Goal: Information Seeking & Learning: Learn about a topic

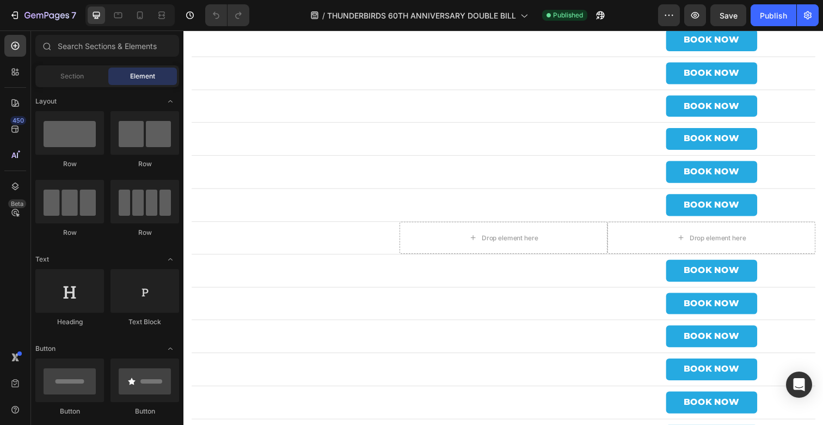
scroll to position [3920, 0]
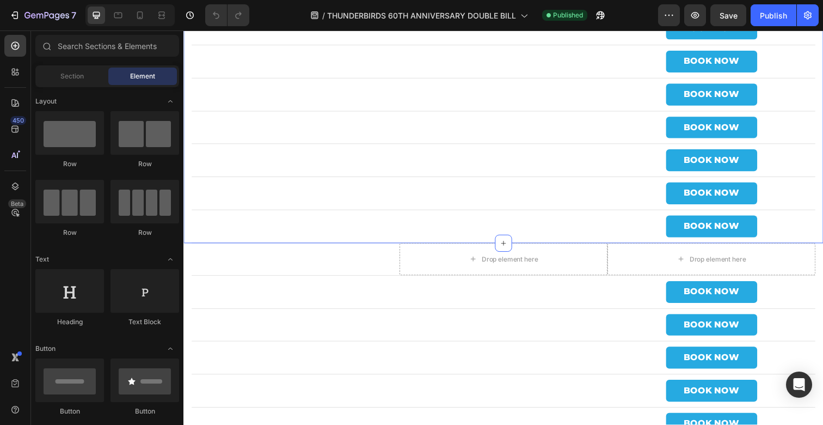
click at [189, 225] on div "Omniplex Sunderland Text Block [DATE] Text Block BOOK NOW Button Row Omniplex […" at bounding box center [509, 130] width 653 height 236
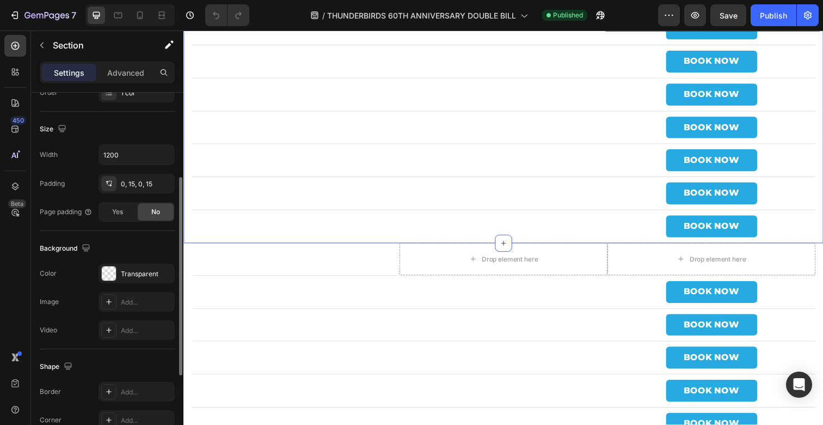
scroll to position [238, 0]
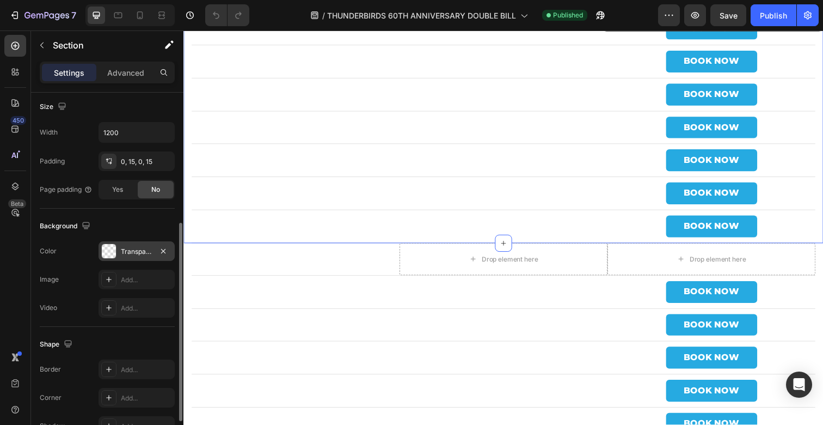
click at [126, 254] on div "Transparent" at bounding box center [137, 252] width 32 height 10
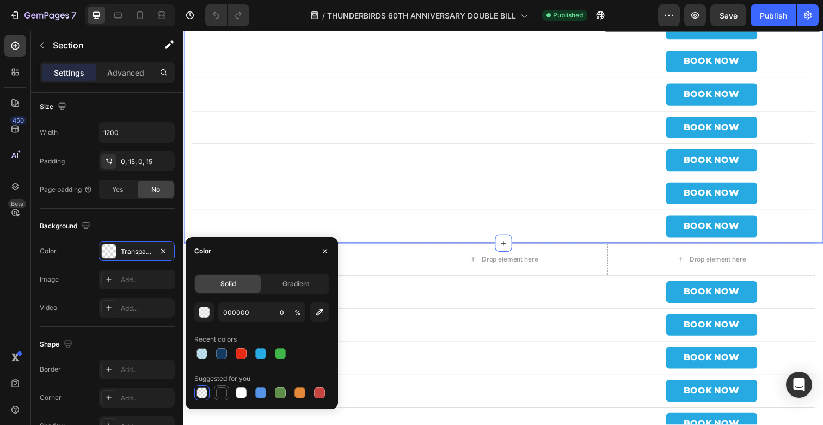
click at [223, 396] on div at bounding box center [221, 392] width 11 height 11
type input "151515"
type input "100"
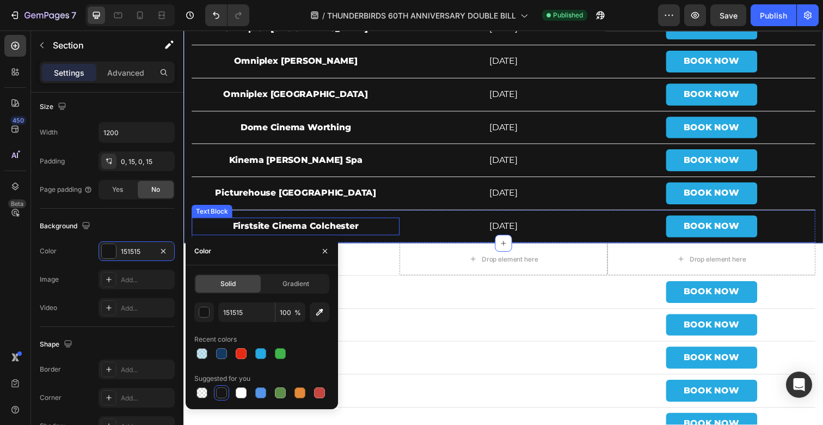
click at [402, 222] on div "Firstsite Cinema Colchester" at bounding box center [298, 231] width 212 height 18
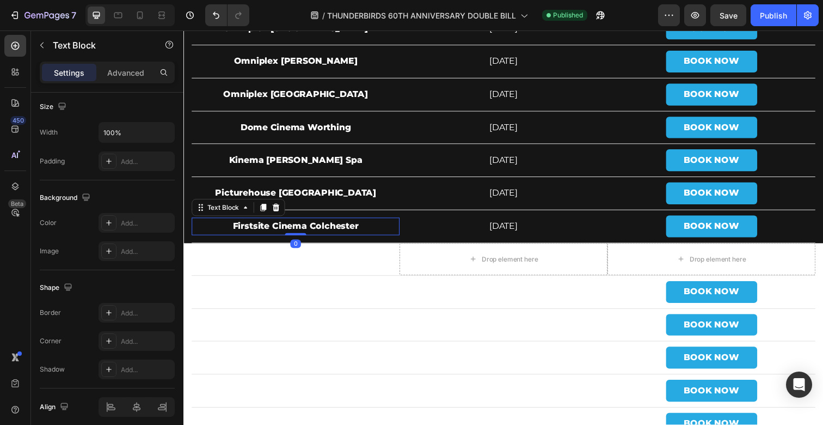
scroll to position [0, 0]
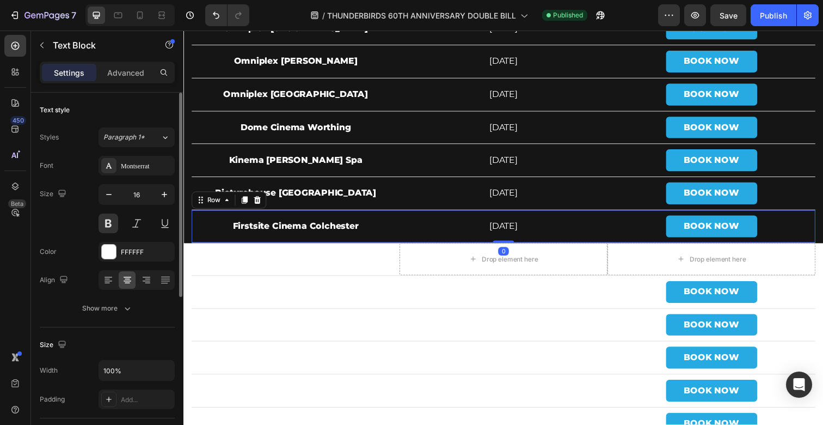
click at [387, 217] on div "Firstsite Cinema Colchester Text Block" at bounding box center [298, 230] width 212 height 33
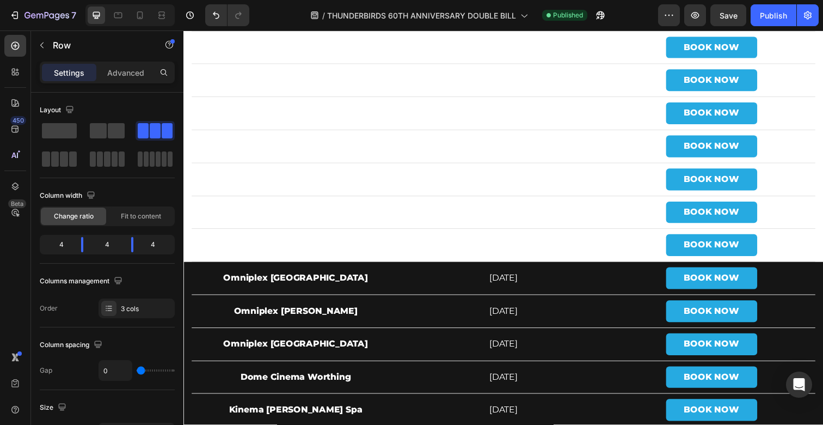
scroll to position [3662, 0]
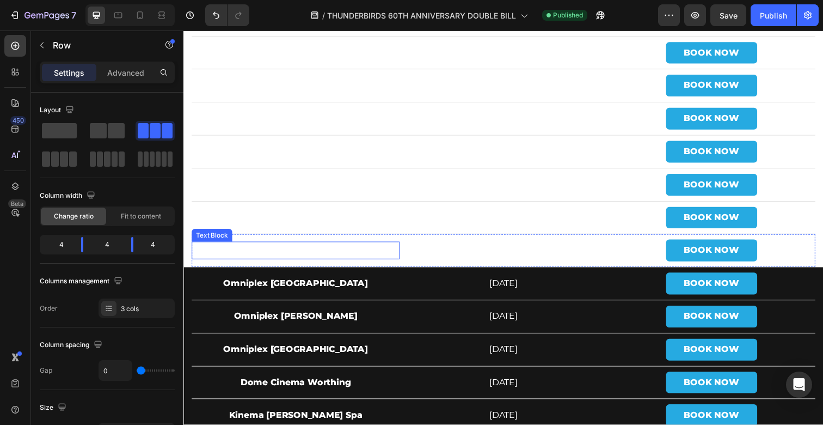
click at [347, 248] on p "Omniplex [GEOGRAPHIC_DATA]" at bounding box center [298, 255] width 210 height 16
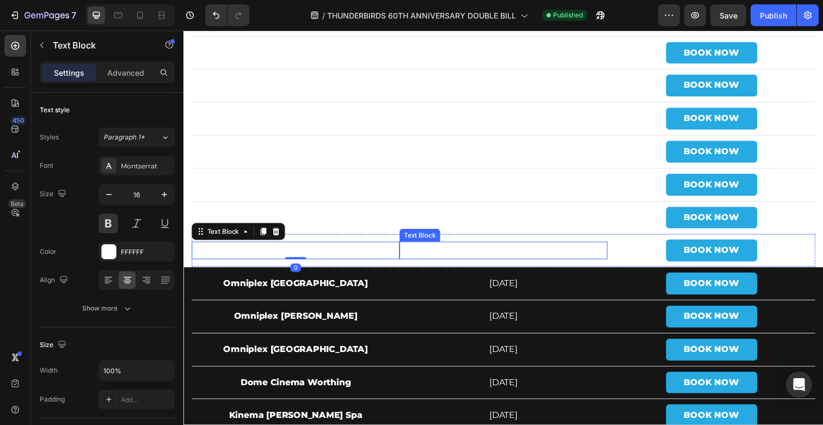
click at [501, 252] on p "[DATE]" at bounding box center [510, 255] width 210 height 16
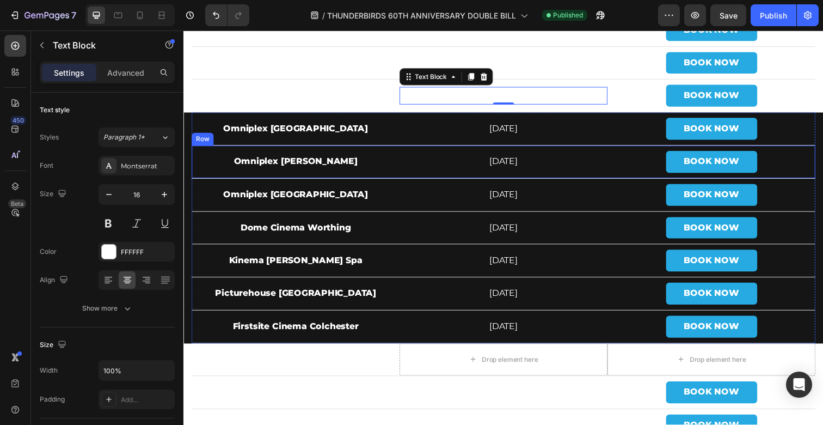
scroll to position [3822, 0]
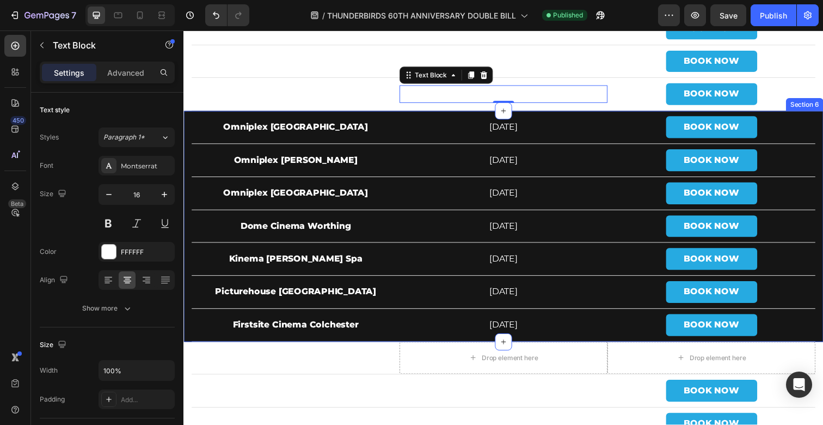
click at [189, 331] on div "Omniplex Sunderland Text Block [DATE] Text Block BOOK NOW Button Row Omniplex […" at bounding box center [509, 231] width 653 height 236
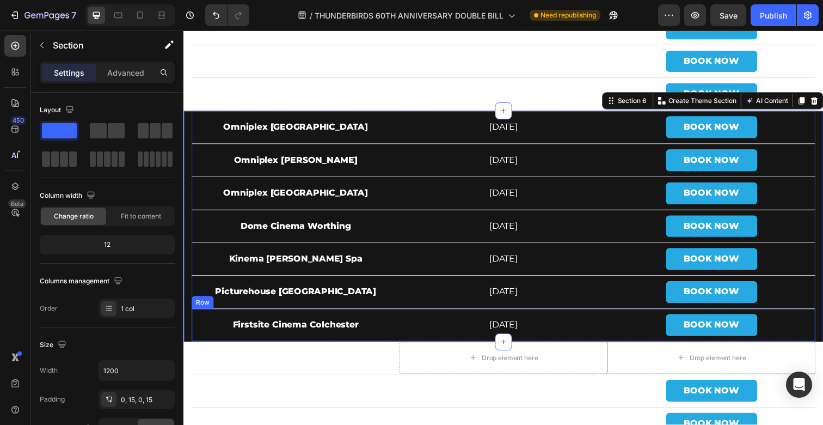
click at [260, 318] on div "Firstsite Cinema Colchester Text Block" at bounding box center [298, 331] width 212 height 33
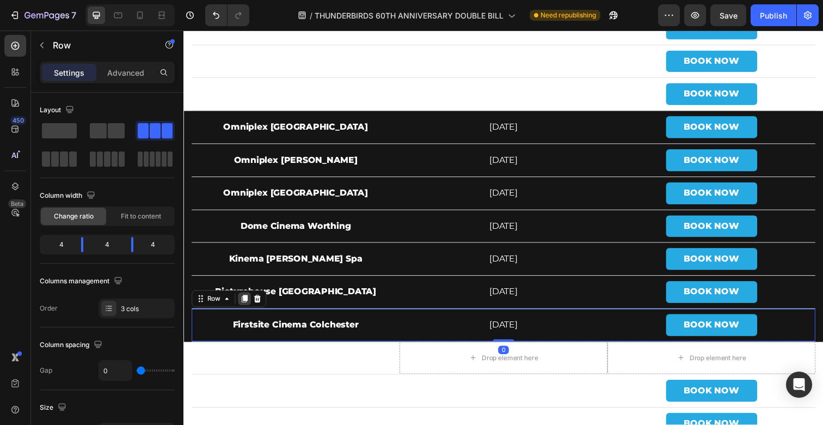
click at [244, 303] on icon at bounding box center [246, 304] width 6 height 8
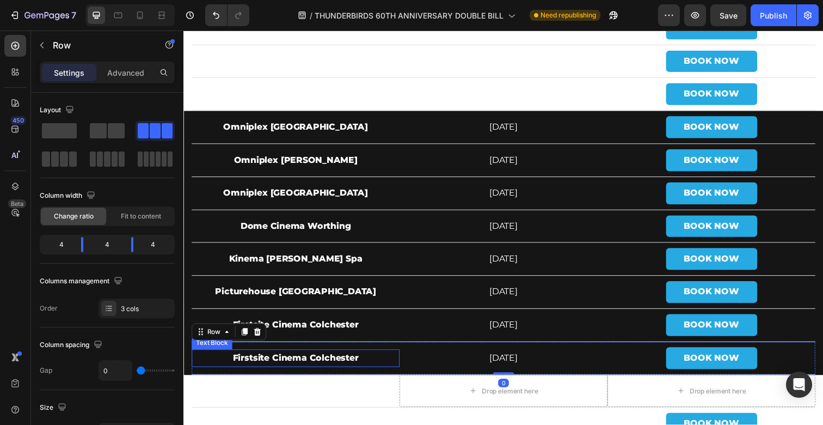
click at [257, 365] on p "Firstsite Cinema Colchester" at bounding box center [298, 365] width 210 height 16
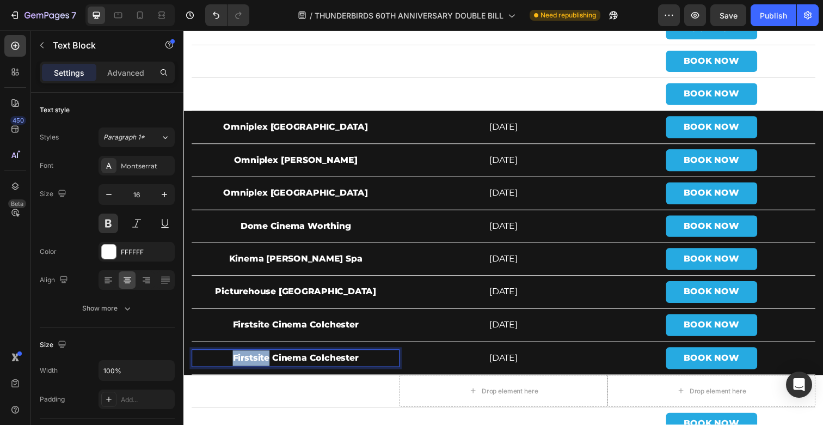
click at [257, 365] on p "Firstsite Cinema Colchester" at bounding box center [298, 365] width 210 height 16
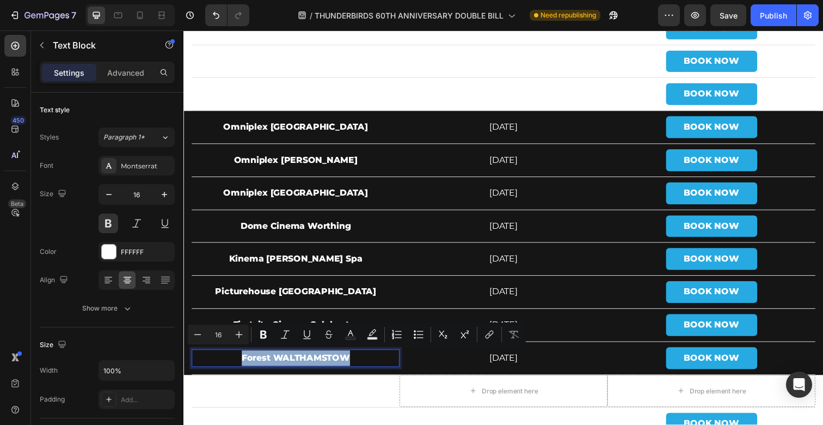
click at [364, 362] on p "Forest WALTHAMSTOW" at bounding box center [298, 365] width 210 height 16
drag, startPoint x: 359, startPoint y: 362, endPoint x: 278, endPoint y: 363, distance: 81.1
click at [278, 363] on p "Forest WALTHAMSTOW" at bounding box center [298, 365] width 210 height 16
click at [287, 363] on p "Forest WALTHAMSTOW" at bounding box center [298, 365] width 210 height 16
click at [285, 364] on p "Forest WalthanstowALTHAMSTOW" at bounding box center [298, 365] width 210 height 16
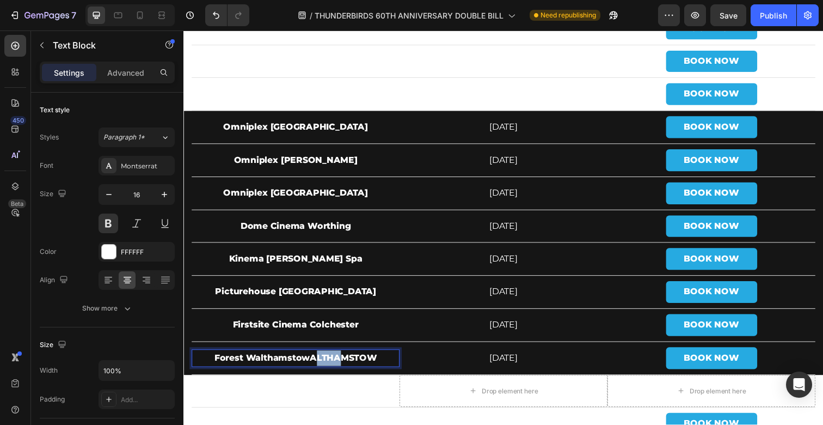
drag, startPoint x: 316, startPoint y: 363, endPoint x: 341, endPoint y: 364, distance: 25.6
click at [341, 364] on p "Forest WalthamstowALTHAMSTOW" at bounding box center [298, 365] width 210 height 16
drag, startPoint x: 315, startPoint y: 364, endPoint x: 382, endPoint y: 364, distance: 67.5
click at [382, 364] on p "Forest WalthamstowALTHAMSTOW" at bounding box center [298, 365] width 210 height 16
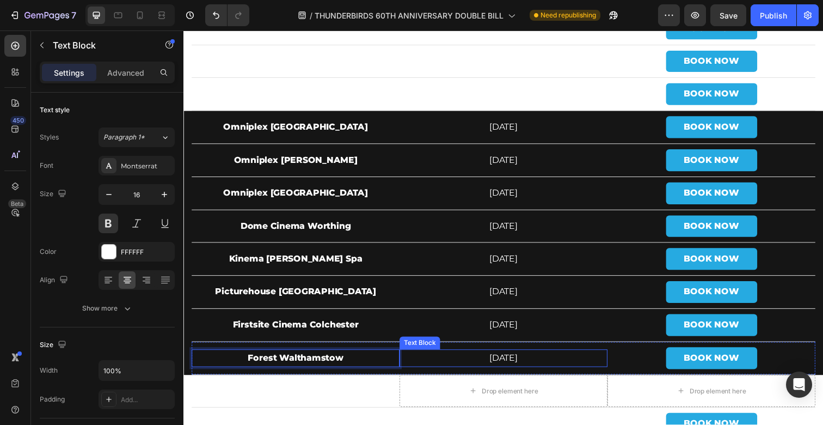
click at [510, 362] on p "[DATE]" at bounding box center [510, 365] width 210 height 16
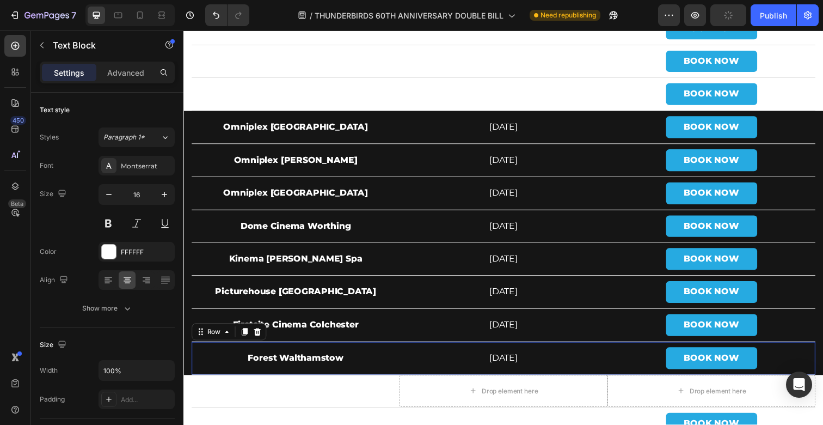
click at [233, 349] on div "Forest Walthamstow Text Block" at bounding box center [298, 364] width 212 height 33
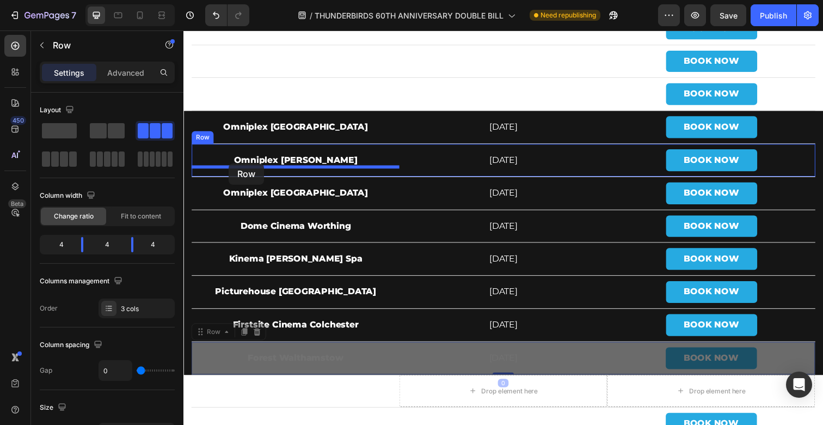
drag, startPoint x: 213, startPoint y: 340, endPoint x: 231, endPoint y: 166, distance: 174.6
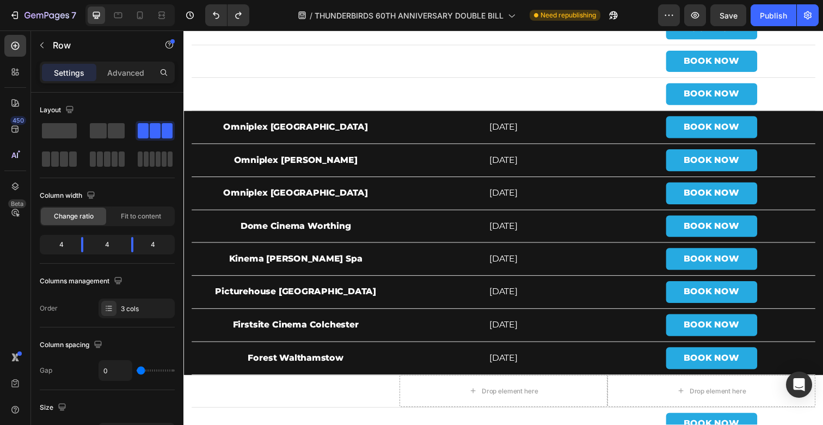
click at [252, 352] on div "Forest Walthamstow Text Block" at bounding box center [298, 364] width 212 height 33
click at [224, 351] on div "Forest Walthamstow Text Block" at bounding box center [298, 364] width 212 height 33
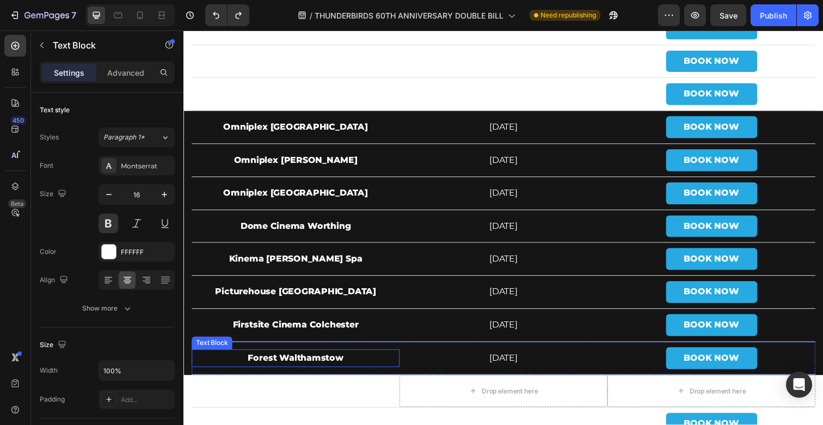
click at [204, 357] on p "Forest Walthamstow" at bounding box center [298, 365] width 210 height 16
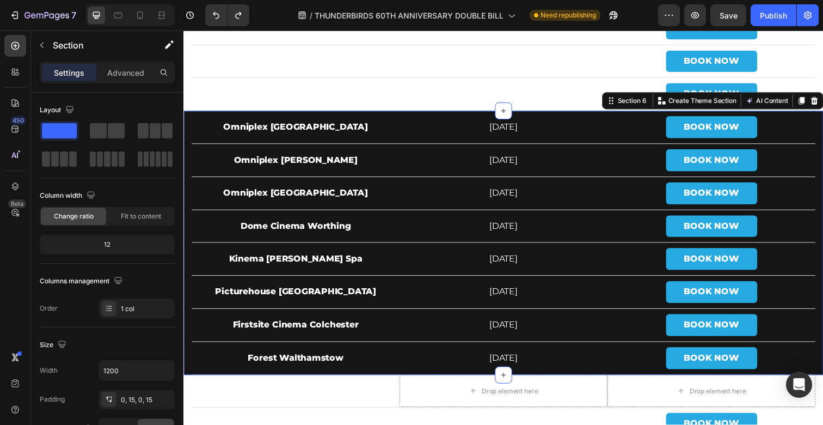
click at [186, 350] on div "Omniplex Sunderland Text Block [DATE] Text Block BOOK NOW Button Row Omniplex […" at bounding box center [509, 247] width 653 height 269
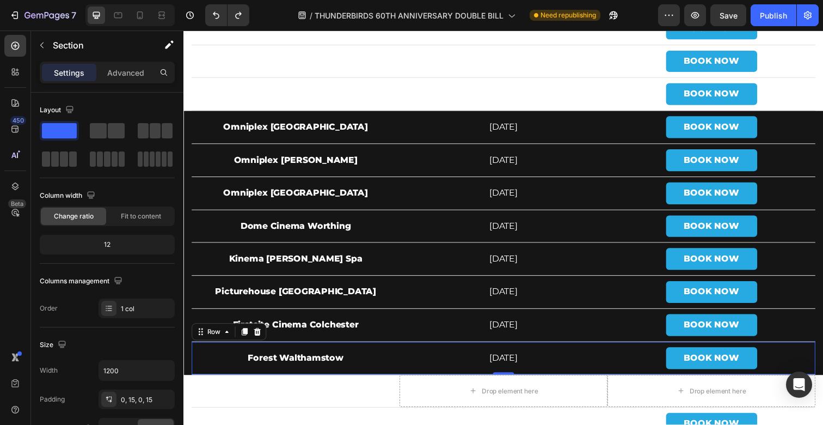
click at [347, 352] on div "Forest Walthamstow Text Block" at bounding box center [298, 364] width 212 height 33
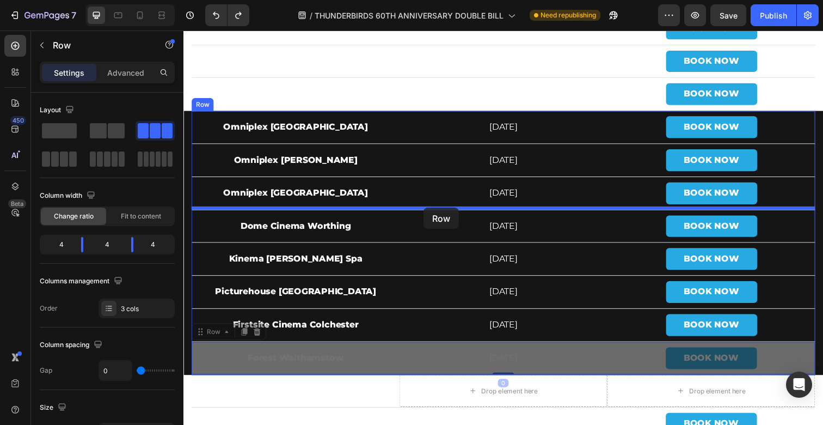
drag, startPoint x: 209, startPoint y: 339, endPoint x: 428, endPoint y: 211, distance: 253.7
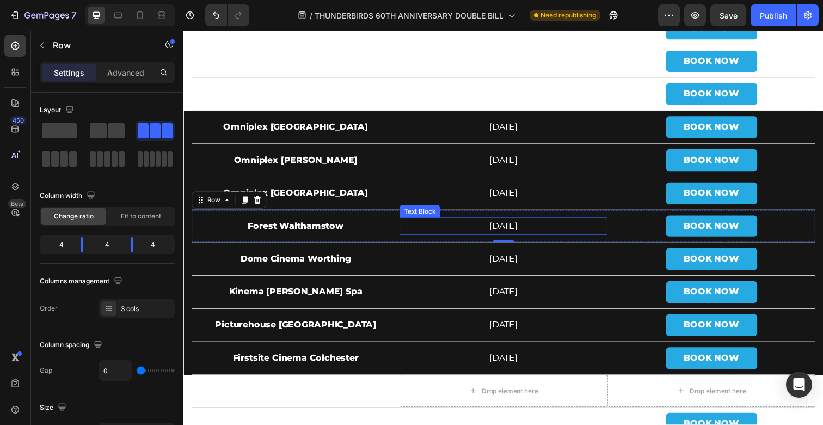
click at [505, 234] on p "[DATE]" at bounding box center [510, 231] width 210 height 16
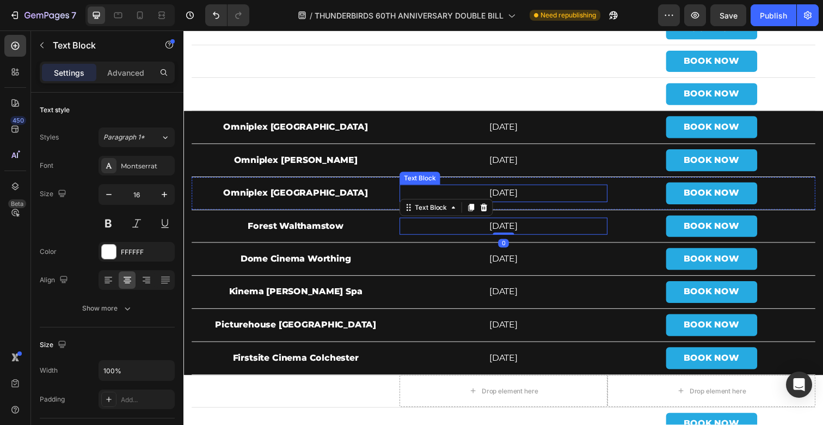
click at [524, 189] on p "[DATE]" at bounding box center [510, 197] width 210 height 16
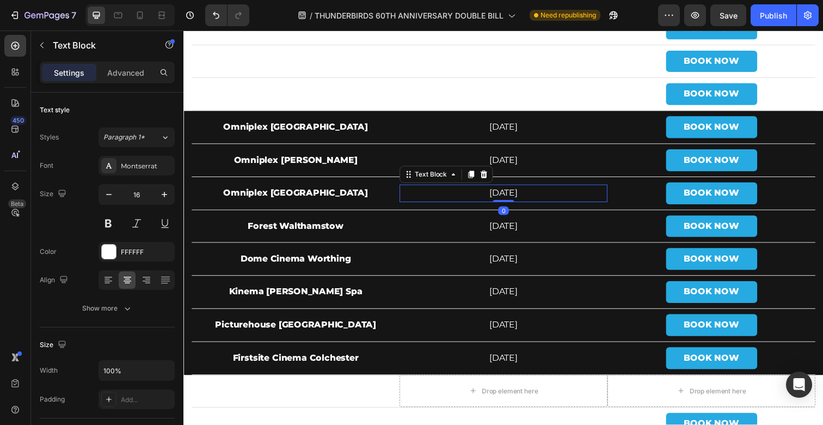
click at [524, 189] on p "[DATE]" at bounding box center [510, 197] width 210 height 16
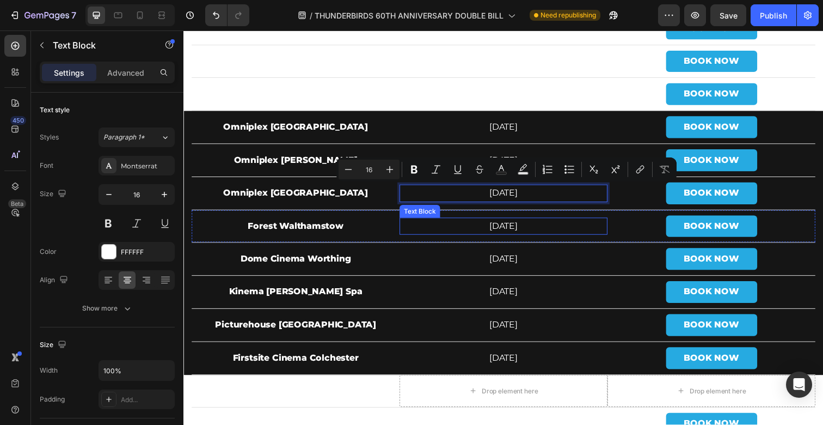
click at [511, 233] on p "[DATE]" at bounding box center [510, 231] width 210 height 16
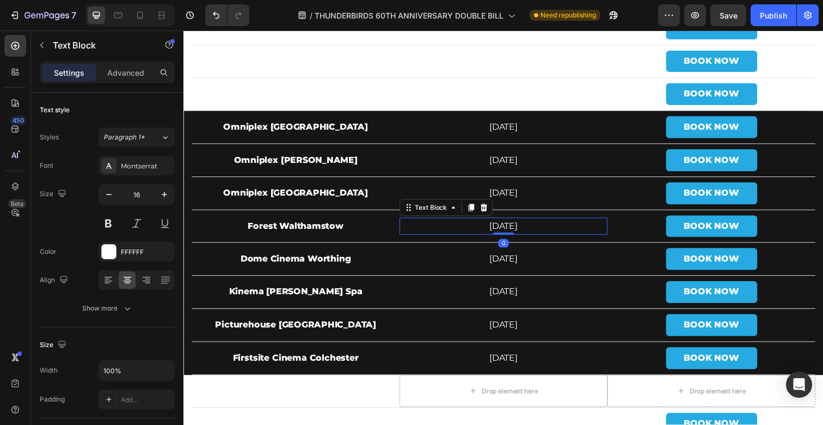
click at [511, 233] on p "[DATE]" at bounding box center [510, 231] width 210 height 16
click at [567, 234] on p "[DATE]" at bounding box center [510, 231] width 210 height 16
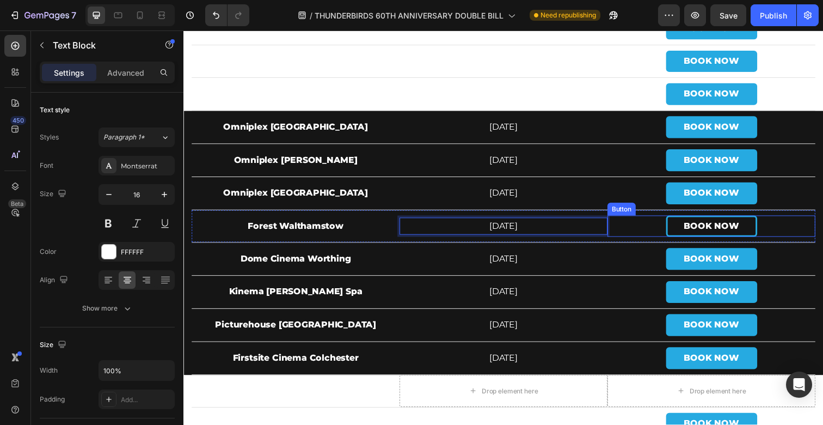
click at [688, 228] on link "BOOK NOW" at bounding box center [722, 230] width 93 height 22
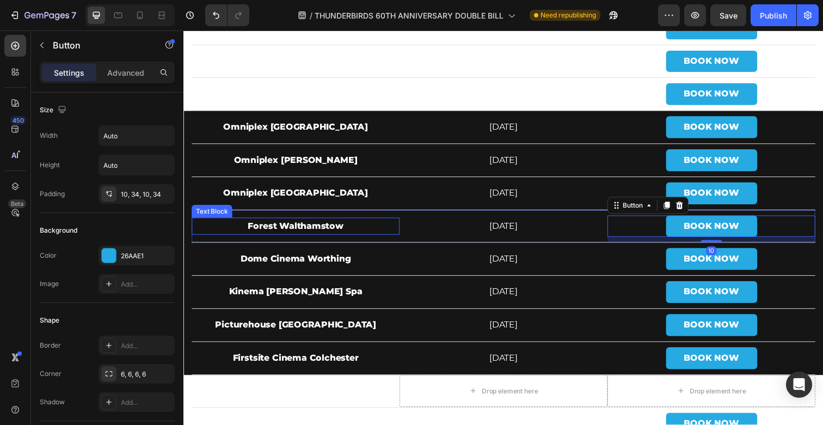
click at [323, 232] on p "Forest Walthamstow" at bounding box center [298, 231] width 210 height 16
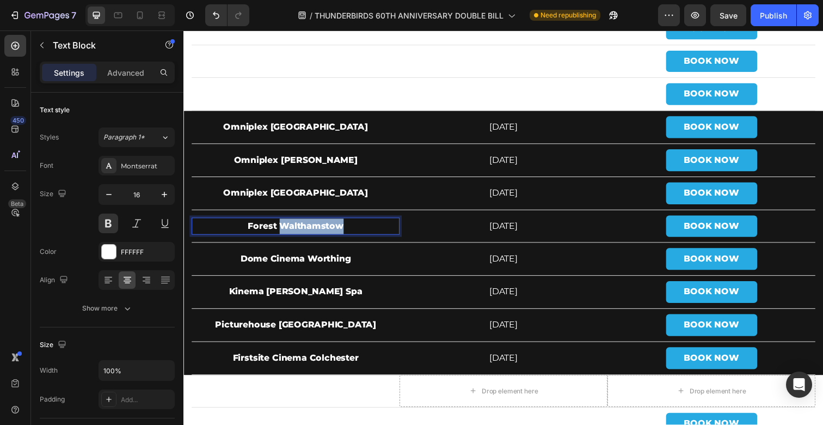
click at [323, 232] on p "Forest Walthamstow" at bounding box center [298, 231] width 210 height 16
copy p "Forest Walthamstow"
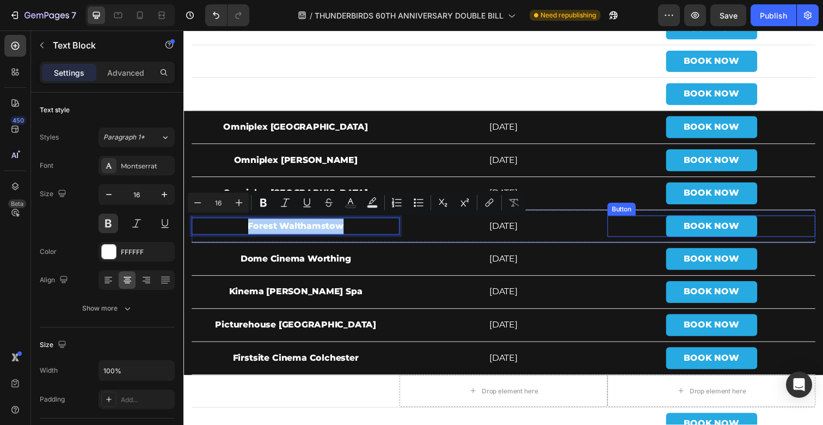
click at [660, 232] on div "BOOK NOW Button" at bounding box center [722, 230] width 212 height 22
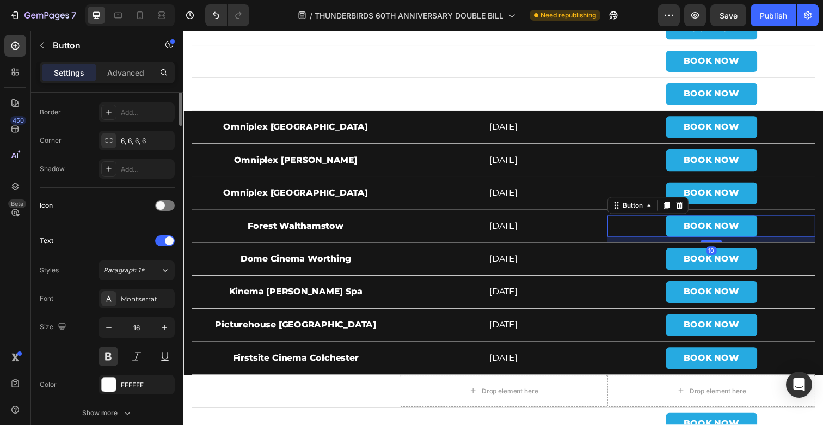
scroll to position [502, 0]
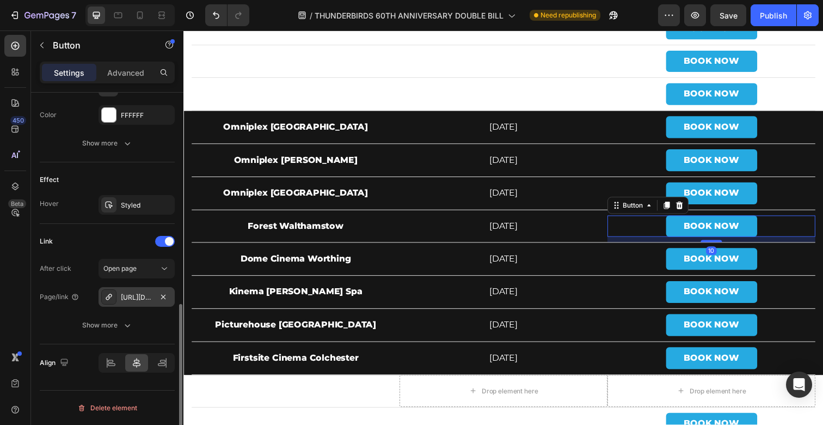
click at [130, 289] on div "[URL][DOMAIN_NAME]" at bounding box center [137, 297] width 76 height 20
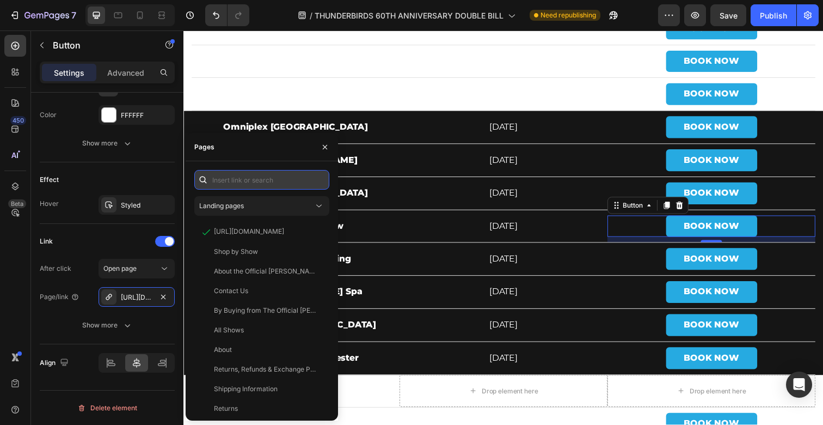
click at [258, 180] on input "text" at bounding box center [261, 180] width 135 height 20
paste input "[URL][DOMAIN_NAME]"
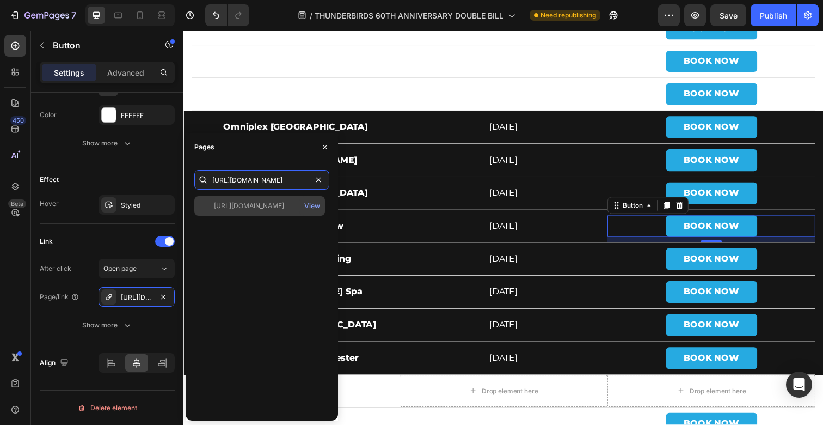
type input "[URL][DOMAIN_NAME]"
click at [277, 207] on div "[URL][DOMAIN_NAME]" at bounding box center [249, 206] width 70 height 10
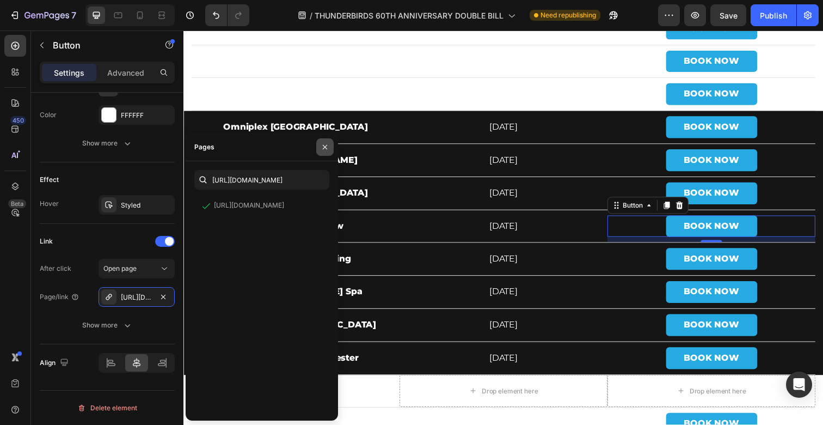
click at [322, 143] on icon "button" at bounding box center [325, 147] width 9 height 9
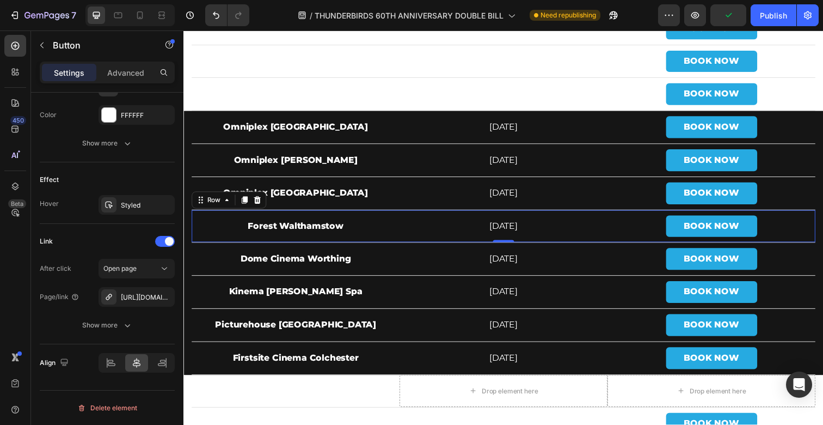
click at [312, 217] on div "Forest Walthamstow Text Block" at bounding box center [298, 230] width 212 height 33
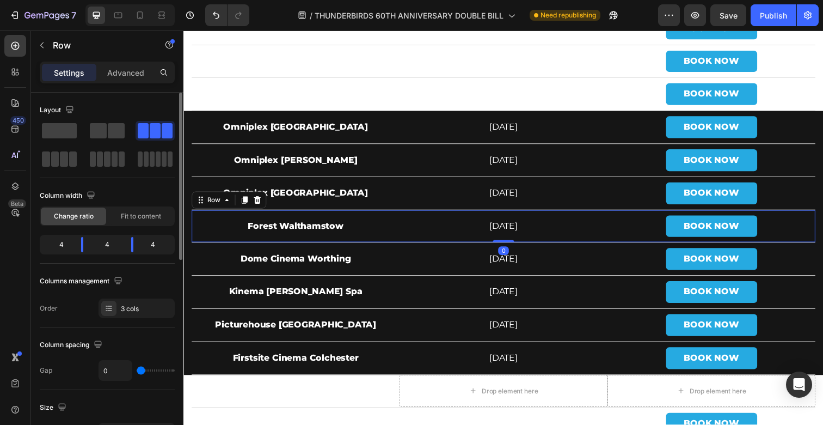
click at [245, 207] on div "Row" at bounding box center [230, 203] width 76 height 17
click at [244, 201] on icon at bounding box center [246, 204] width 6 height 8
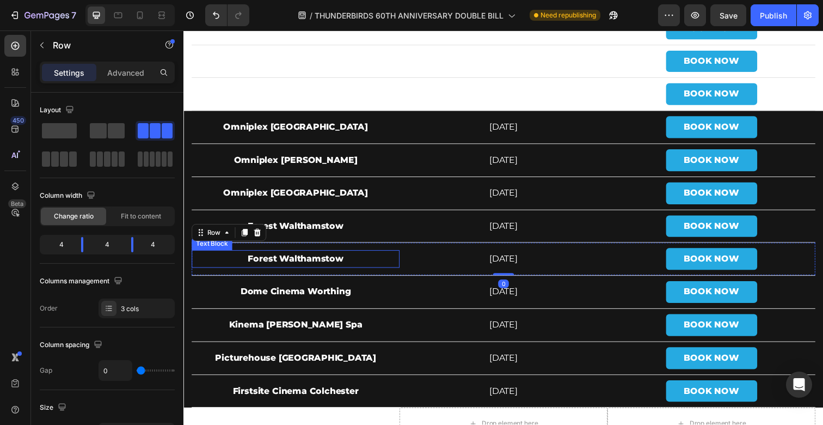
click at [289, 265] on p "Forest Walthamstow" at bounding box center [298, 264] width 210 height 16
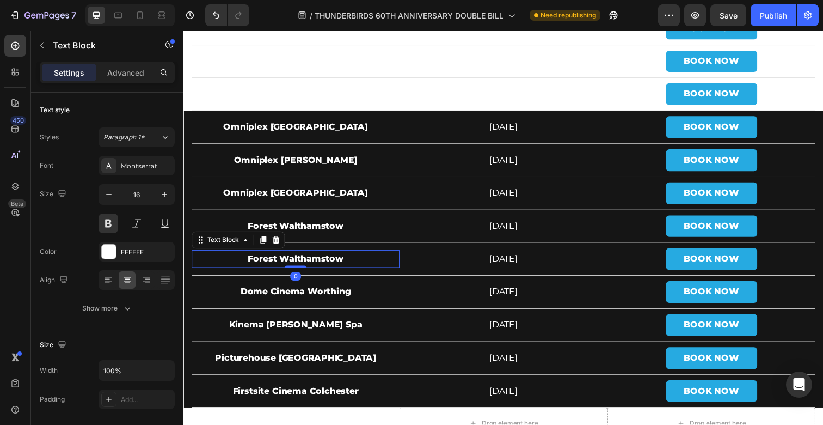
click at [289, 265] on p "Forest Walthamstow" at bounding box center [298, 264] width 210 height 16
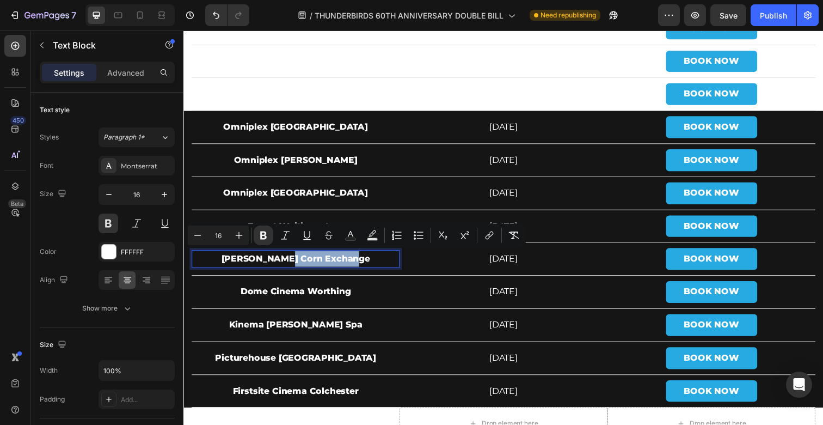
drag, startPoint x: 292, startPoint y: 261, endPoint x: 368, endPoint y: 261, distance: 75.7
click at [368, 261] on p "[PERSON_NAME] Corn Exchange" at bounding box center [298, 264] width 210 height 16
copy strong "Corn Exchange"
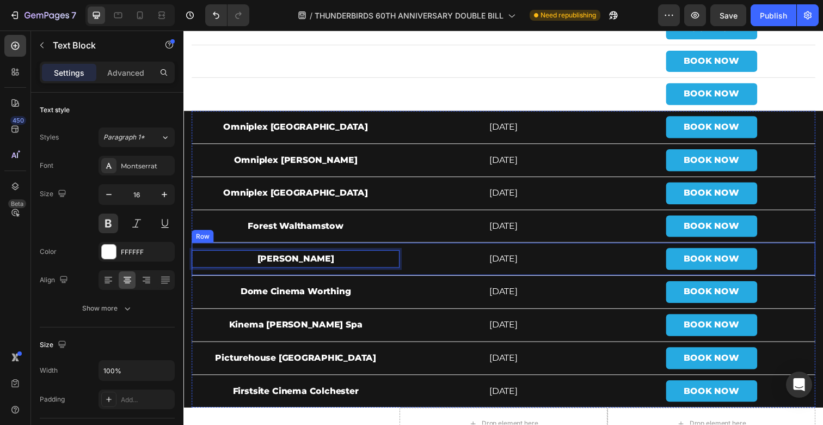
click at [261, 256] on p "[PERSON_NAME]" at bounding box center [298, 264] width 210 height 16
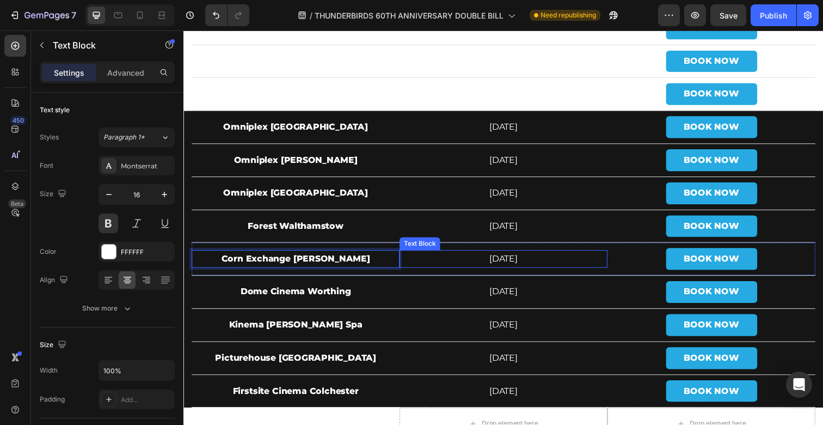
click at [539, 264] on p "[DATE]" at bounding box center [510, 264] width 210 height 16
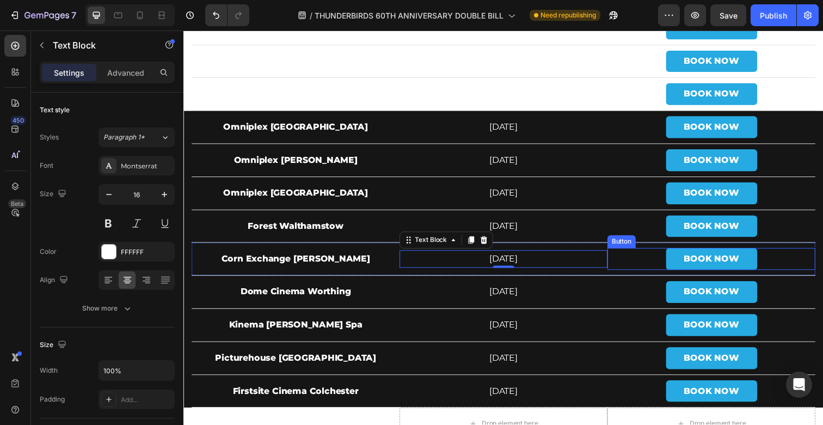
click at [665, 262] on div "BOOK NOW Button" at bounding box center [722, 264] width 212 height 22
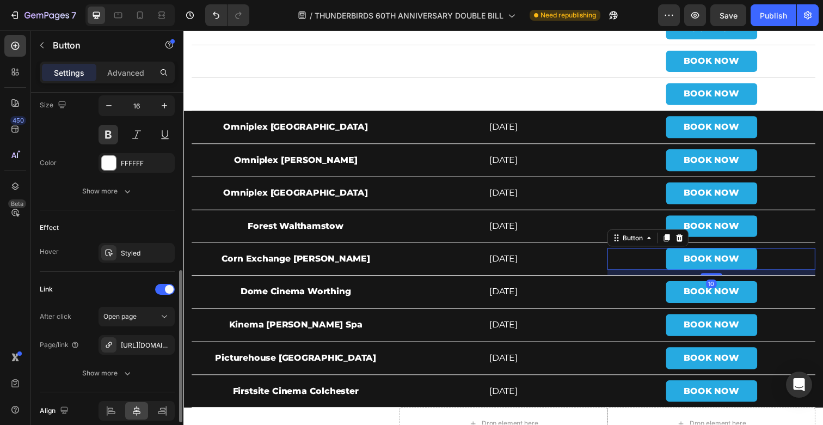
scroll to position [502, 0]
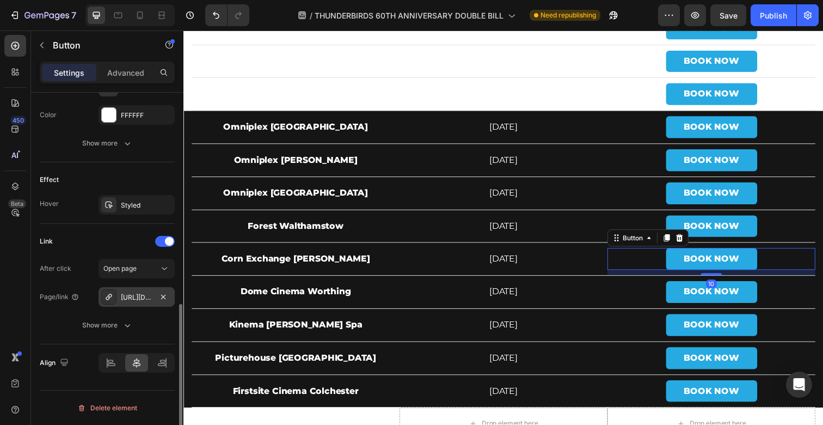
click at [134, 296] on div "[URL][DOMAIN_NAME]" at bounding box center [137, 297] width 32 height 10
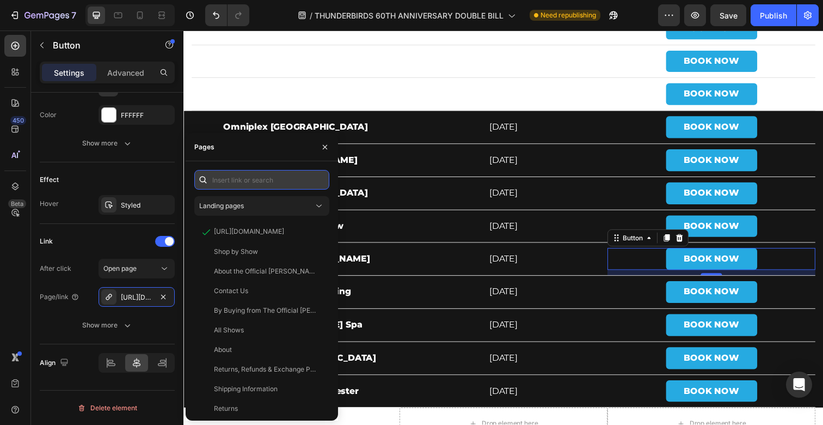
click at [244, 182] on input "text" at bounding box center [261, 180] width 135 height 20
paste input "[URL][DOMAIN_NAME]"
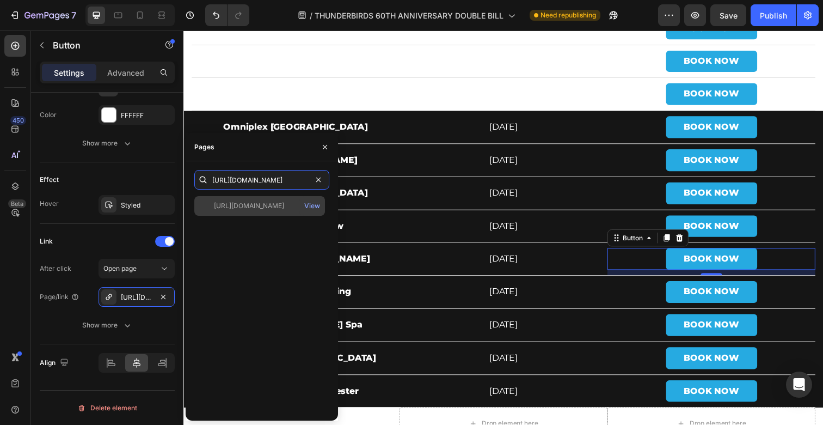
type input "[URL][DOMAIN_NAME]"
click at [274, 203] on div "[URL][DOMAIN_NAME]" at bounding box center [249, 206] width 70 height 10
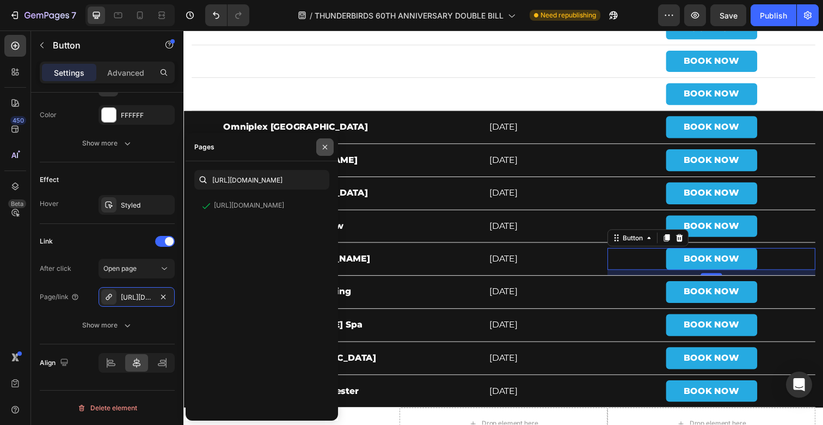
click at [326, 148] on icon "button" at bounding box center [325, 147] width 9 height 9
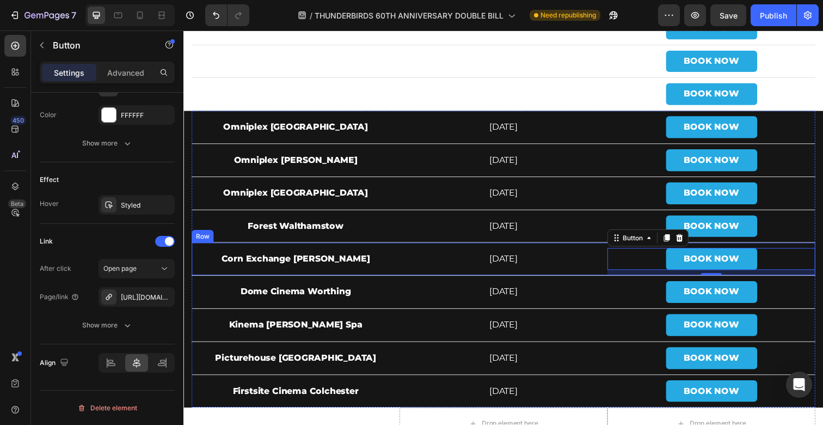
click at [249, 251] on div "Corn Exchange [PERSON_NAME] Text Block" at bounding box center [298, 263] width 212 height 33
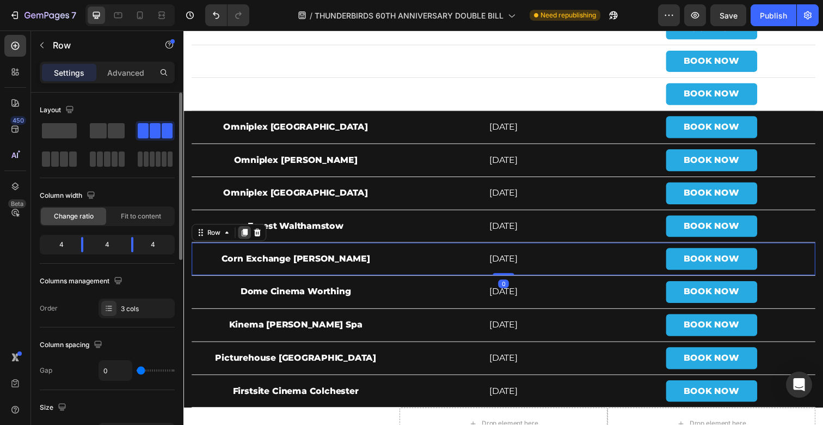
click at [243, 237] on icon at bounding box center [245, 236] width 9 height 9
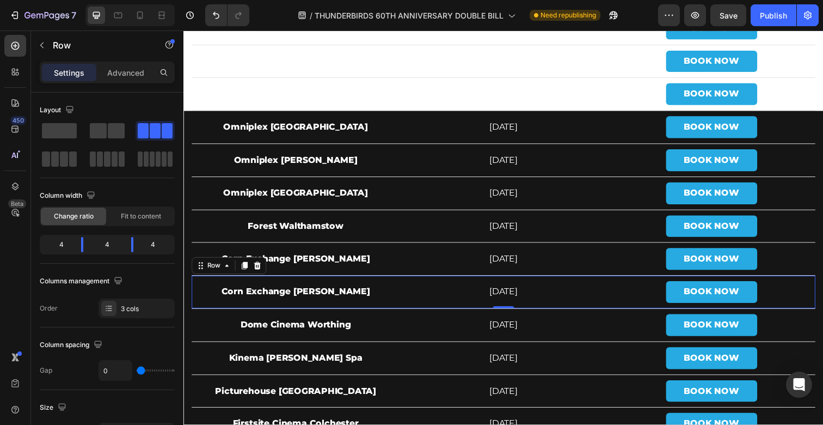
click at [286, 285] on div "Corn Exchange [PERSON_NAME] Text Block" at bounding box center [298, 297] width 212 height 33
click at [258, 297] on strong "Corn Exchange [PERSON_NAME]" at bounding box center [298, 297] width 152 height 10
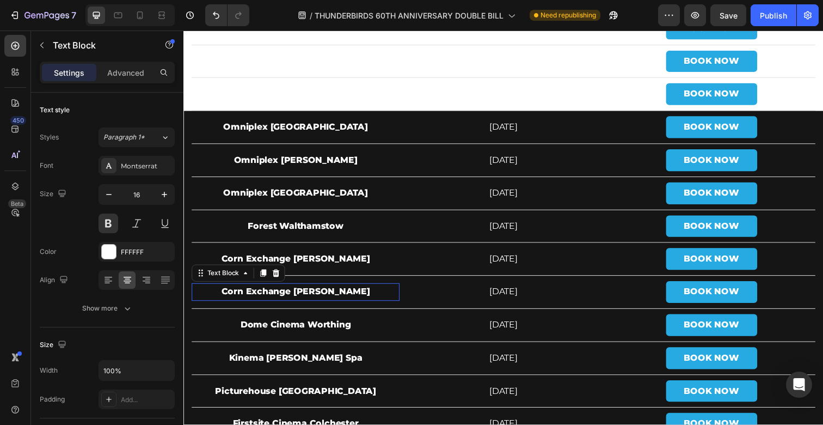
click at [258, 297] on strong "Corn Exchange [PERSON_NAME]" at bounding box center [298, 297] width 152 height 10
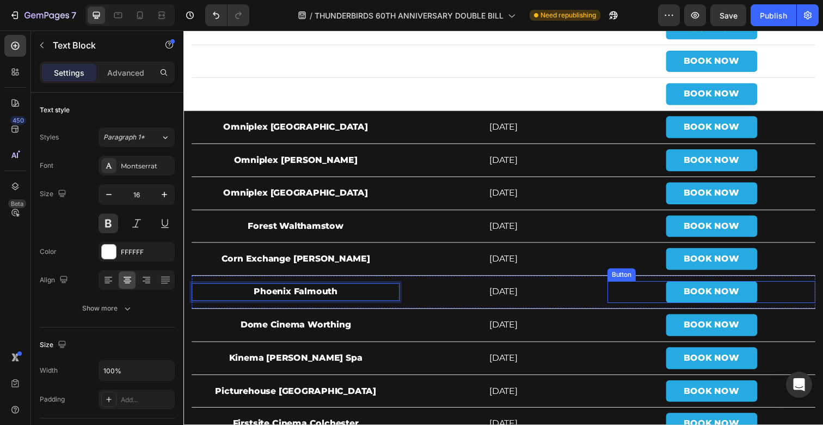
click at [653, 297] on div "BOOK NOW Button" at bounding box center [722, 297] width 212 height 22
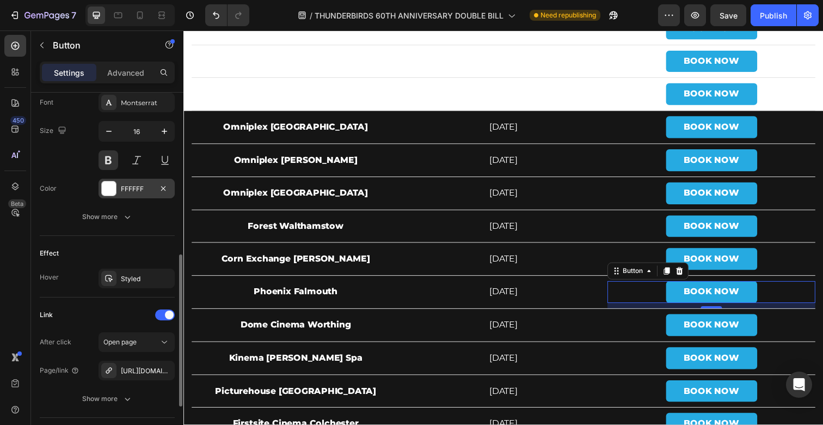
scroll to position [440, 0]
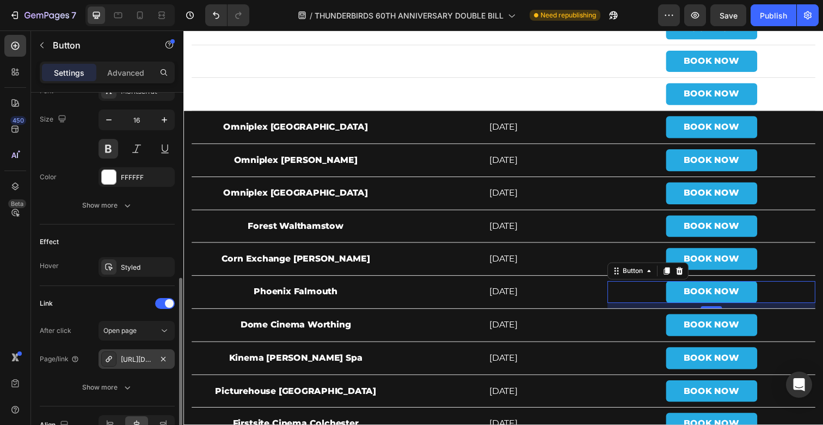
click at [137, 360] on div "[URL][DOMAIN_NAME]" at bounding box center [137, 359] width 32 height 10
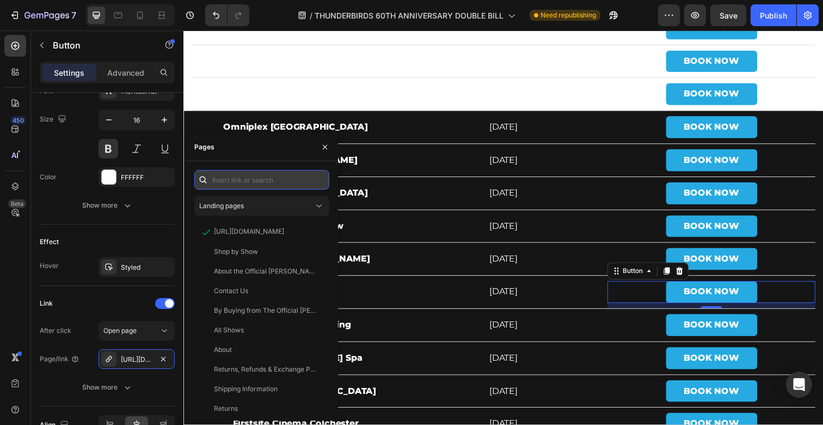
click at [253, 179] on input "text" at bounding box center [261, 180] width 135 height 20
paste input "[URL][DOMAIN_NAME]"
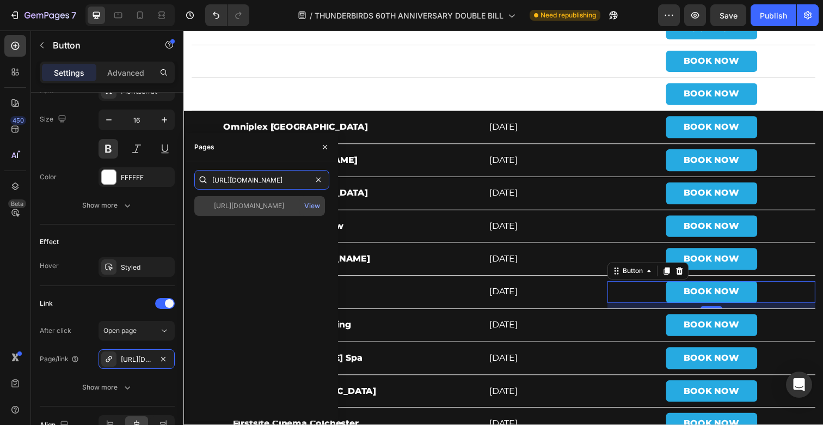
type input "[URL][DOMAIN_NAME]"
click at [271, 207] on div "[URL][DOMAIN_NAME]" at bounding box center [249, 206] width 70 height 10
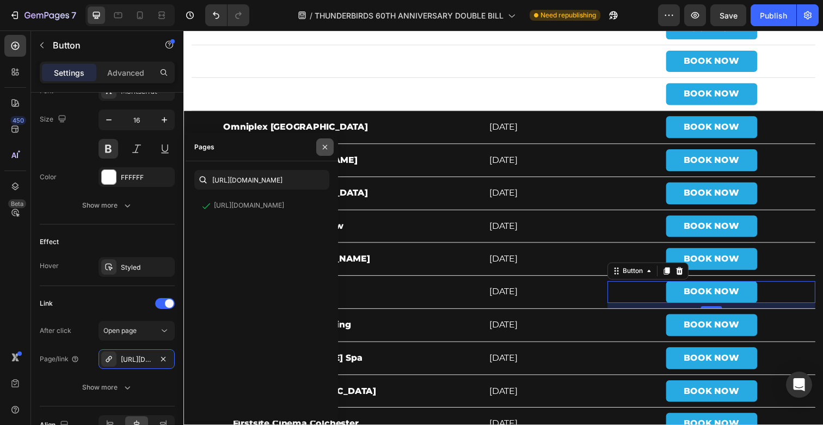
click at [321, 146] on icon "button" at bounding box center [325, 147] width 9 height 9
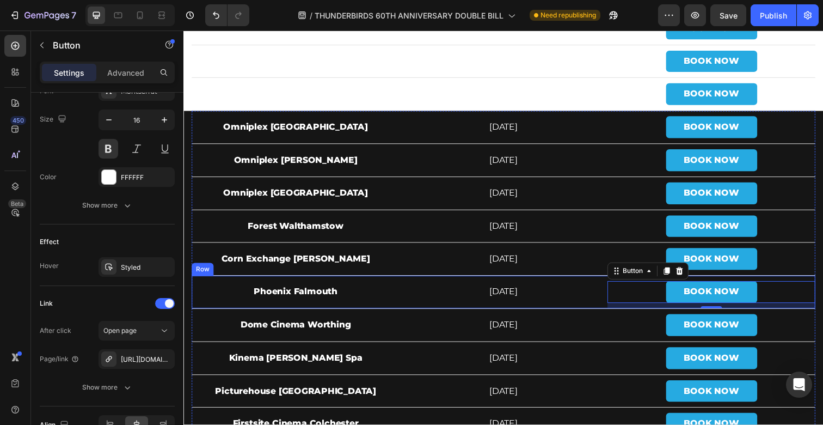
click at [238, 285] on div "Phoenix Falmouth Text Block" at bounding box center [298, 297] width 212 height 33
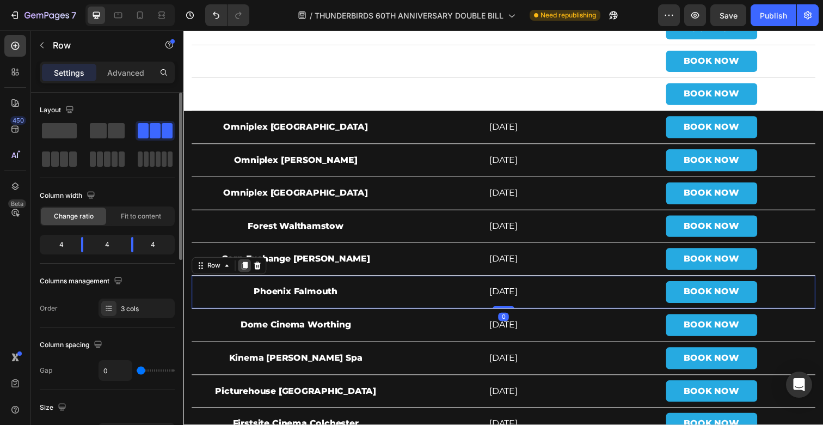
click at [247, 269] on icon at bounding box center [246, 271] width 6 height 8
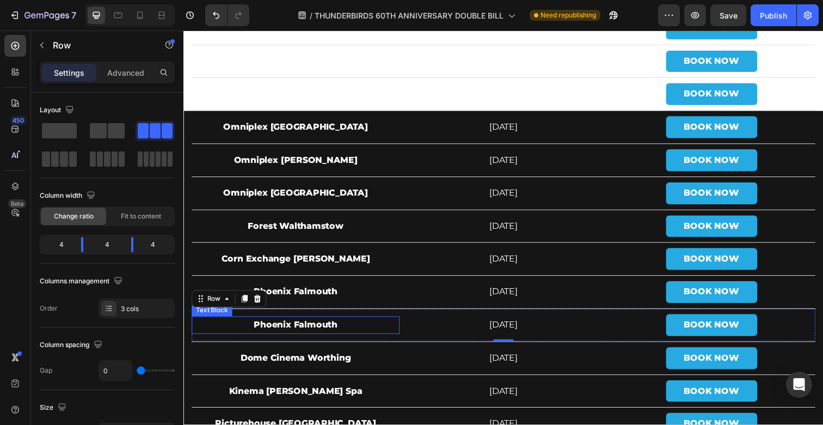
click at [304, 323] on p "Phoenix Falmouth" at bounding box center [298, 331] width 210 height 16
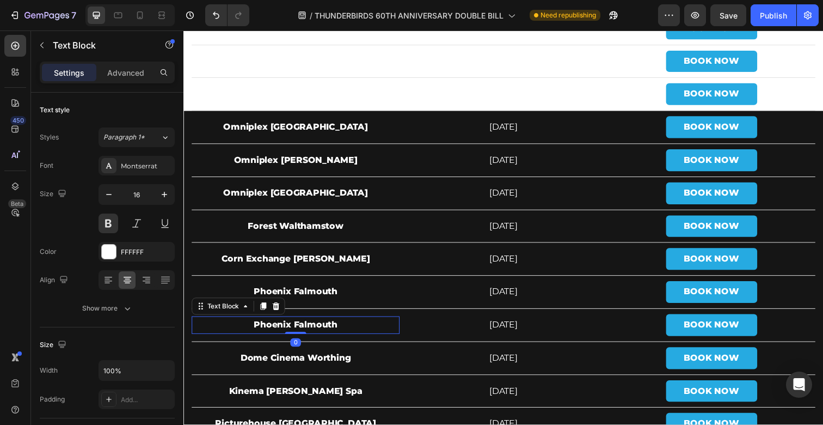
click at [304, 323] on p "Phoenix Falmouth" at bounding box center [298, 331] width 210 height 16
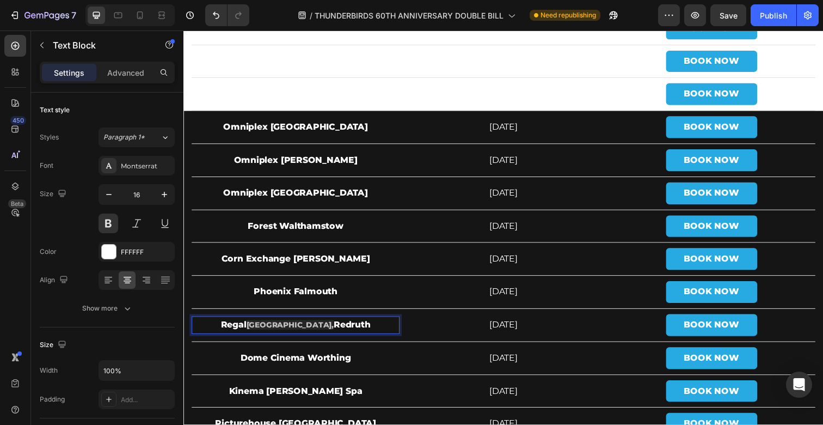
scroll to position [3821, 0]
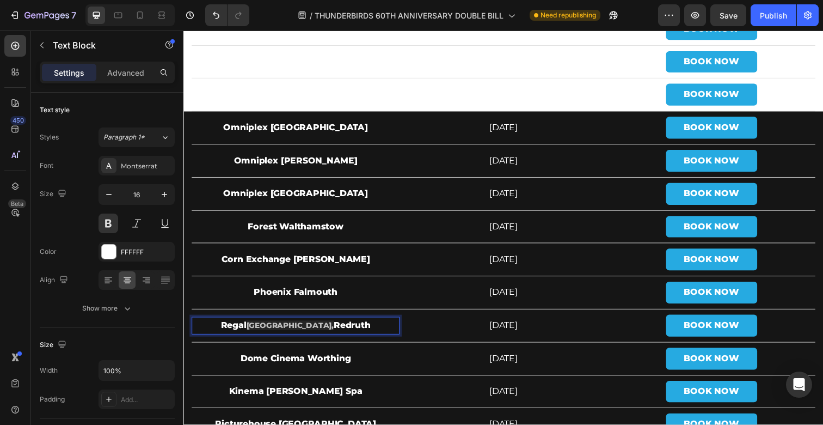
click at [262, 329] on span "[GEOGRAPHIC_DATA]," at bounding box center [292, 332] width 89 height 10
drag, startPoint x: 253, startPoint y: 329, endPoint x: 330, endPoint y: 327, distance: 77.9
click at [330, 327] on span "[GEOGRAPHIC_DATA]," at bounding box center [292, 332] width 89 height 10
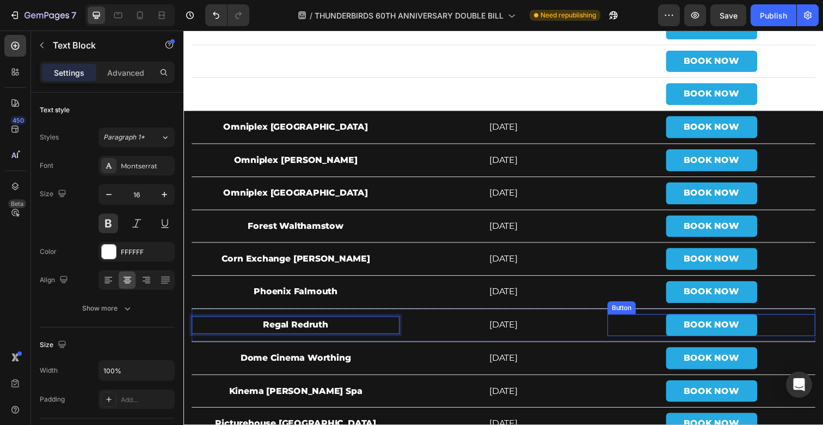
click at [653, 325] on div "BOOK NOW Button" at bounding box center [722, 331] width 212 height 22
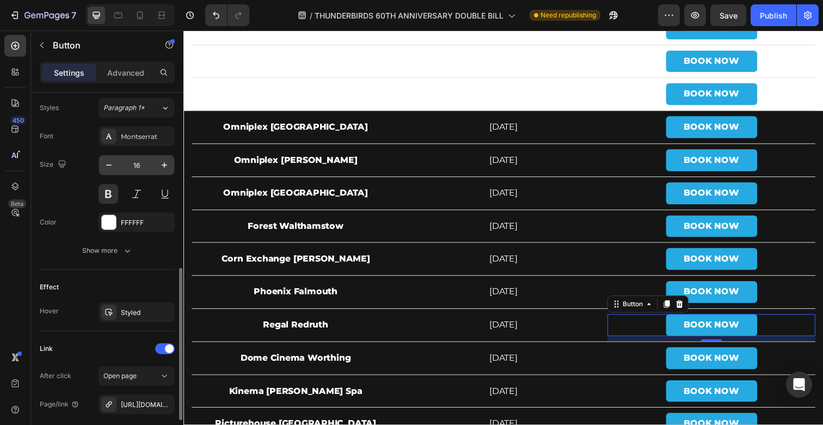
scroll to position [418, 0]
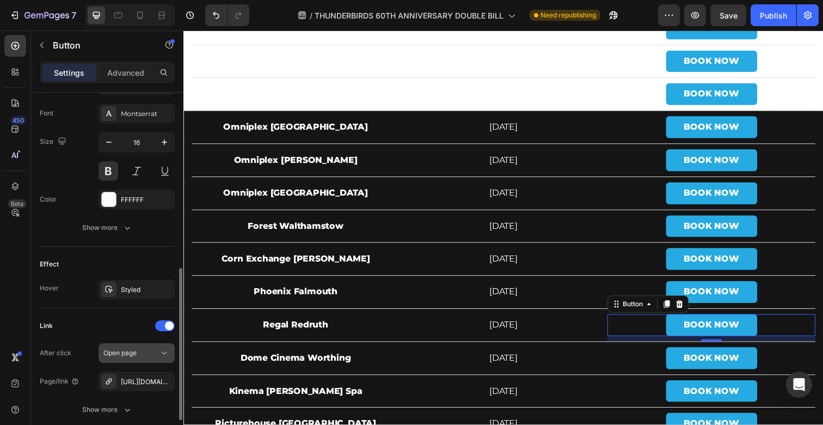
click at [132, 351] on span "Open page" at bounding box center [119, 352] width 33 height 8
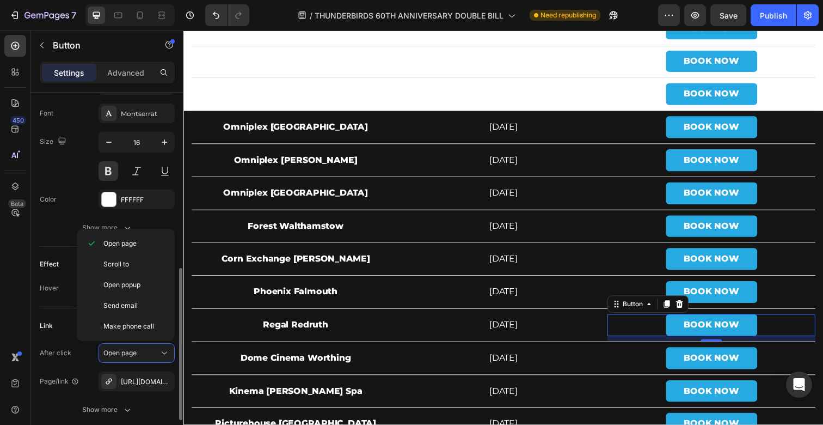
click at [62, 338] on div "Link After click Open page Page/link [URL][DOMAIN_NAME] Show more" at bounding box center [107, 368] width 135 height 102
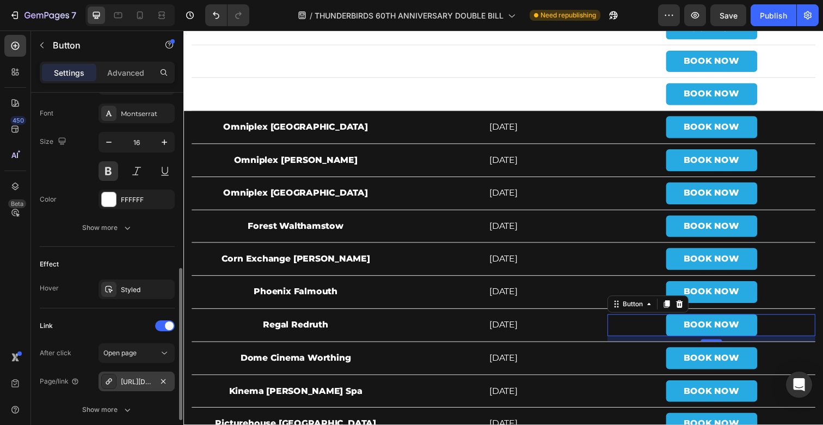
click at [130, 386] on div "[URL][DOMAIN_NAME]" at bounding box center [137, 382] width 32 height 10
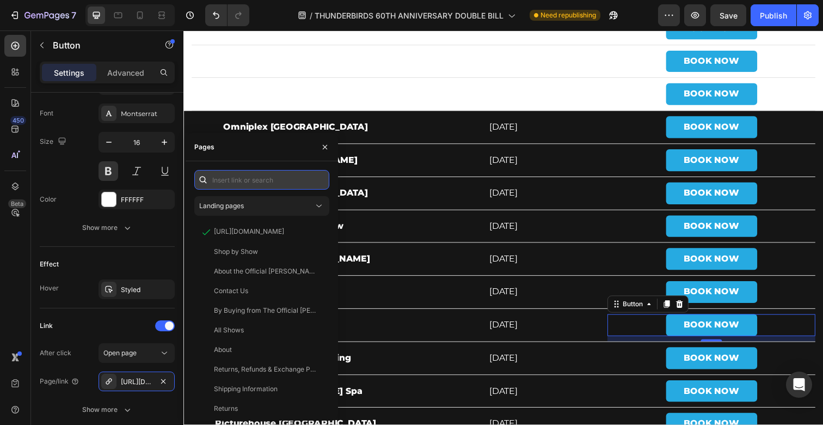
click at [253, 181] on input "text" at bounding box center [261, 180] width 135 height 20
paste input "[URL][DOMAIN_NAME]"
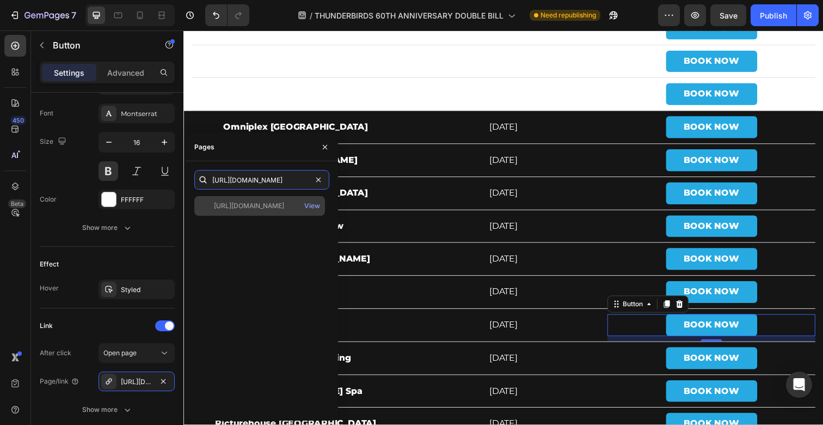
type input "[URL][DOMAIN_NAME]"
click at [257, 204] on div "[URL][DOMAIN_NAME]" at bounding box center [249, 206] width 70 height 10
click at [275, 206] on div "[URL][DOMAIN_NAME]" at bounding box center [249, 205] width 70 height 10
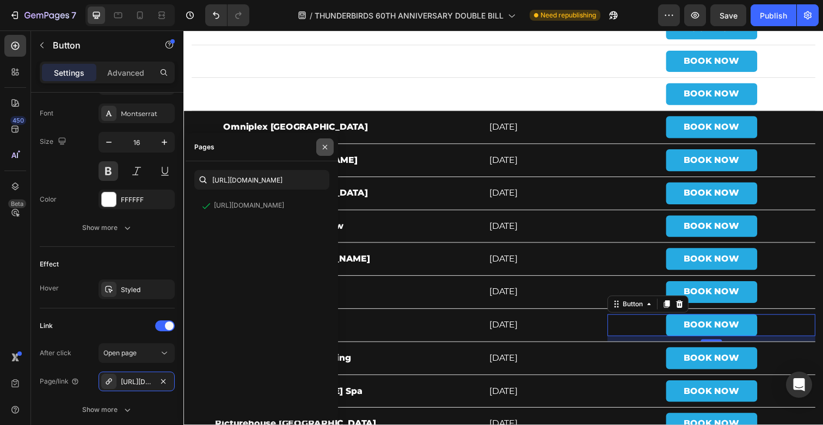
click at [326, 148] on icon "button" at bounding box center [325, 146] width 4 height 4
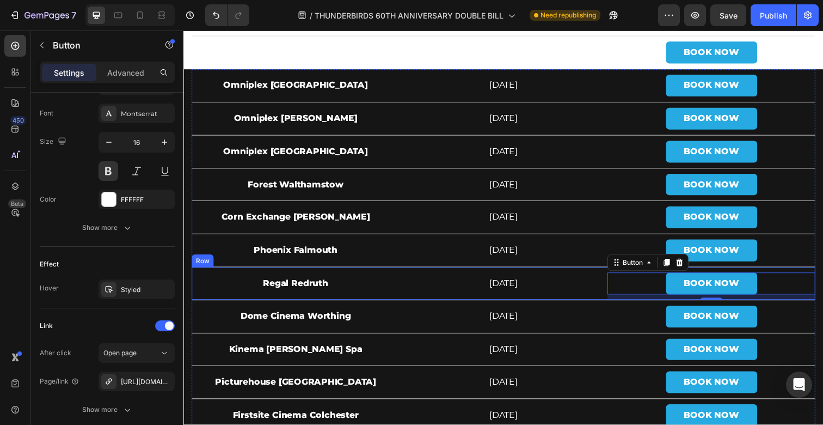
scroll to position [3872, 0]
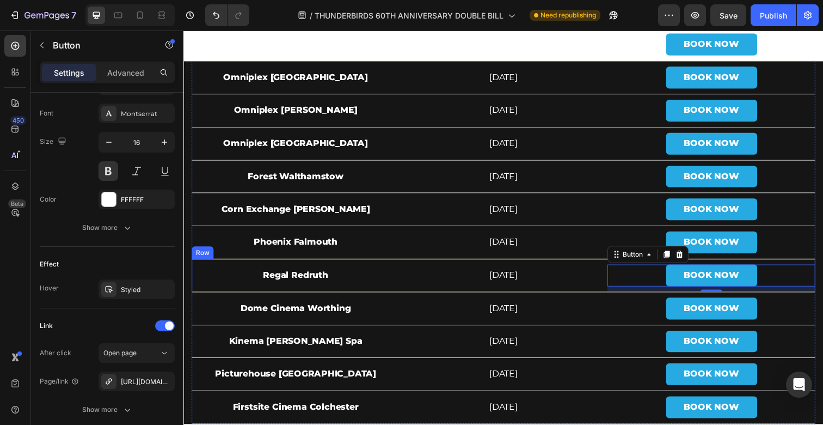
click at [239, 267] on div "Regal Redruth Text Block" at bounding box center [298, 280] width 212 height 33
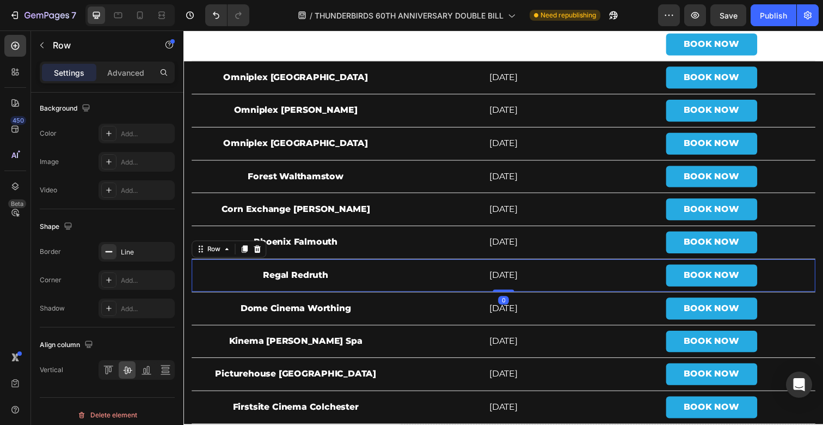
scroll to position [0, 0]
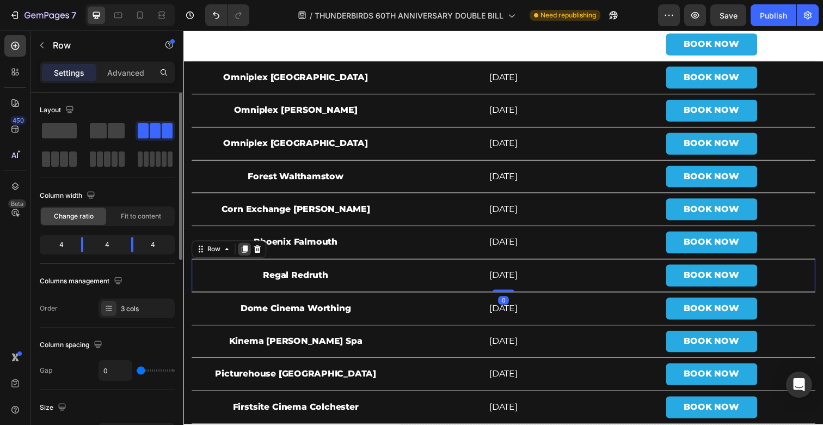
click at [243, 252] on icon at bounding box center [245, 253] width 9 height 9
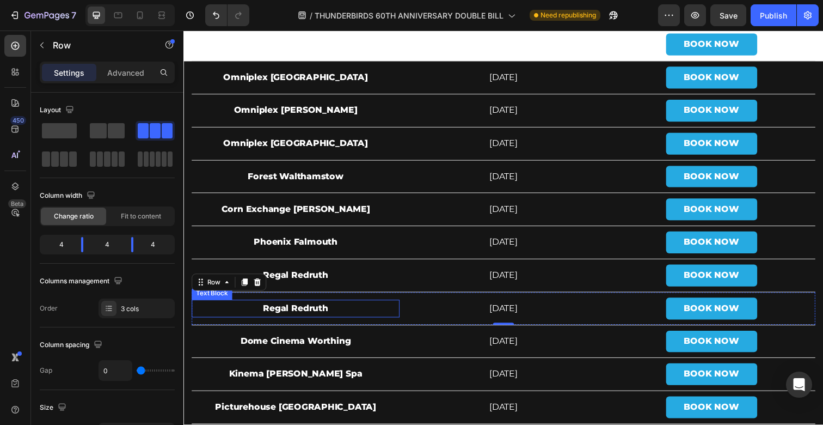
click at [300, 311] on strong "Regal Redruth" at bounding box center [298, 314] width 66 height 10
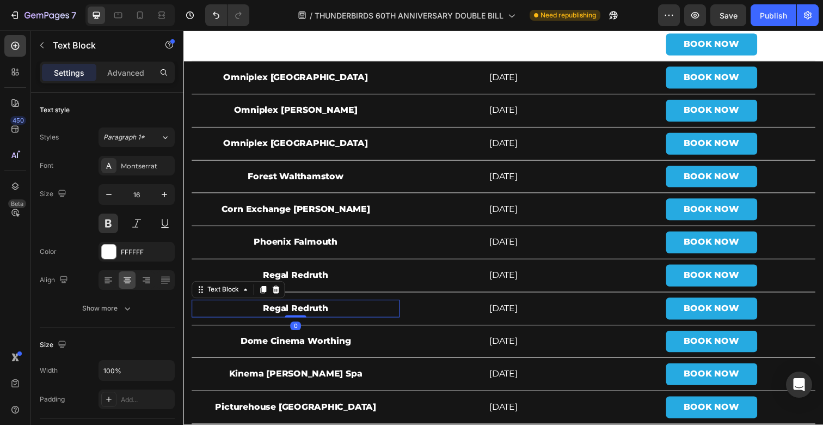
click at [300, 311] on strong "Regal Redruth" at bounding box center [298, 314] width 66 height 10
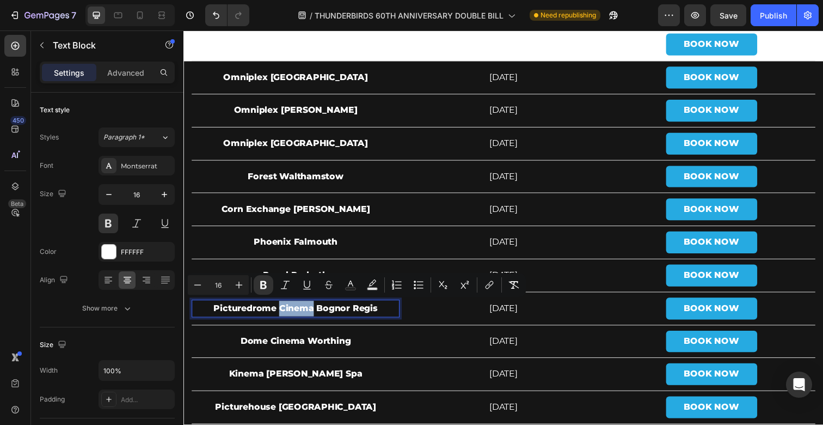
drag, startPoint x: 282, startPoint y: 311, endPoint x: 316, endPoint y: 311, distance: 34.3
click at [316, 311] on strong "Picturedrome Cinema Bognor Regis" at bounding box center [298, 314] width 168 height 10
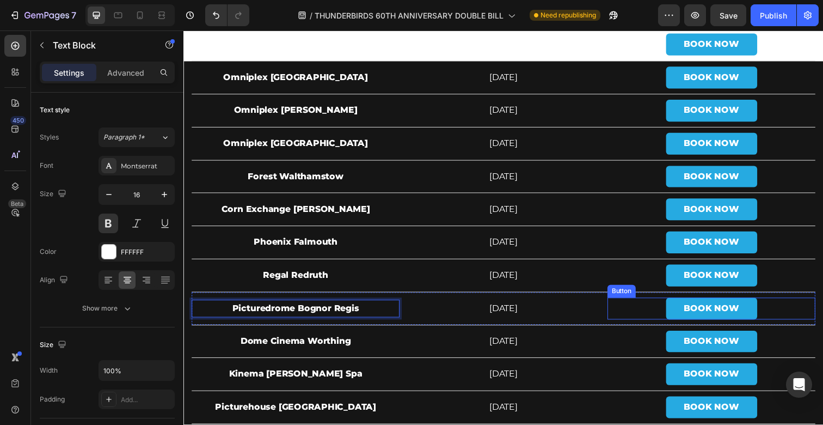
click at [636, 312] on div "BOOK NOW Button" at bounding box center [722, 314] width 212 height 22
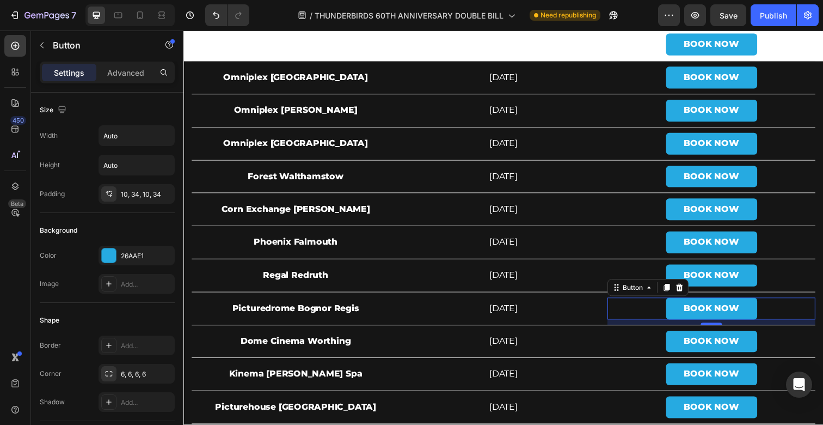
click at [643, 313] on div "BOOK NOW Button 10" at bounding box center [722, 314] width 212 height 22
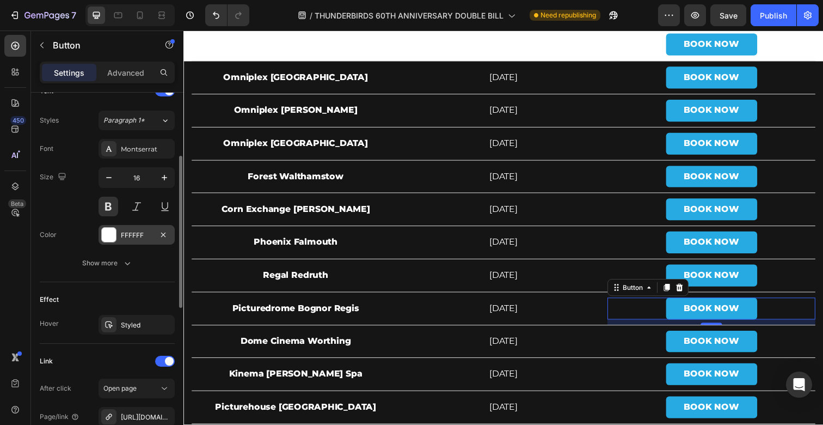
scroll to position [424, 0]
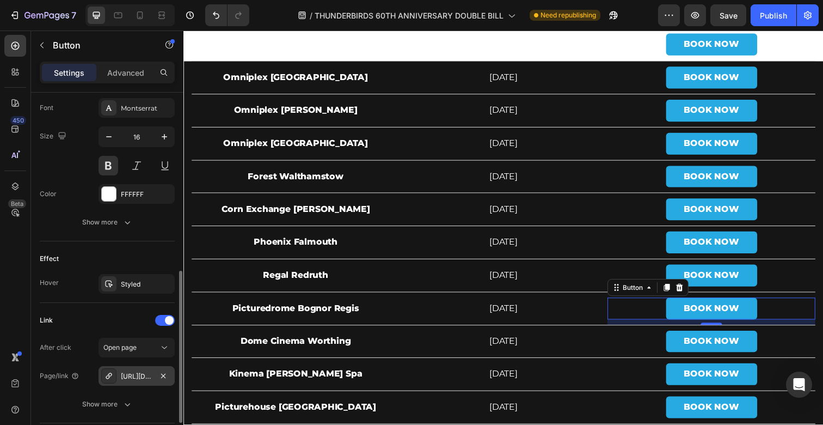
click at [135, 380] on div "[URL][DOMAIN_NAME]" at bounding box center [137, 376] width 32 height 10
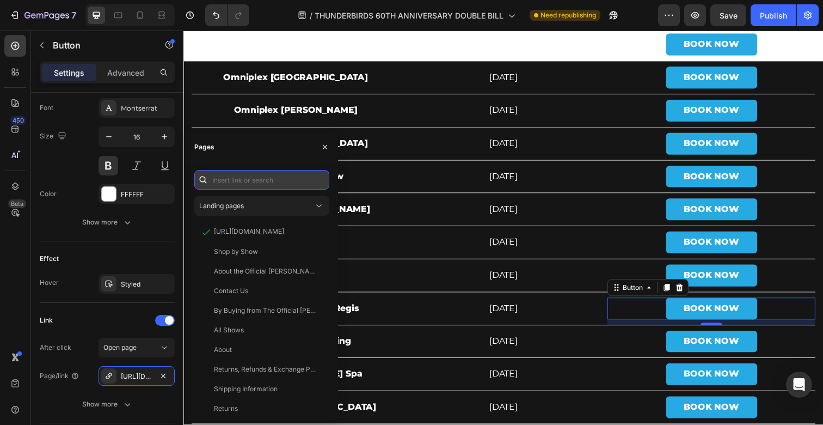
click at [257, 179] on input "text" at bounding box center [261, 180] width 135 height 20
paste input "[URL][DOMAIN_NAME]"
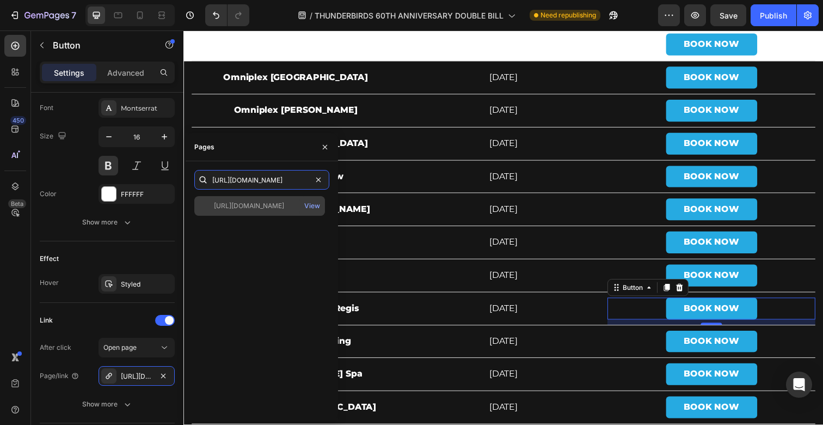
type input "[URL][DOMAIN_NAME]"
click at [266, 205] on div "[URL][DOMAIN_NAME]" at bounding box center [249, 206] width 70 height 10
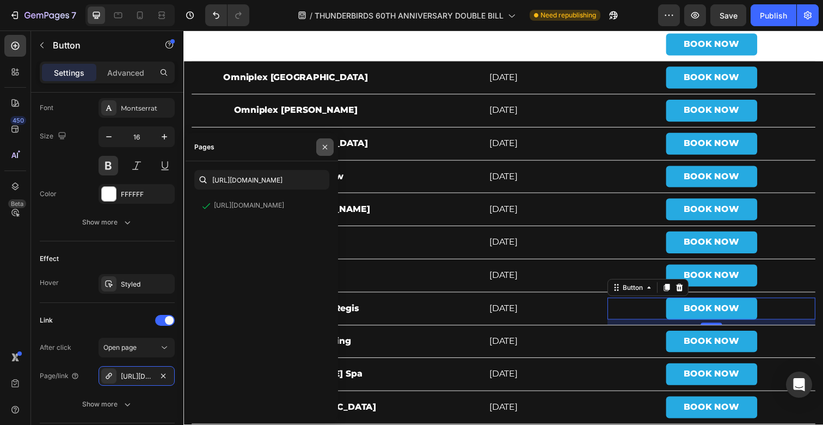
click at [326, 148] on icon "button" at bounding box center [325, 147] width 9 height 9
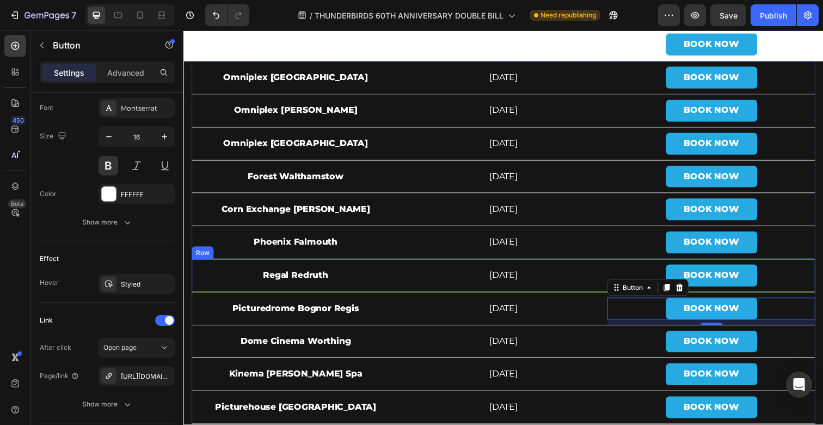
scroll to position [3897, 0]
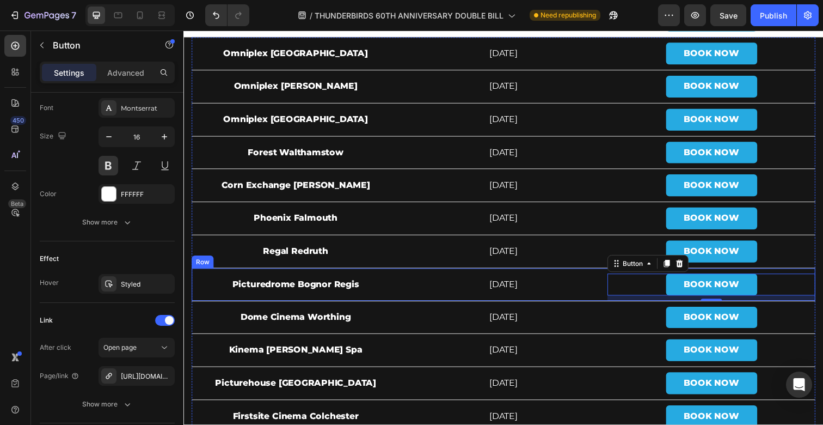
click at [244, 276] on div "Picturedrome Bognor Regis Text Block" at bounding box center [298, 289] width 212 height 33
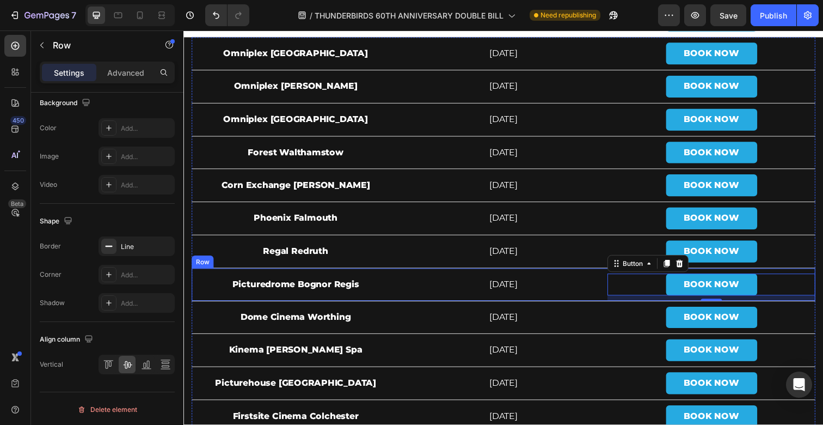
scroll to position [0, 0]
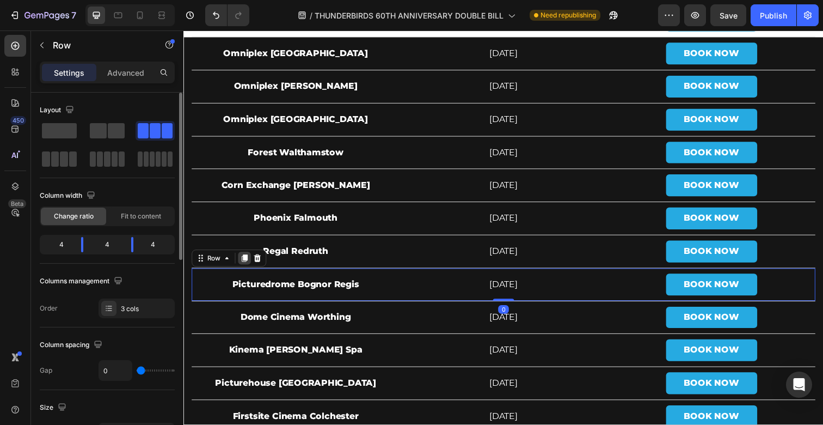
click at [245, 265] on icon at bounding box center [245, 263] width 9 height 9
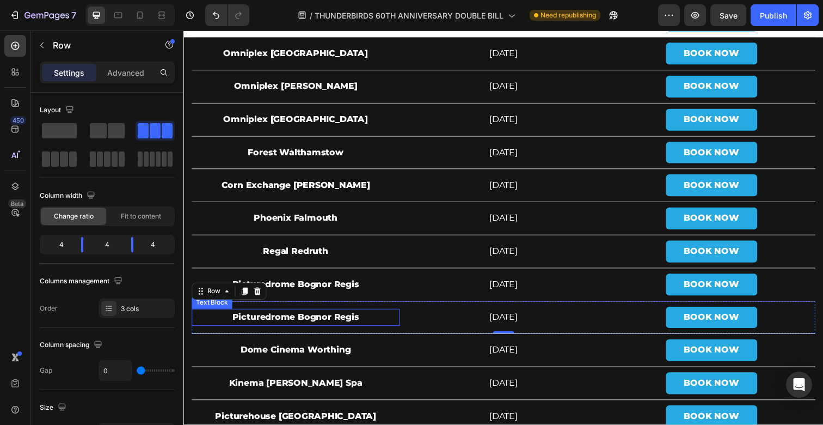
click at [315, 322] on strong "Picturedrome Bognor Regis" at bounding box center [298, 323] width 130 height 10
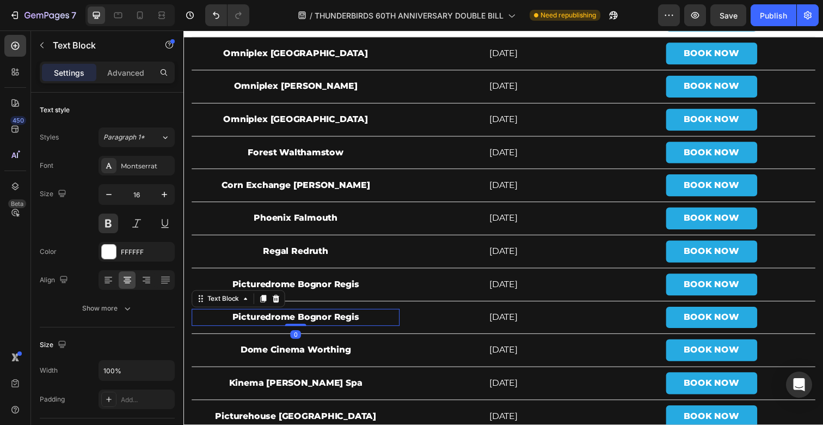
click at [315, 322] on strong "Picturedrome Bognor Regis" at bounding box center [298, 323] width 130 height 10
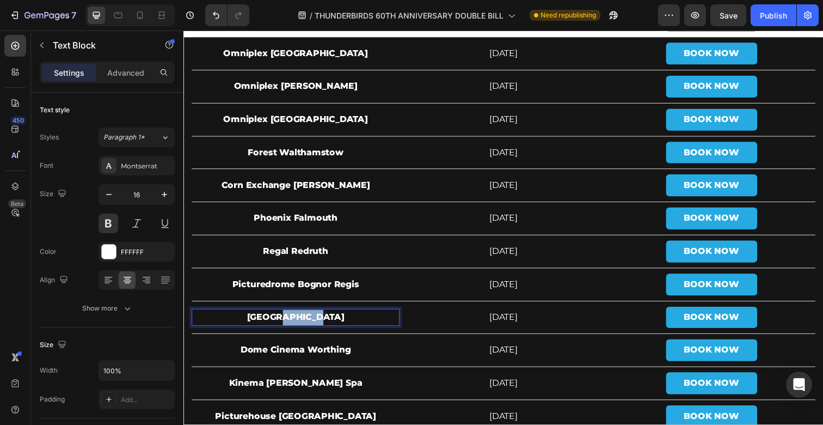
drag, startPoint x: 305, startPoint y: 324, endPoint x: 269, endPoint y: 323, distance: 36.5
click at [269, 323] on strong "[GEOGRAPHIC_DATA]" at bounding box center [298, 323] width 100 height 10
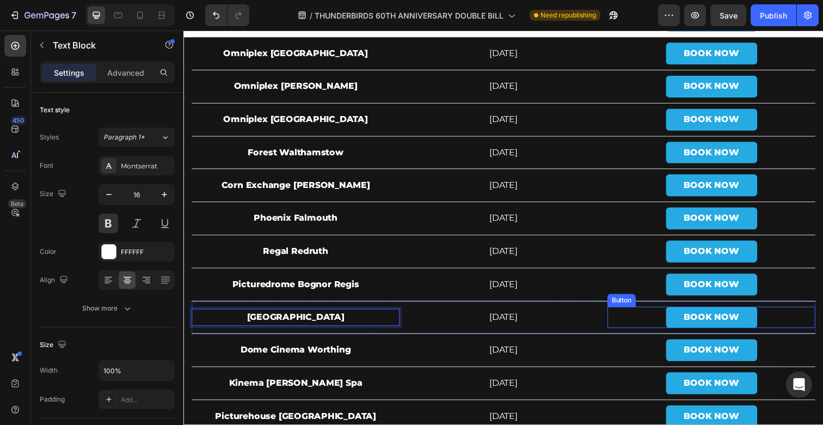
click at [661, 320] on div "BOOK NOW Button" at bounding box center [722, 323] width 212 height 22
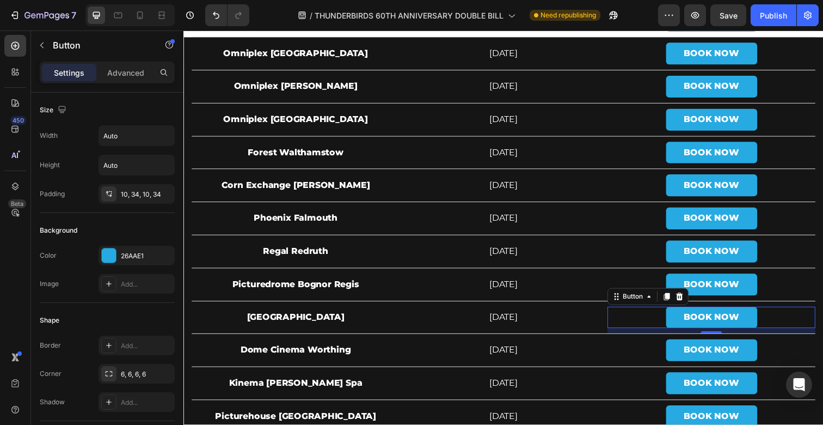
click at [650, 323] on div "BOOK NOW Button 10" at bounding box center [722, 323] width 212 height 22
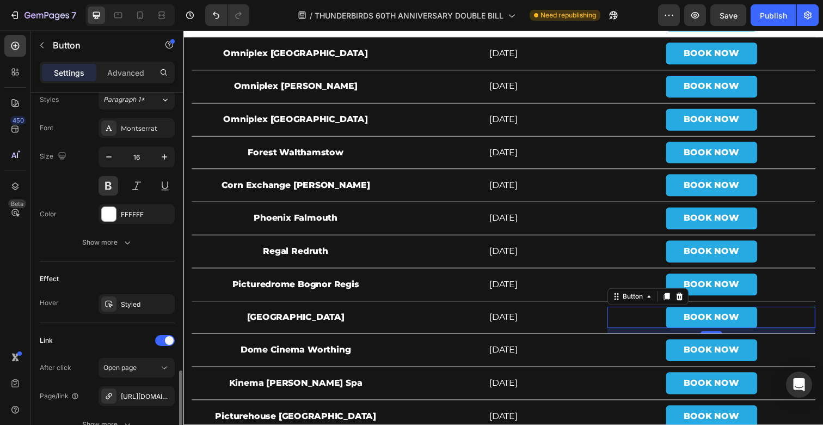
scroll to position [502, 0]
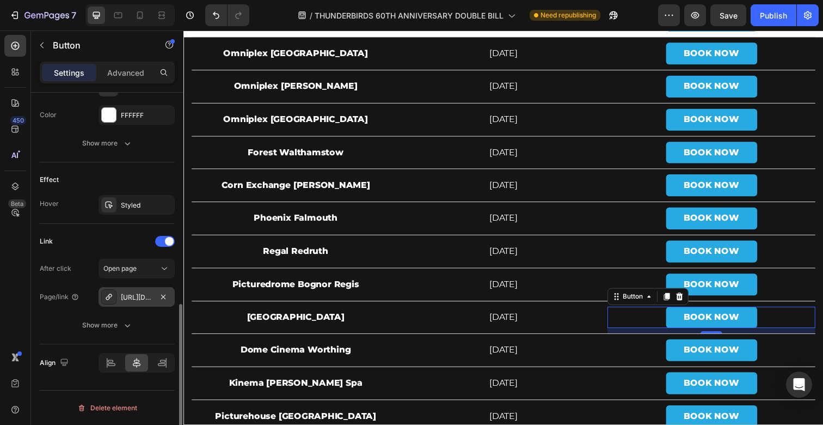
click at [131, 299] on div "[URL][DOMAIN_NAME]" at bounding box center [137, 297] width 32 height 10
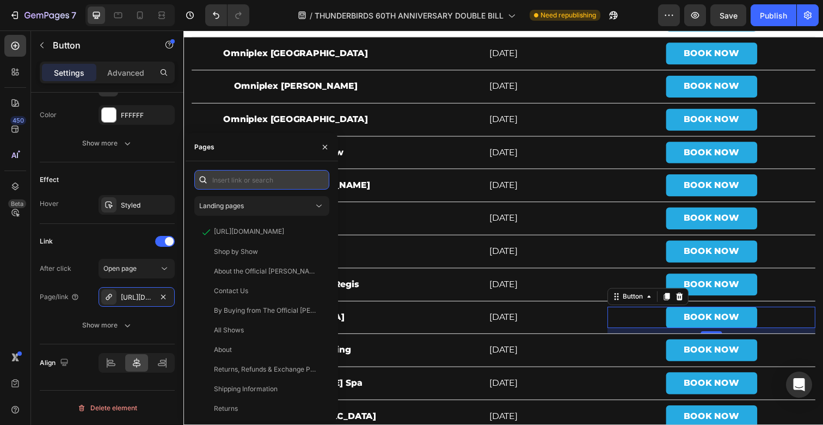
click at [219, 182] on input "text" at bounding box center [261, 180] width 135 height 20
paste input "[URL][DOMAIN_NAME]"
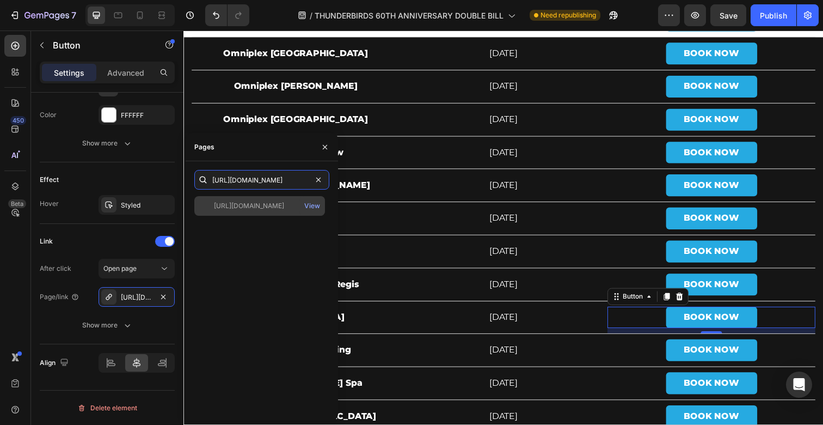
type input "[URL][DOMAIN_NAME]"
click at [242, 211] on div "[URL][DOMAIN_NAME] View" at bounding box center [259, 206] width 131 height 20
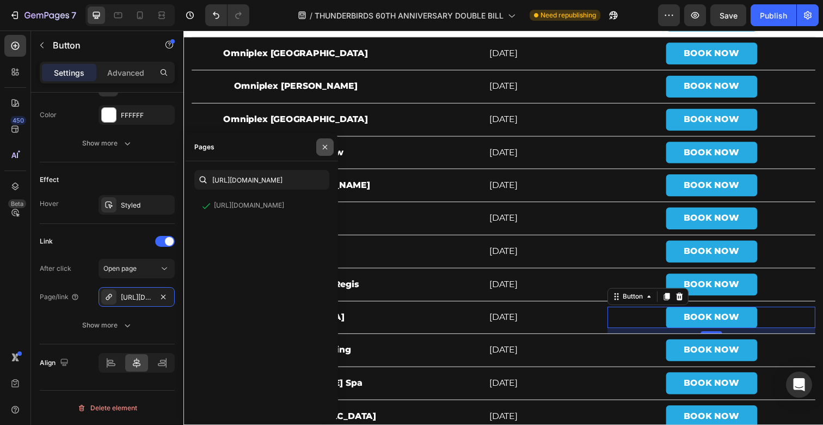
click at [323, 149] on icon "button" at bounding box center [325, 147] width 9 height 9
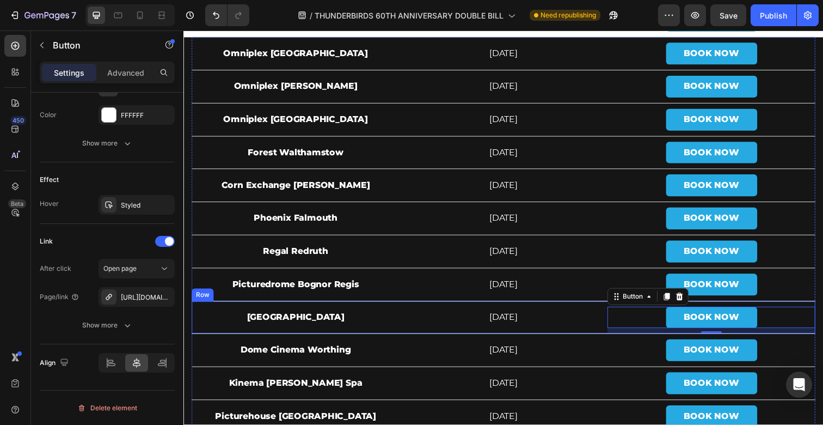
click at [285, 307] on div "Plaza [GEOGRAPHIC_DATA]" at bounding box center [298, 323] width 212 height 33
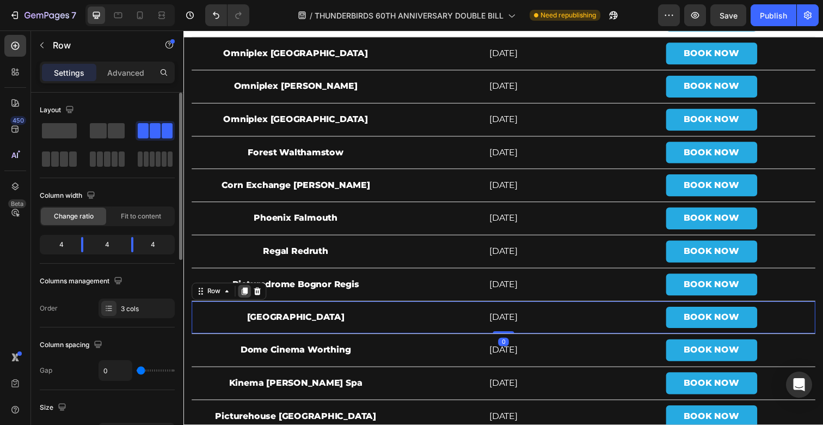
click at [248, 298] on icon at bounding box center [245, 296] width 9 height 9
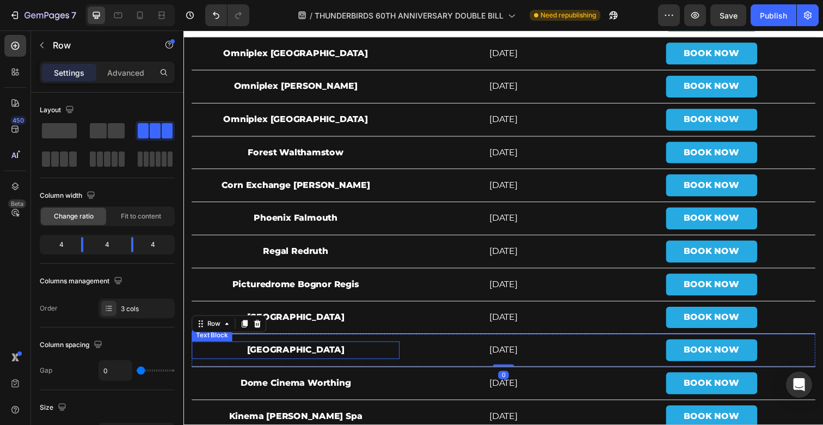
click at [310, 352] on strong "[GEOGRAPHIC_DATA]" at bounding box center [298, 356] width 100 height 10
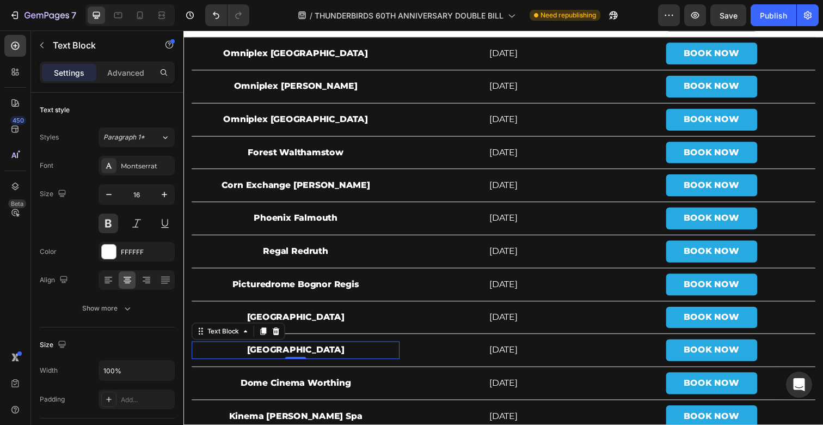
click at [334, 351] on strong "[GEOGRAPHIC_DATA]" at bounding box center [298, 356] width 100 height 10
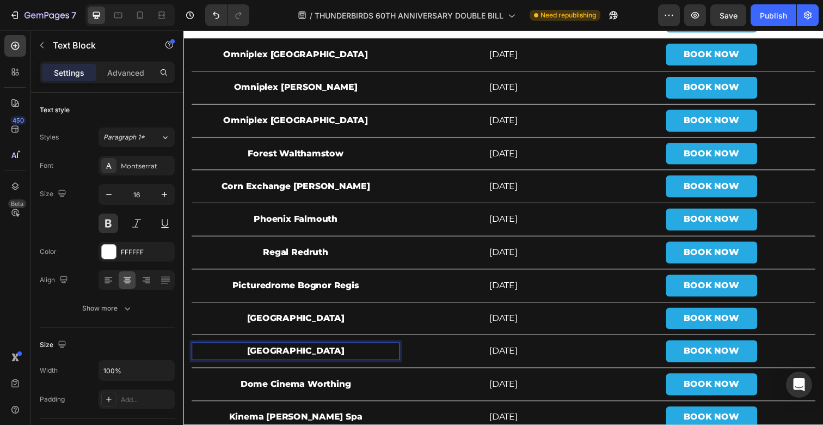
scroll to position [3897, 0]
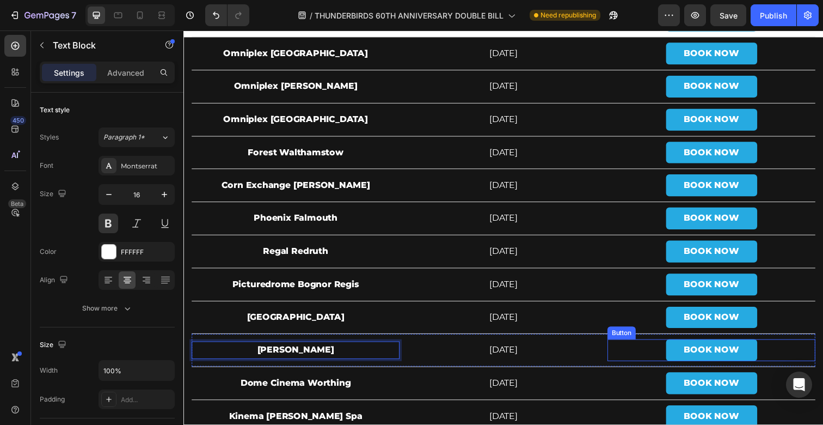
click at [636, 350] on div "BOOK NOW Button" at bounding box center [722, 357] width 212 height 22
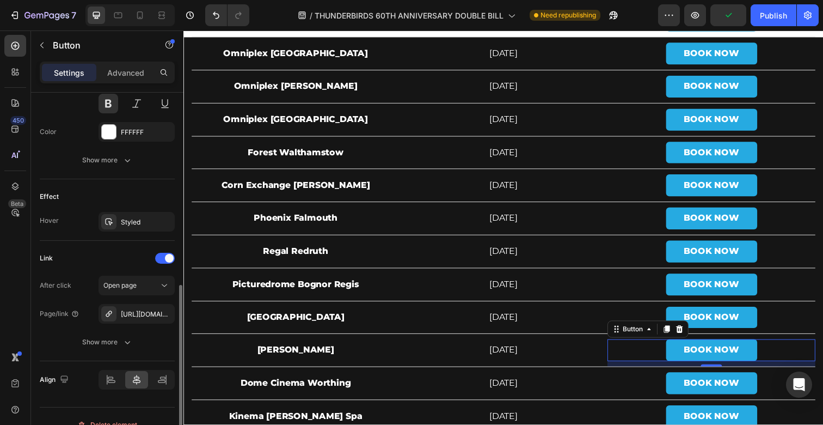
scroll to position [493, 0]
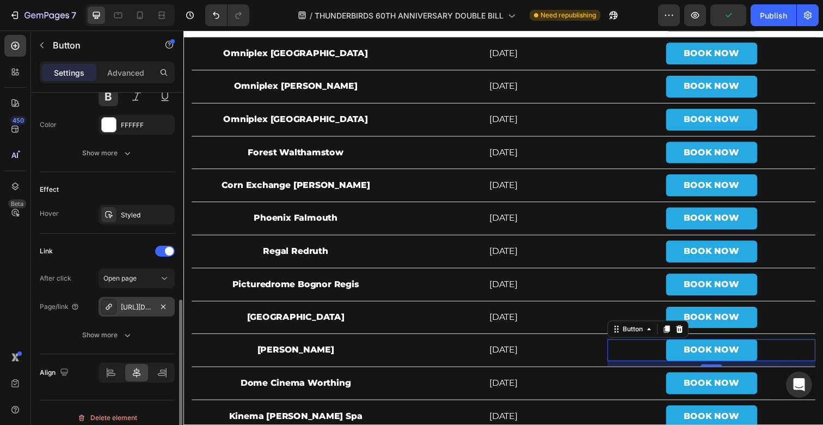
click at [144, 310] on div "[URL][DOMAIN_NAME]" at bounding box center [137, 307] width 32 height 10
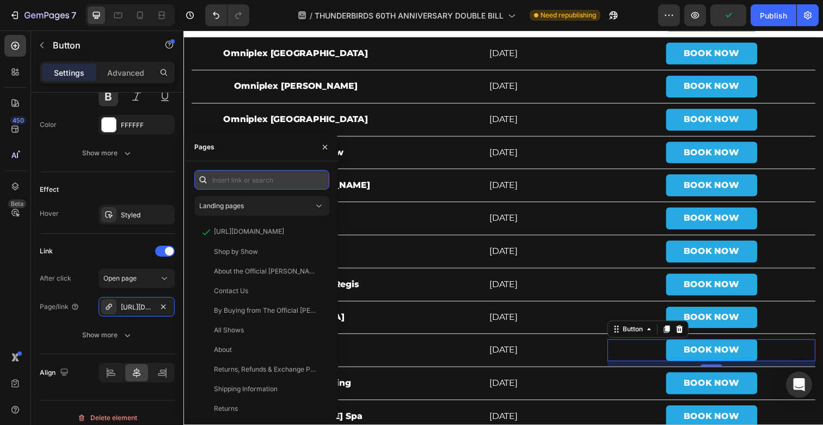
click at [248, 183] on input "text" at bounding box center [261, 180] width 135 height 20
paste input "[URL][PERSON_NAME][DOMAIN_NAME]"
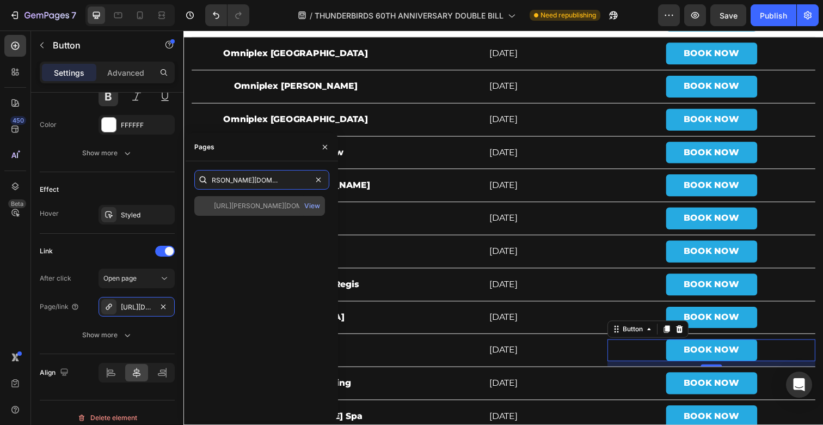
type input "[URL][PERSON_NAME][DOMAIN_NAME]"
click at [264, 203] on div "[URL][PERSON_NAME][DOMAIN_NAME]" at bounding box center [266, 206] width 105 height 10
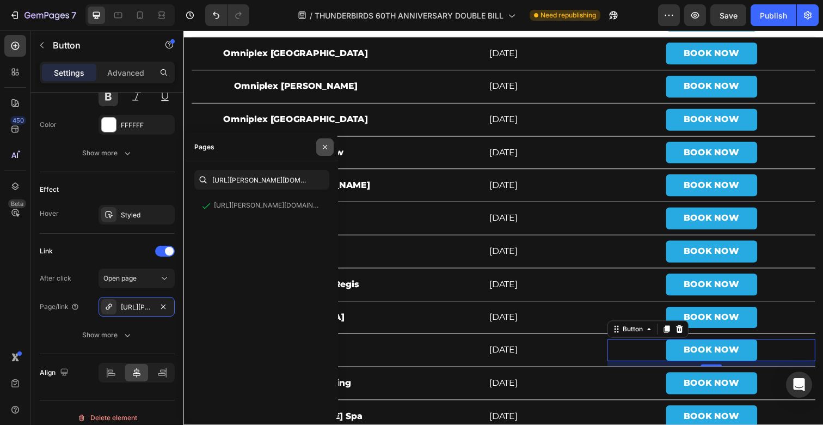
click at [326, 150] on icon "button" at bounding box center [325, 147] width 9 height 9
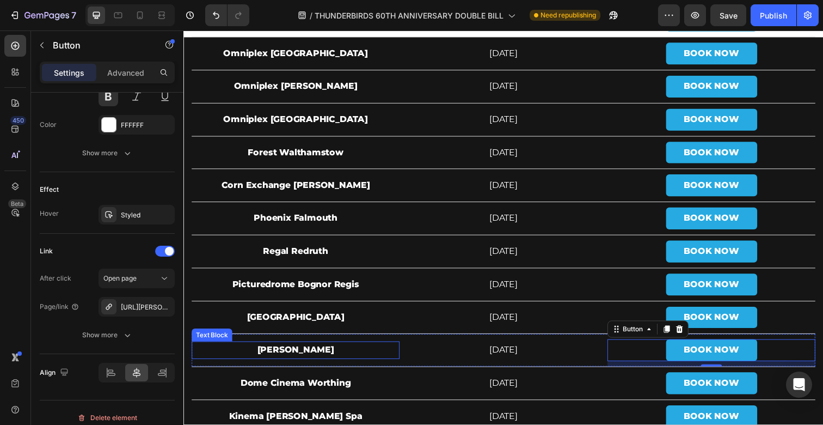
click at [278, 349] on p "[PERSON_NAME]" at bounding box center [298, 357] width 210 height 16
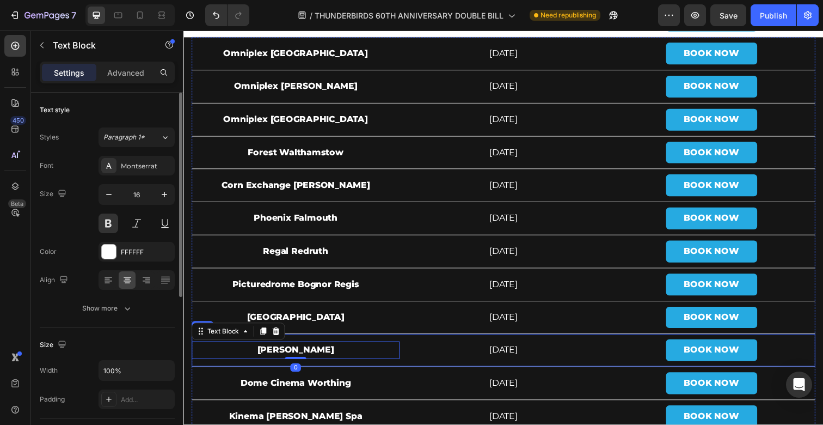
click at [294, 341] on div "[PERSON_NAME] Text Block 0" at bounding box center [298, 356] width 212 height 33
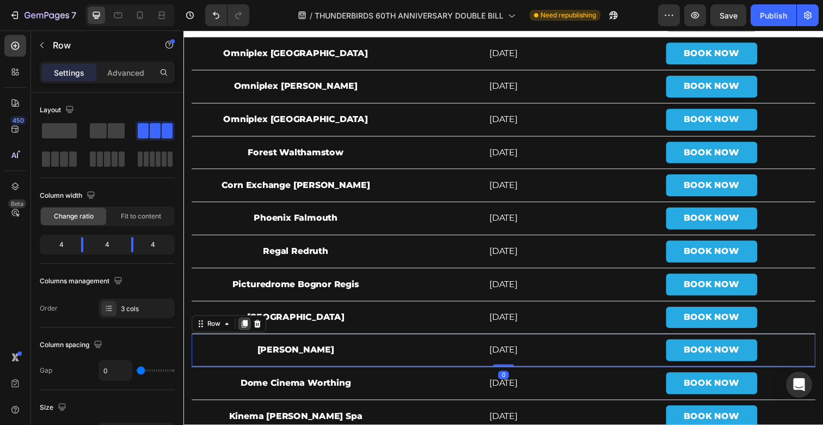
click at [243, 330] on icon at bounding box center [246, 331] width 6 height 8
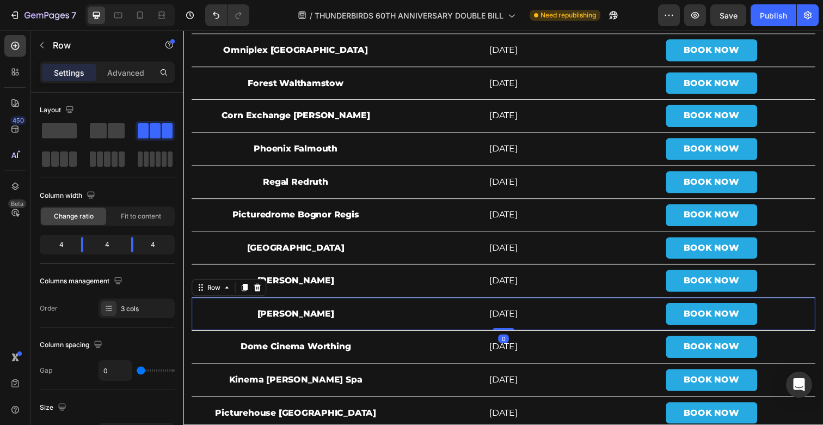
scroll to position [3967, 0]
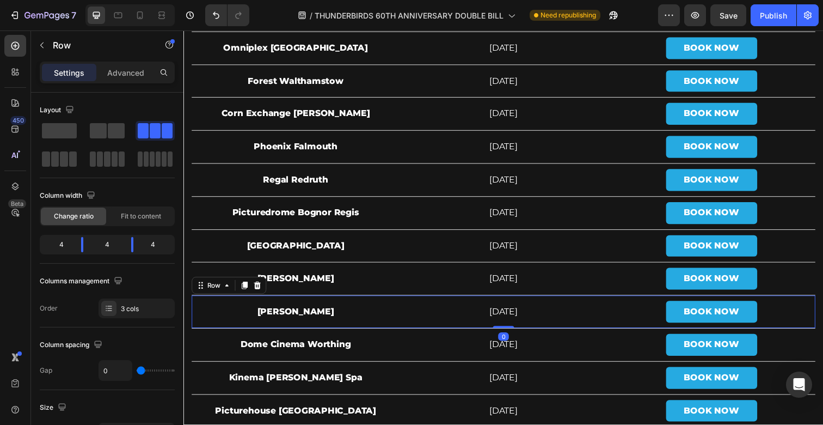
click at [289, 317] on strong "[PERSON_NAME]" at bounding box center [298, 317] width 78 height 10
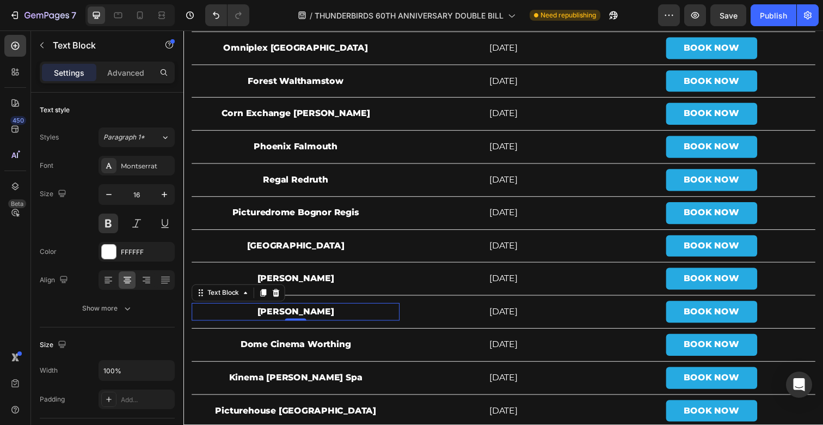
click at [356, 317] on p "[PERSON_NAME]" at bounding box center [298, 318] width 210 height 16
click at [306, 318] on strong "Century clacton" at bounding box center [298, 317] width 75 height 10
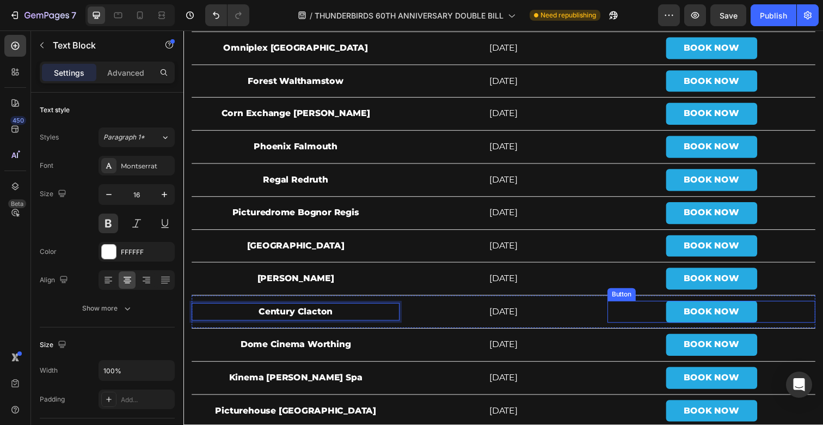
click at [630, 320] on div "BOOK NOW Button" at bounding box center [722, 317] width 212 height 22
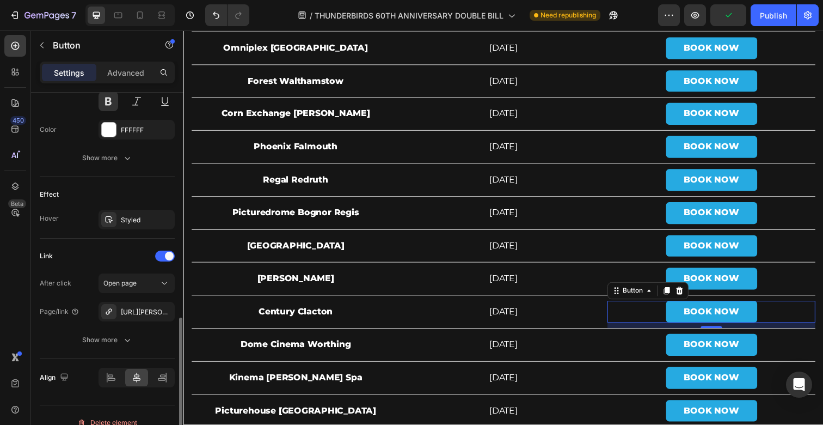
scroll to position [502, 0]
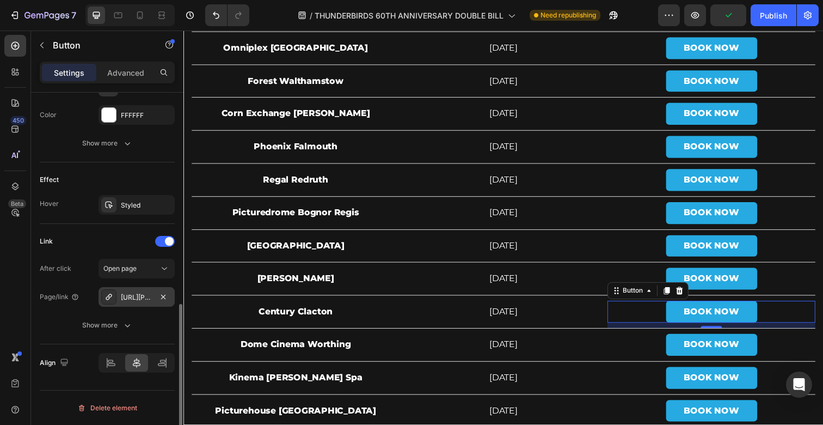
click at [136, 302] on div "[URL][PERSON_NAME][DOMAIN_NAME]" at bounding box center [137, 297] width 32 height 10
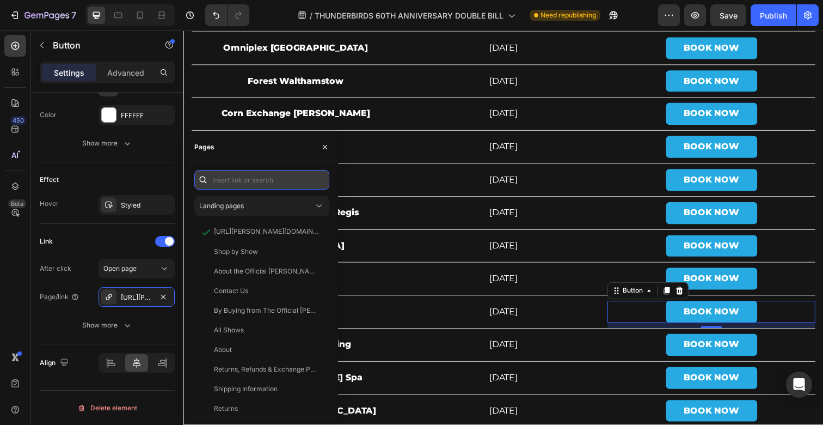
click at [280, 184] on input "text" at bounding box center [261, 180] width 135 height 20
paste input "[URL][DOMAIN_NAME]"
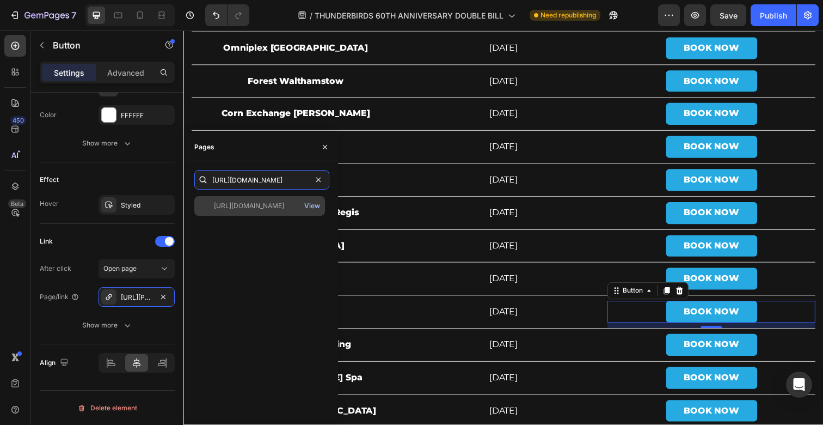
type input "[URL][DOMAIN_NAME]"
click at [311, 204] on div "View" at bounding box center [312, 206] width 16 height 10
click at [256, 205] on div "[URL][DOMAIN_NAME]" at bounding box center [249, 206] width 70 height 10
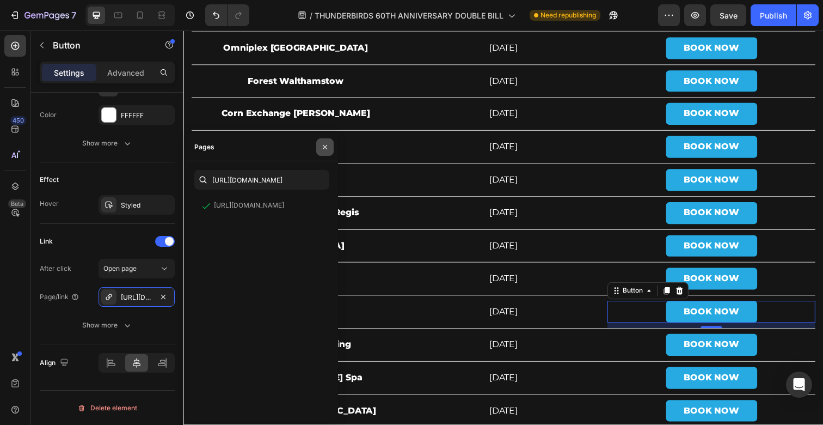
click at [323, 148] on icon "button" at bounding box center [325, 147] width 9 height 9
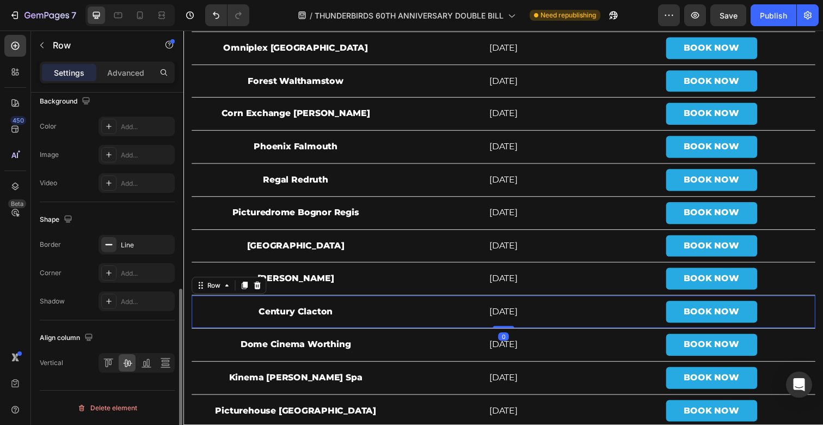
click at [252, 306] on div "Century Clacton Text Block" at bounding box center [298, 317] width 212 height 33
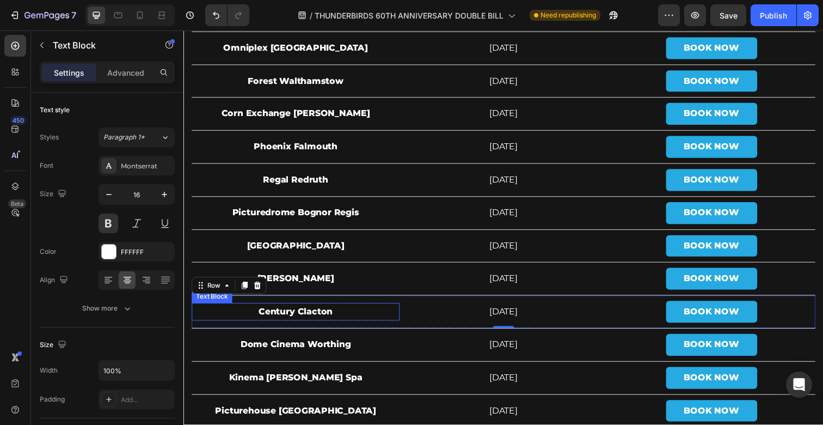
click at [305, 318] on strong "Century Clacton" at bounding box center [298, 317] width 76 height 10
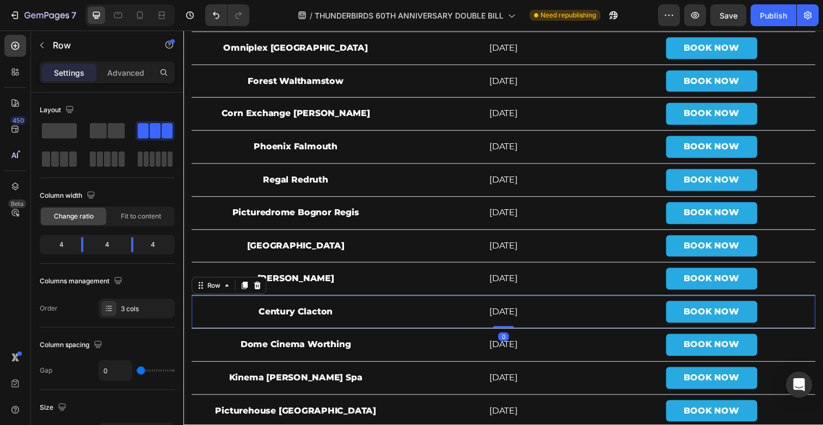
click at [403, 307] on div "Century Clacton Text Block" at bounding box center [298, 317] width 212 height 33
click at [241, 291] on icon at bounding box center [245, 290] width 9 height 9
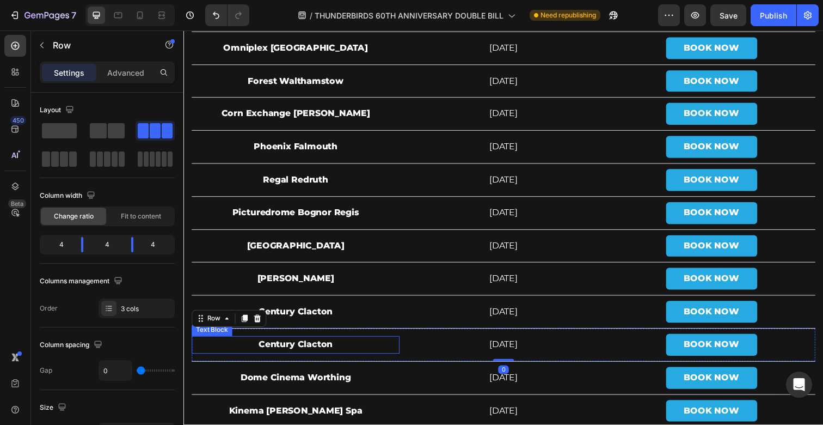
click at [278, 348] on strong "Century Clacton" at bounding box center [298, 351] width 76 height 10
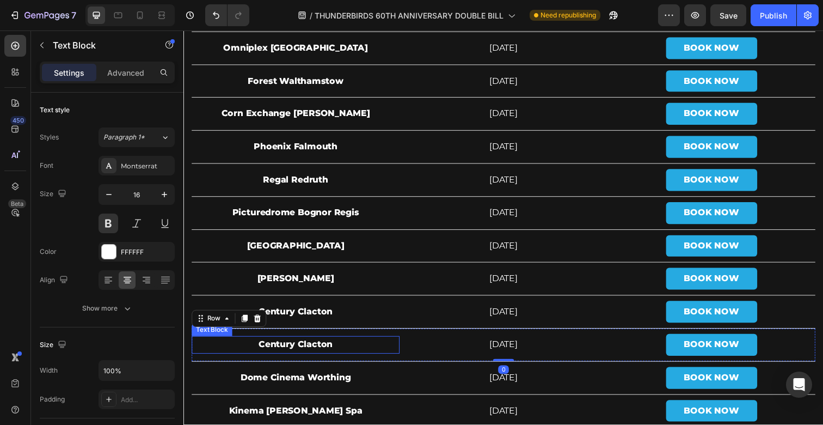
click at [278, 348] on strong "Century Clacton" at bounding box center [298, 351] width 76 height 10
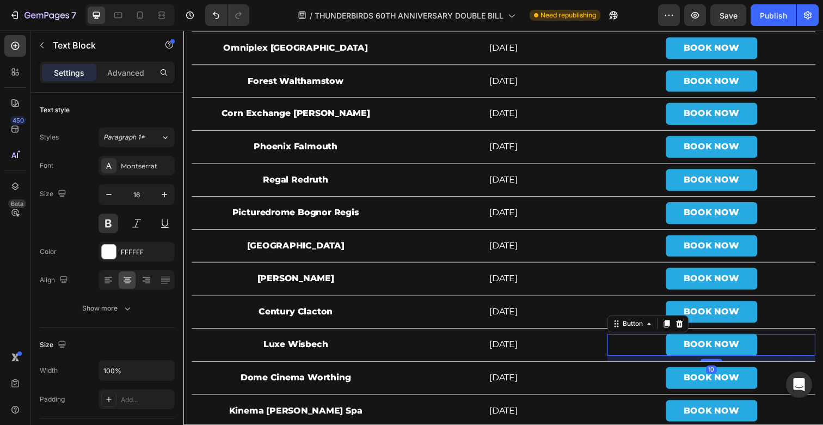
click at [628, 343] on div "BOOK NOW Button 10" at bounding box center [722, 351] width 212 height 22
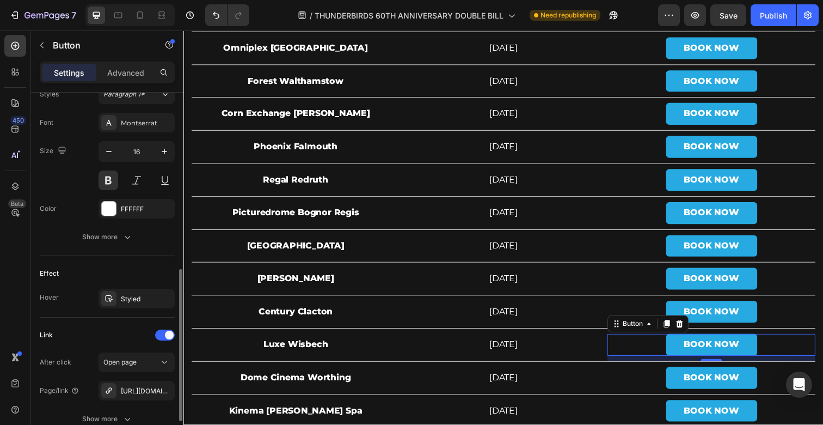
scroll to position [455, 0]
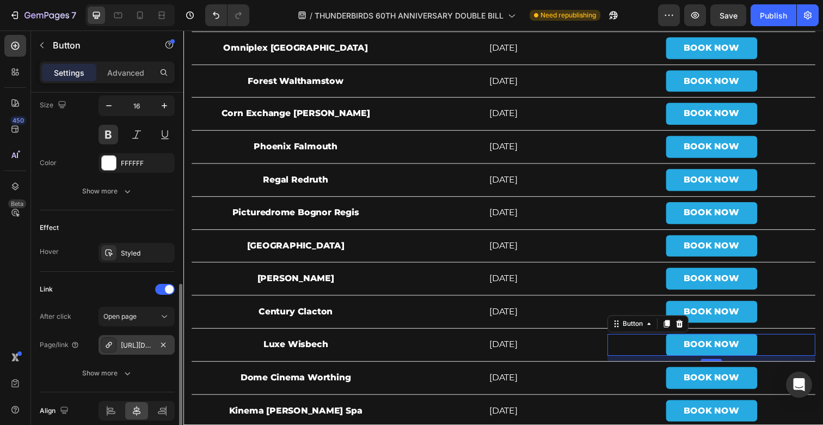
click at [133, 338] on div "[URL][DOMAIN_NAME]" at bounding box center [137, 345] width 76 height 20
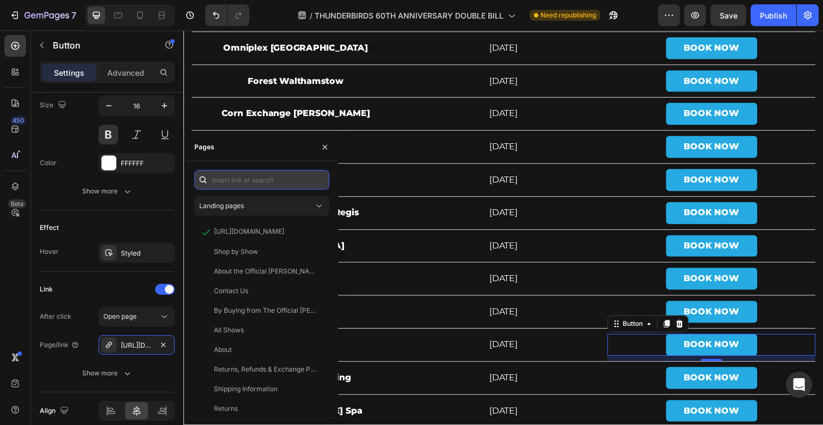
click at [257, 187] on input "text" at bounding box center [261, 180] width 135 height 20
paste input "[URL][DOMAIN_NAME]"
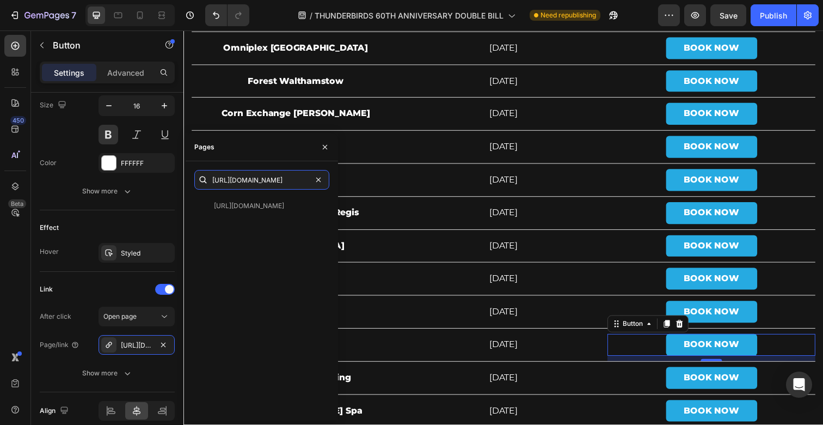
type input "[URL][DOMAIN_NAME]"
click at [261, 191] on div "[URL][DOMAIN_NAME] [URL][DOMAIN_NAME] View" at bounding box center [261, 291] width 135 height 242
click at [261, 201] on div "[URL][DOMAIN_NAME]" at bounding box center [249, 206] width 70 height 10
click at [326, 148] on icon "button" at bounding box center [325, 146] width 4 height 4
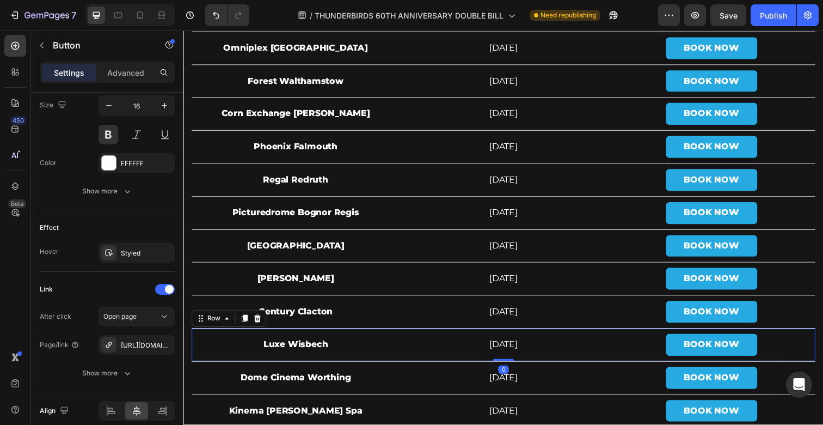
click at [236, 338] on div "Luxe Wisbech Text Block" at bounding box center [298, 351] width 212 height 33
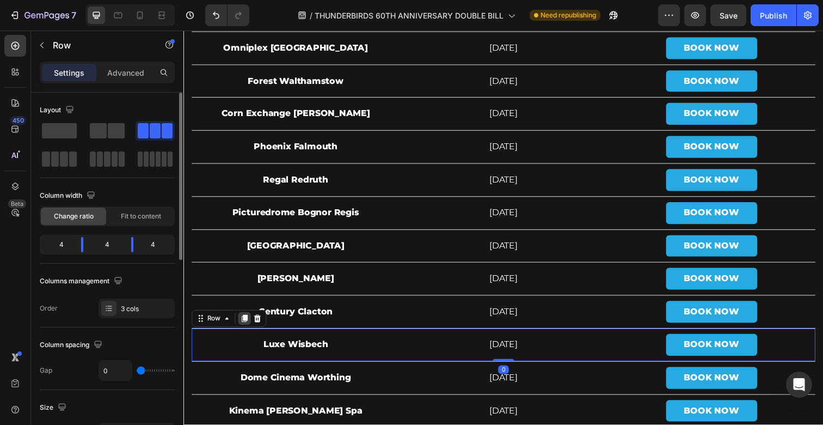
click at [244, 323] on icon at bounding box center [246, 325] width 6 height 8
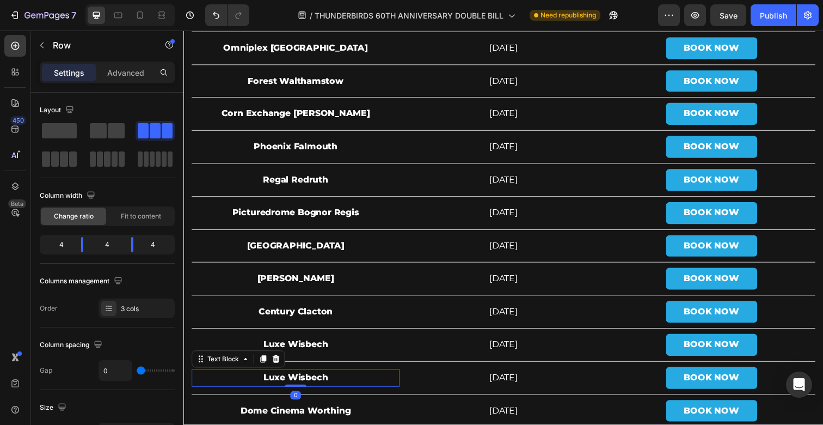
click at [300, 385] on strong "Luxe Wisbech" at bounding box center [298, 384] width 66 height 10
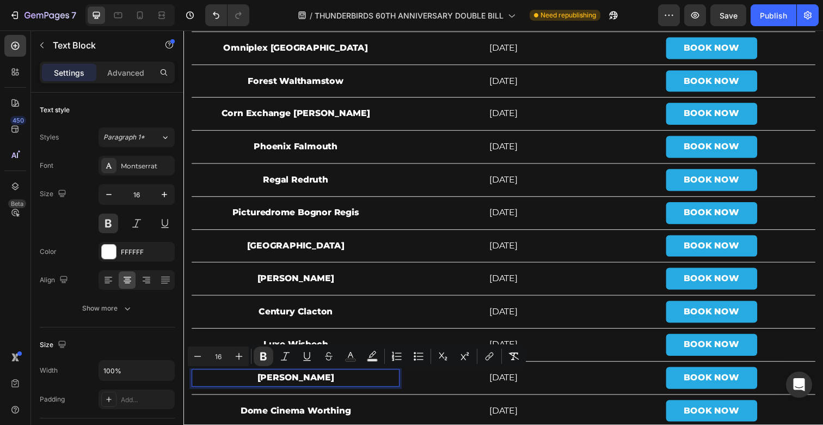
drag, startPoint x: 371, startPoint y: 383, endPoint x: 295, endPoint y: 383, distance: 76.2
click at [295, 383] on p "[PERSON_NAME]" at bounding box center [298, 385] width 210 height 16
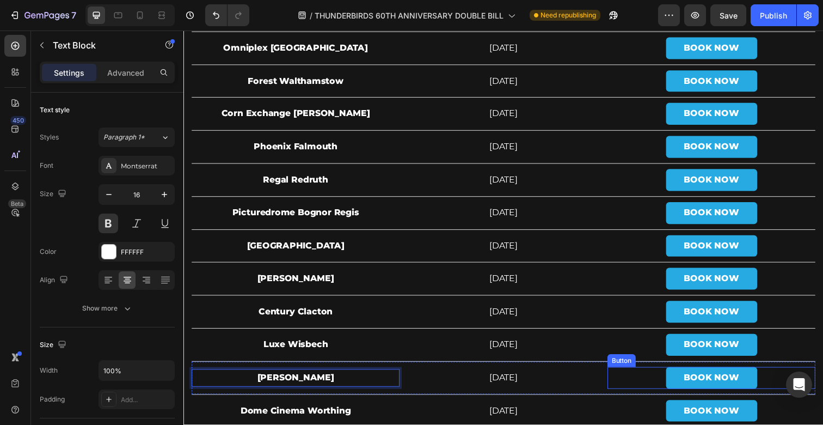
click at [661, 385] on div "BOOK NOW Button" at bounding box center [722, 385] width 212 height 22
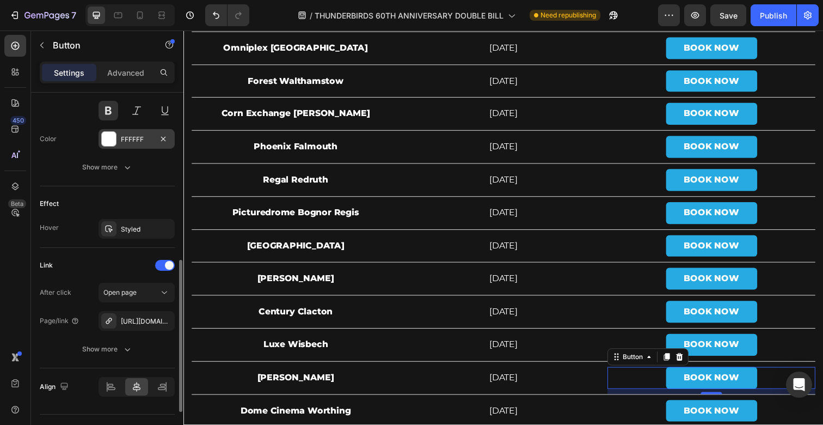
scroll to position [502, 0]
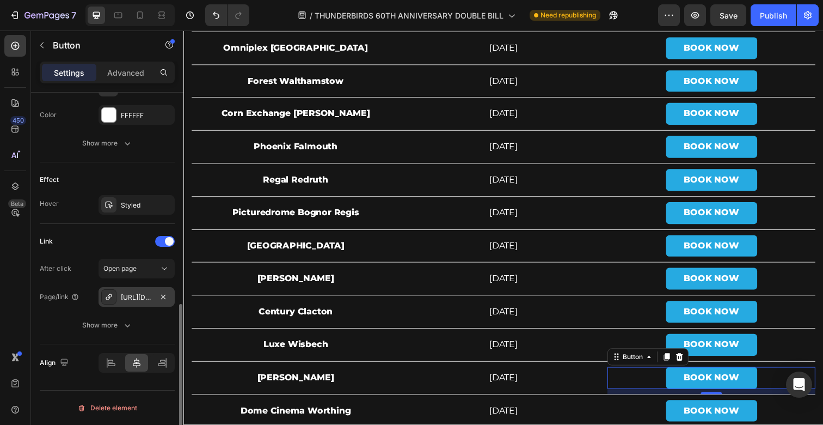
click at [136, 293] on div "[URL][DOMAIN_NAME]" at bounding box center [137, 297] width 32 height 10
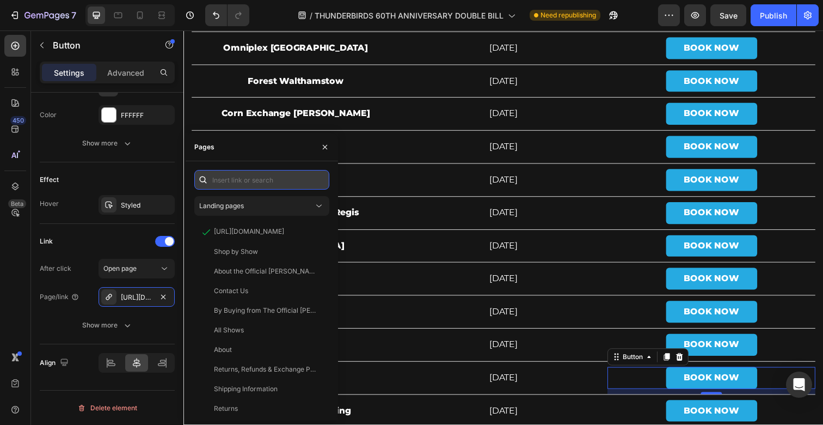
click at [278, 183] on input "text" at bounding box center [261, 180] width 135 height 20
paste input "https://westgate-on-sea.picturedromecinemas.co.uk/"
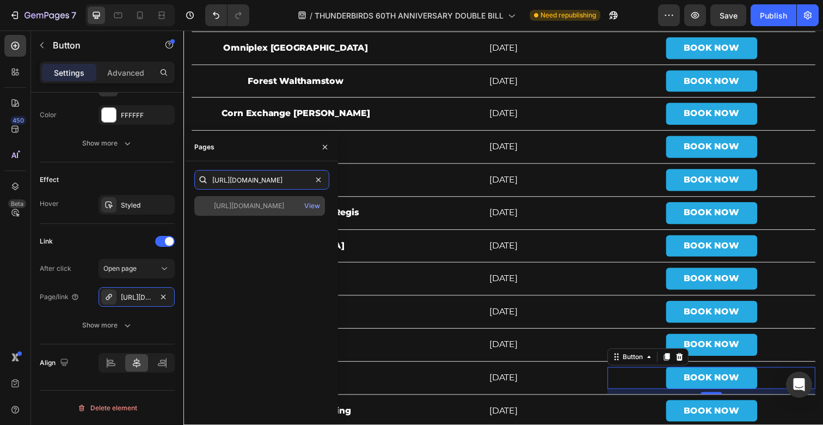
type input "https://westgate-on-sea.picturedromecinemas.co.uk/"
click at [271, 207] on div "https://westgate-on-sea.picturedromecinemas.co.uk/" at bounding box center [249, 206] width 70 height 10
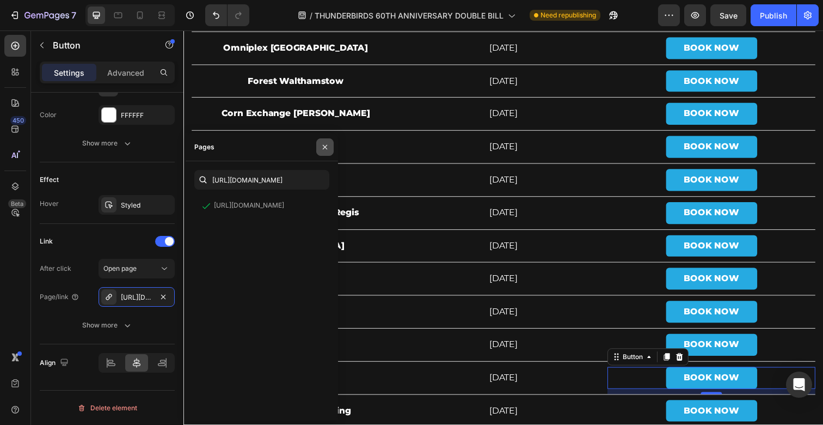
click at [326, 148] on icon "button" at bounding box center [325, 147] width 9 height 9
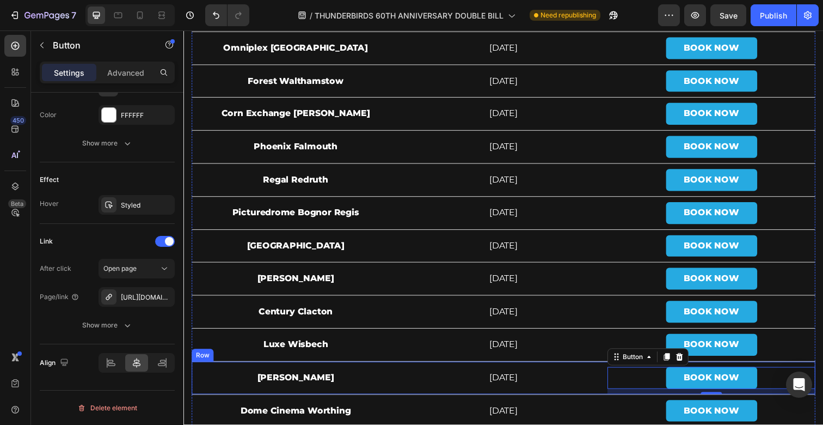
click at [257, 372] on div "Carlton Westgate Text Block" at bounding box center [298, 385] width 212 height 33
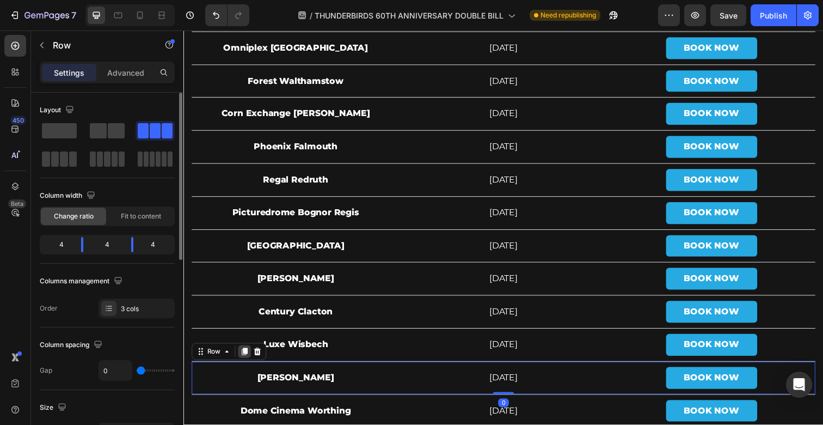
click at [240, 359] on div at bounding box center [245, 358] width 13 height 13
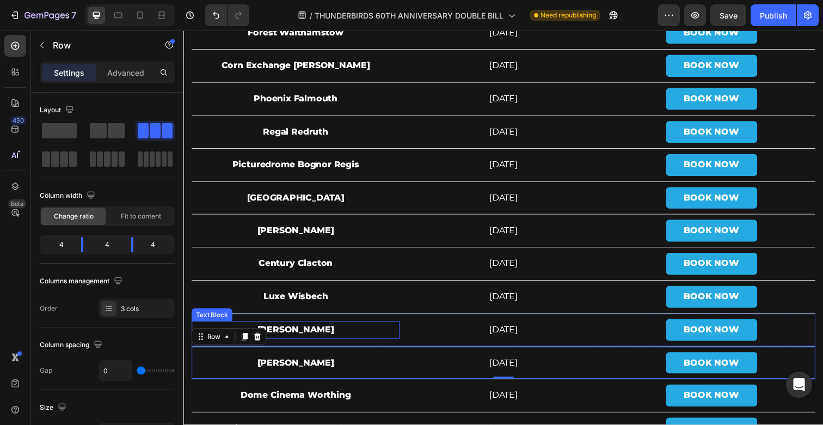
scroll to position [4017, 0]
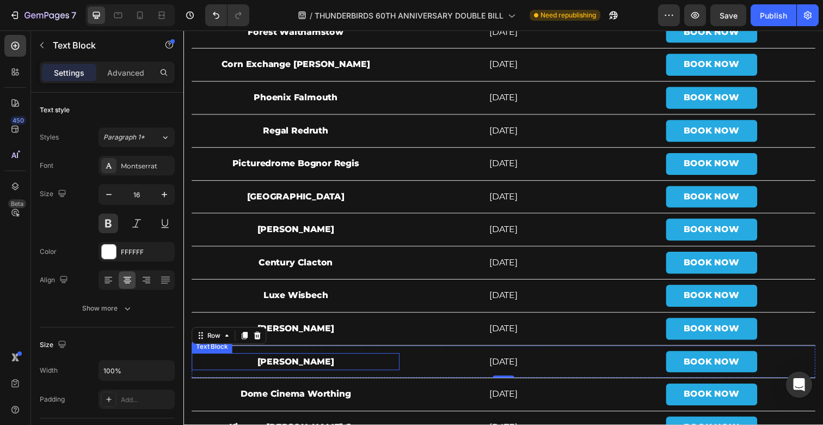
click at [303, 375] on p "[PERSON_NAME]" at bounding box center [298, 369] width 210 height 16
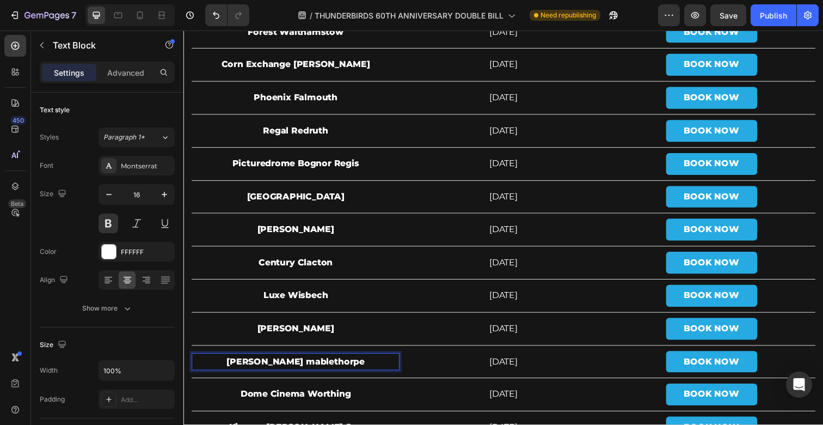
click at [292, 367] on strong "loewen mablethorpe" at bounding box center [298, 368] width 141 height 10
click at [254, 369] on strong "loewen Mablethorpe" at bounding box center [298, 368] width 140 height 10
click at [658, 365] on div "BOOK NOW Button" at bounding box center [722, 369] width 212 height 22
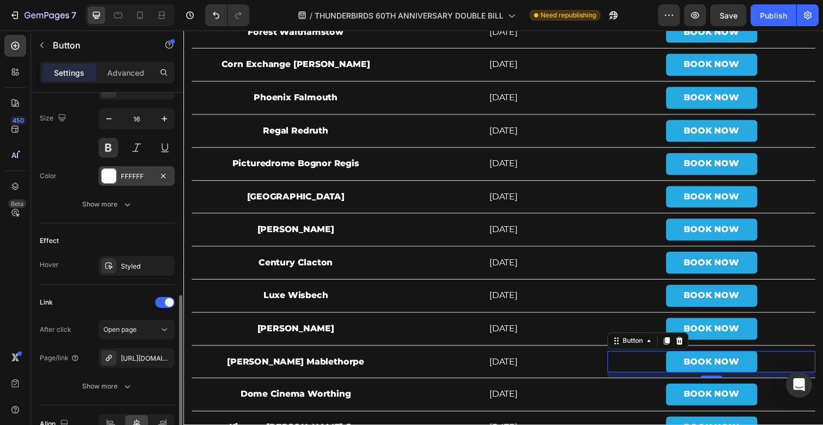
scroll to position [461, 0]
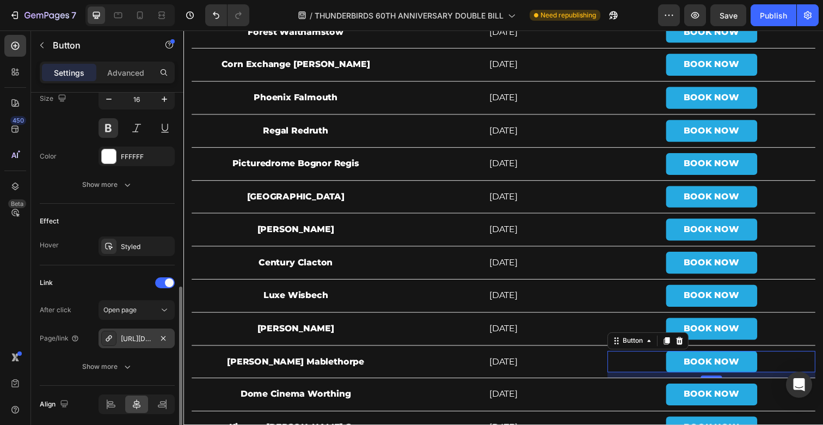
click at [129, 336] on div "https://westgate-on-sea.picturedromecinemas.co.uk/" at bounding box center [137, 339] width 32 height 10
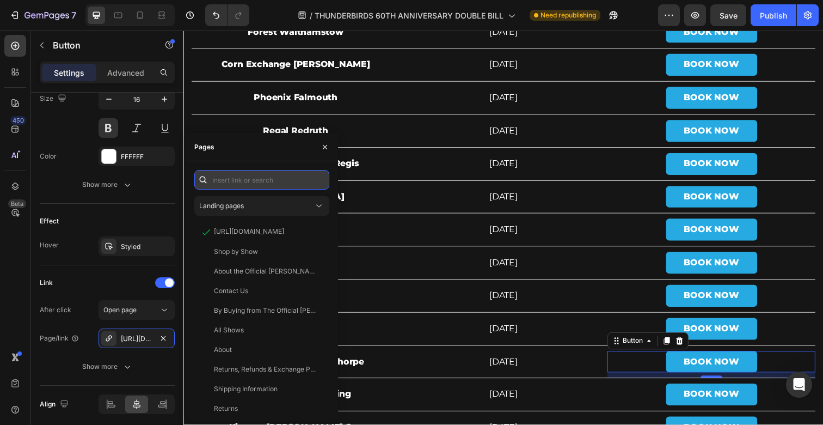
click at [263, 173] on input "text" at bounding box center [261, 180] width 135 height 20
paste input "https://loewencinema.com/LoewenCinema.dll/WhatsOn"
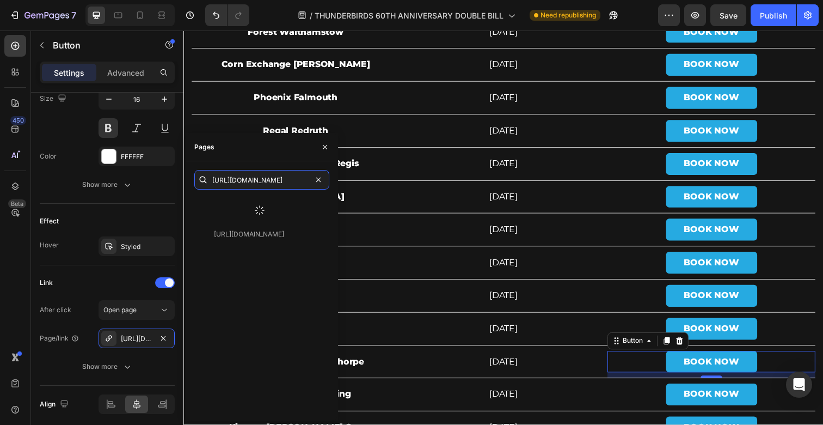
type input "https://loewencinema.com/LoewenCinema.dll/WhatsOn"
click at [278, 204] on div at bounding box center [259, 210] width 131 height 28
click at [280, 210] on div "https://loewencinema.com/LoewenCinema.dll/WhatsOn" at bounding box center [249, 206] width 70 height 10
click at [324, 145] on icon "button" at bounding box center [325, 147] width 9 height 9
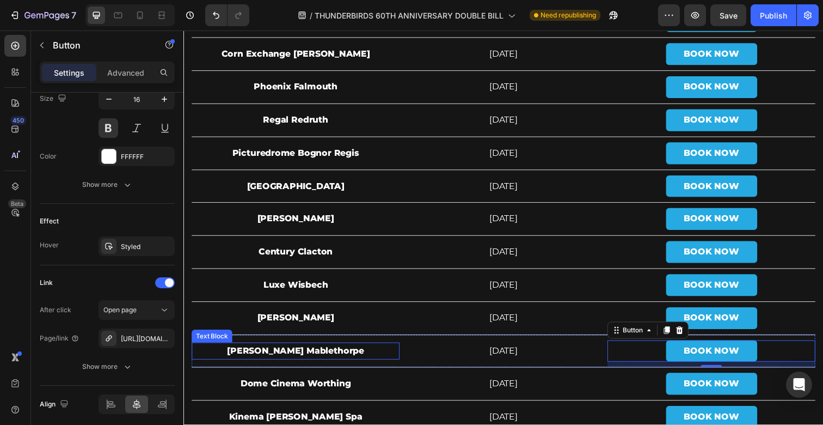
scroll to position [4029, 0]
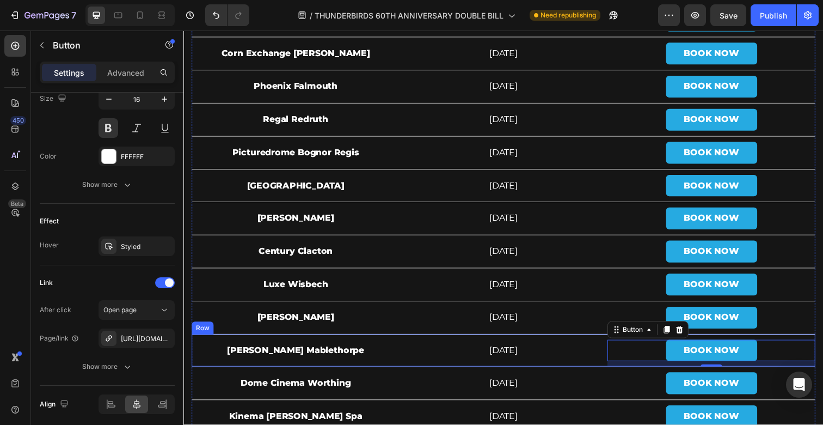
click at [264, 345] on div "Loewen Mablethorpe Text Block" at bounding box center [298, 357] width 212 height 33
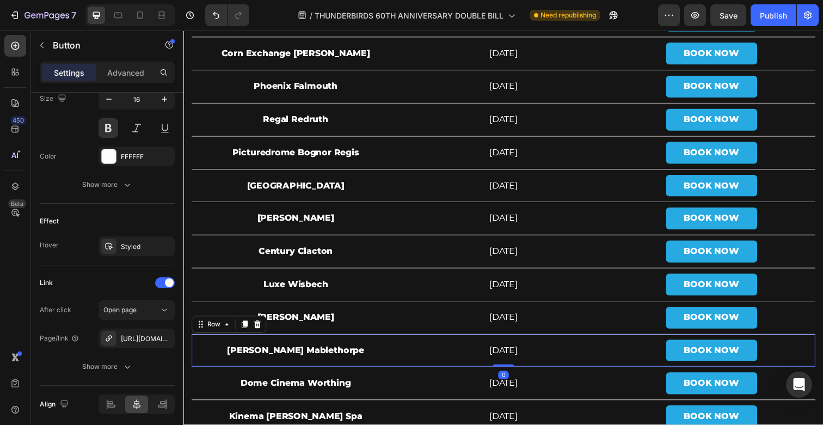
scroll to position [0, 0]
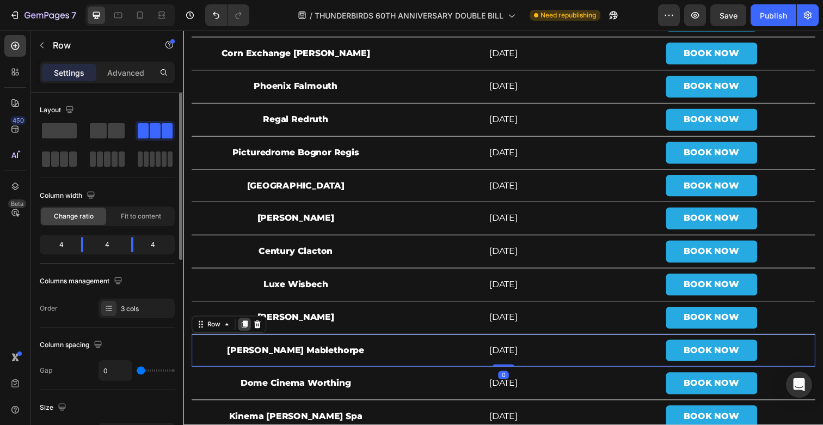
click at [247, 334] on icon at bounding box center [245, 330] width 9 height 9
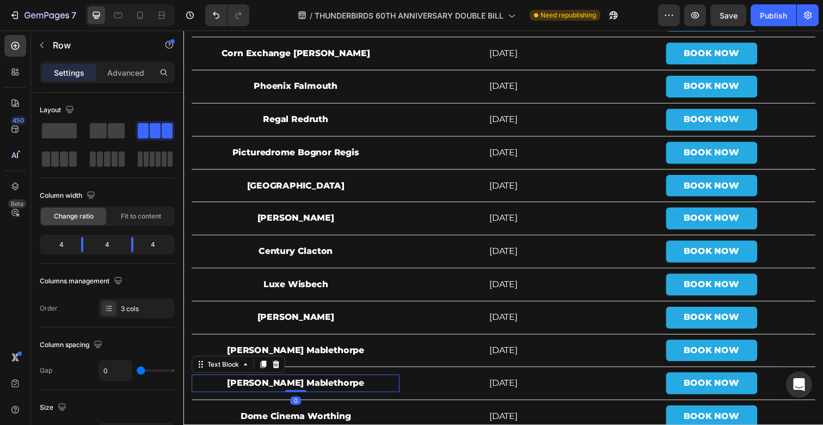
click at [278, 390] on strong "Loewen Mablethorpe" at bounding box center [298, 390] width 140 height 10
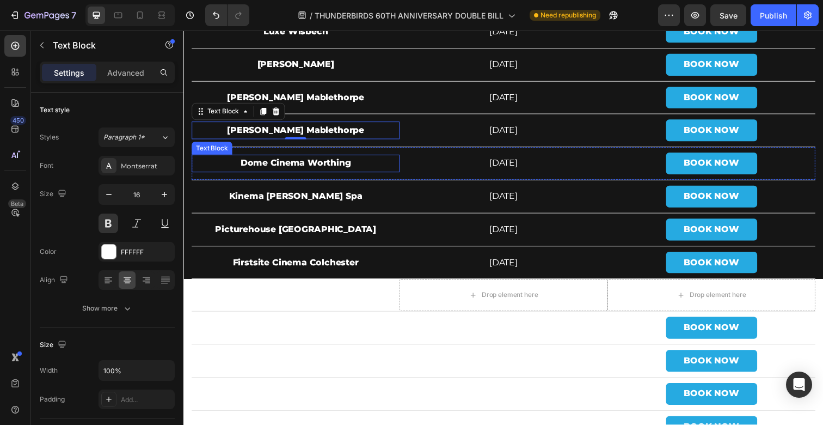
scroll to position [4285, 0]
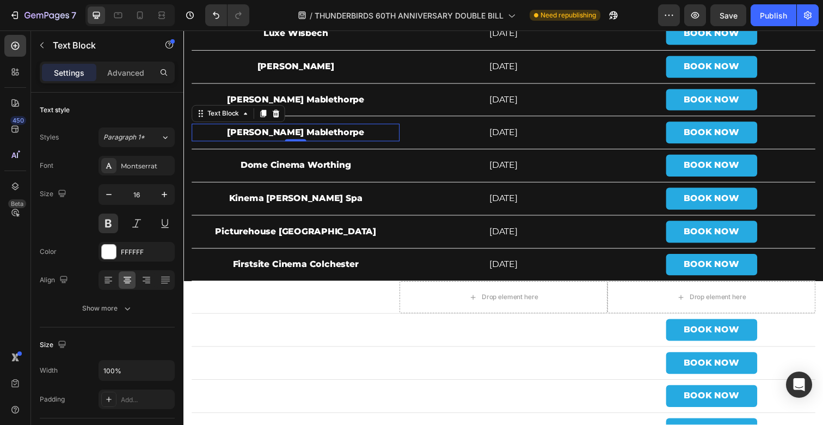
click at [321, 137] on strong "Loewen Mablethorpe" at bounding box center [298, 134] width 140 height 10
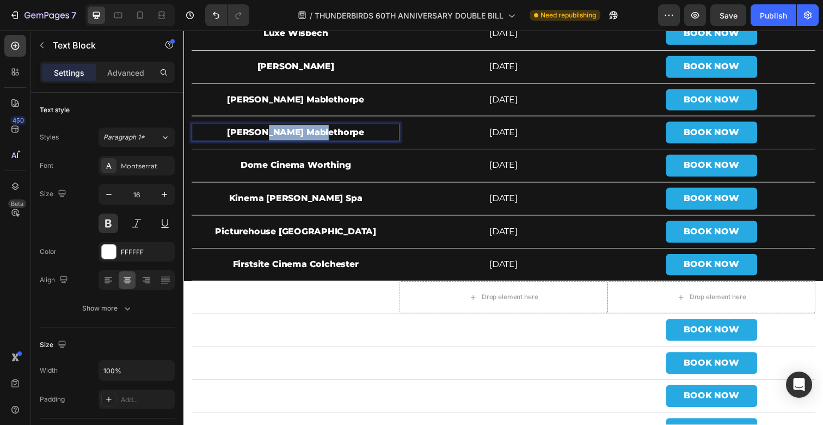
click at [321, 137] on strong "Loewen Mablethorpe" at bounding box center [298, 134] width 140 height 10
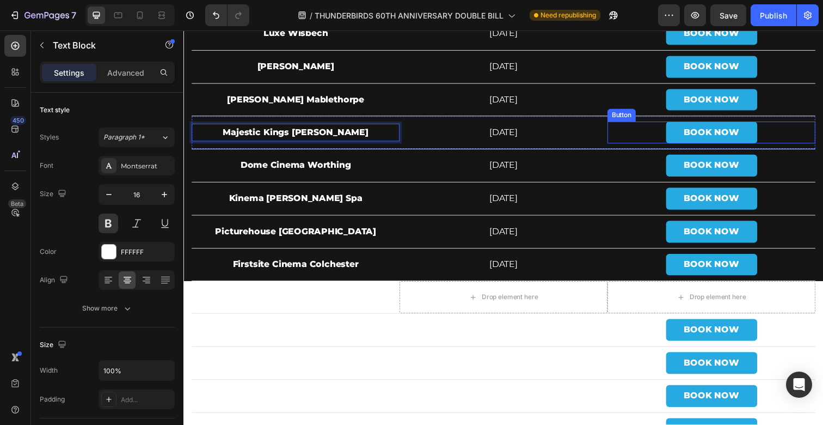
click at [631, 134] on div "BOOK NOW Button" at bounding box center [722, 135] width 212 height 22
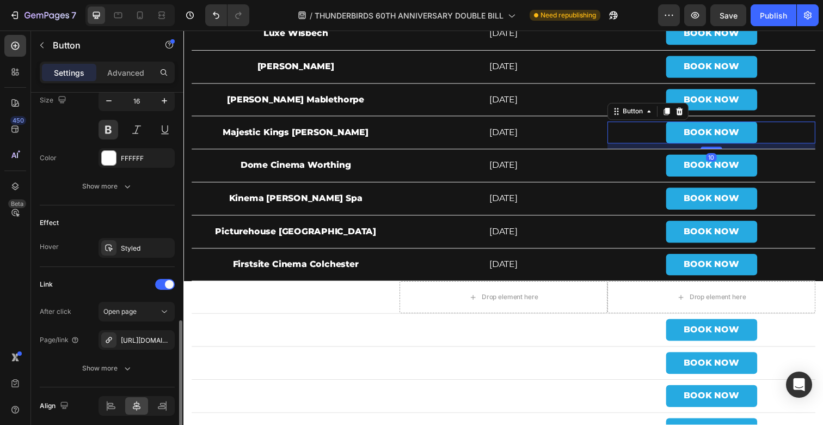
scroll to position [502, 0]
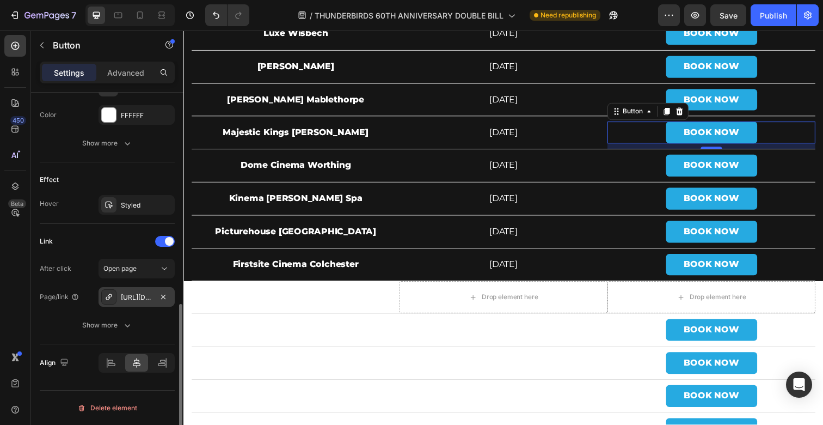
click at [131, 295] on div "https://loewencinema.com/LoewenCinema.dll/WhatsOn" at bounding box center [137, 297] width 32 height 10
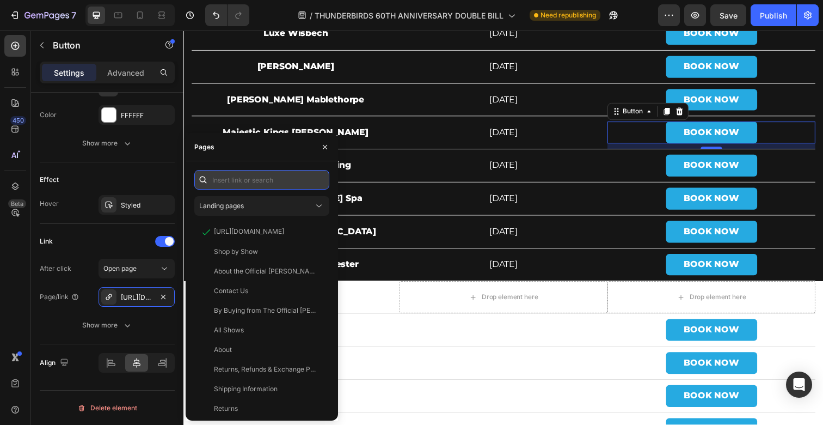
click at [254, 180] on input "text" at bounding box center [261, 180] width 135 height 20
paste input "https://www.majestic-cinema.co.uk/"
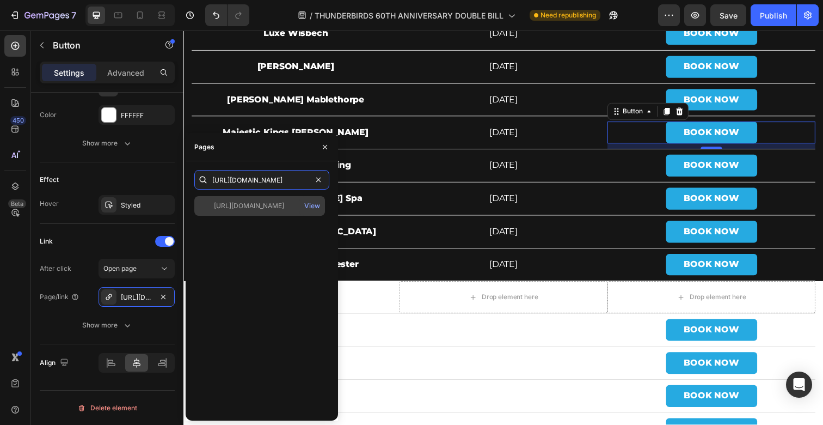
type input "https://www.majestic-cinema.co.uk/"
click at [259, 206] on div "https://www.majestic-cinema.co.uk/" at bounding box center [249, 206] width 70 height 10
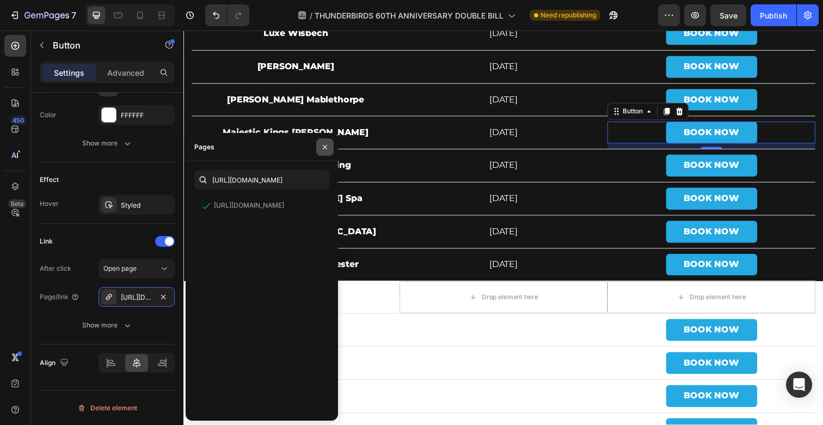
click at [327, 146] on icon "button" at bounding box center [325, 147] width 9 height 9
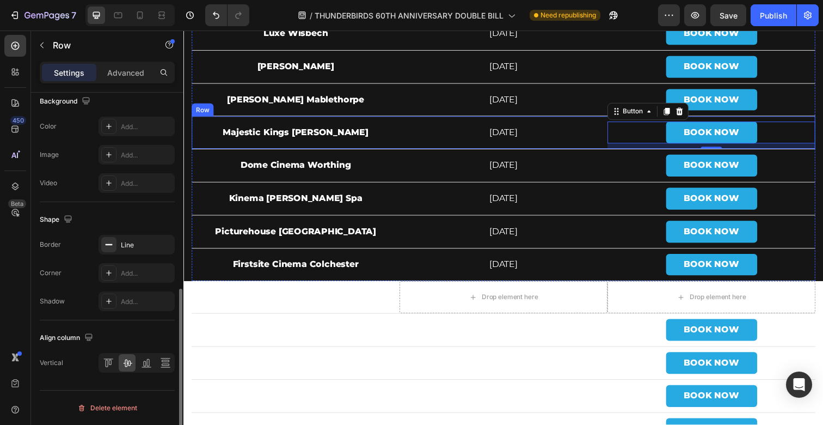
click at [243, 124] on div "Majestic Kings Lynn Text Block" at bounding box center [298, 134] width 212 height 33
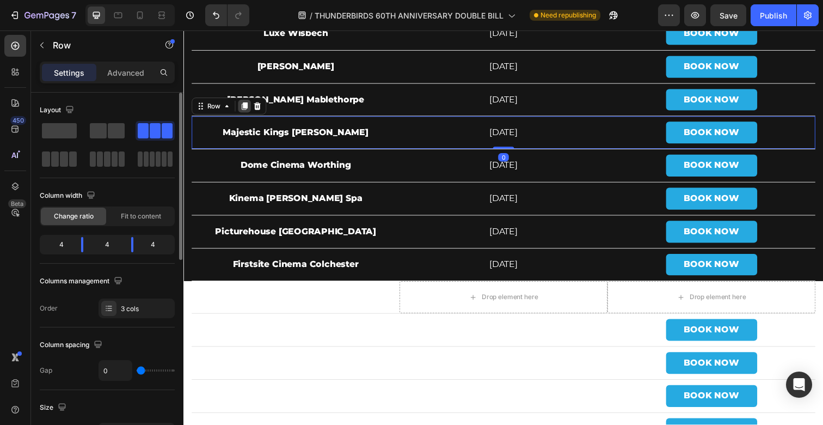
click at [243, 111] on icon at bounding box center [245, 107] width 9 height 9
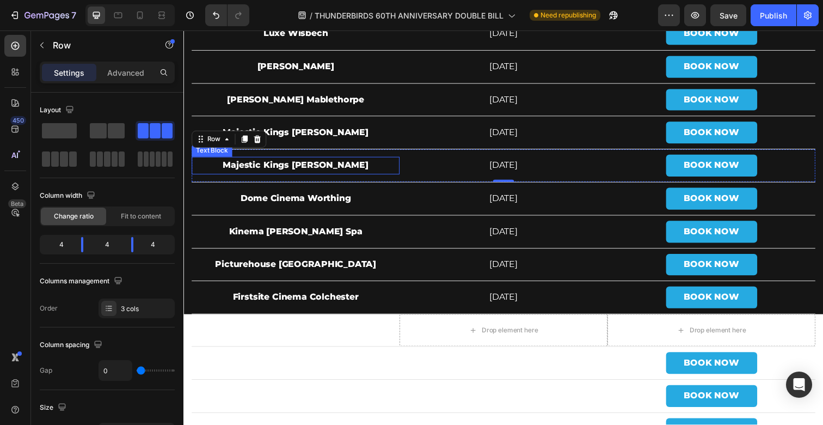
click at [267, 167] on strong "Majestic Kings Lynn" at bounding box center [298, 168] width 149 height 10
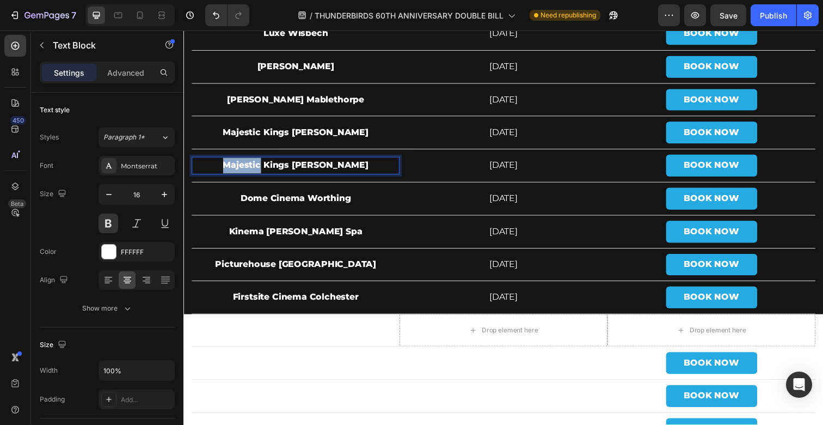
click at [267, 167] on strong "Majestic Kings Lynn" at bounding box center [298, 168] width 149 height 10
drag, startPoint x: 309, startPoint y: 168, endPoint x: 215, endPoint y: 168, distance: 94.2
click at [215, 168] on p "COMMODORERYDE (Isle of wight)" at bounding box center [298, 169] width 210 height 16
copy strong "COMMODORERYDE"
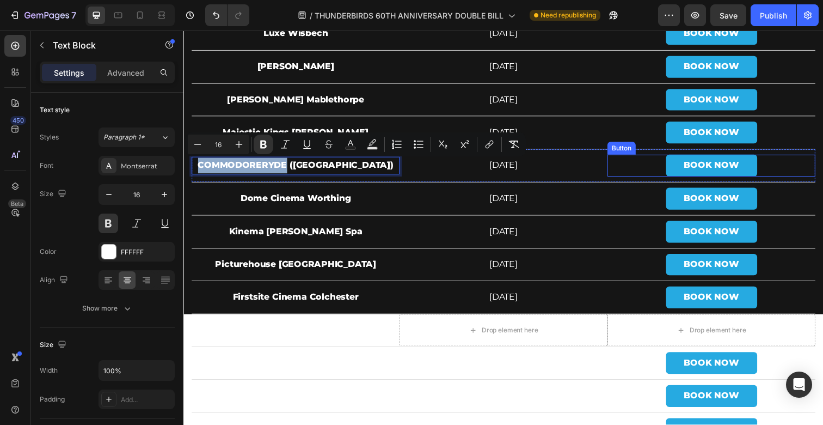
click at [663, 160] on div "BOOK NOW Button" at bounding box center [722, 168] width 212 height 22
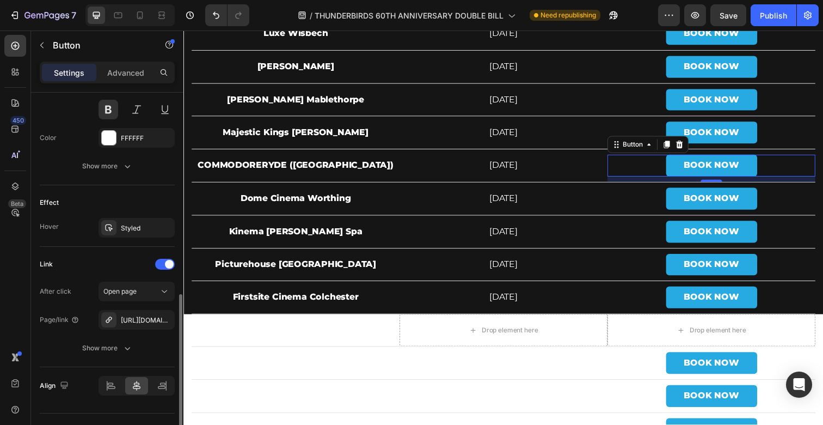
scroll to position [502, 0]
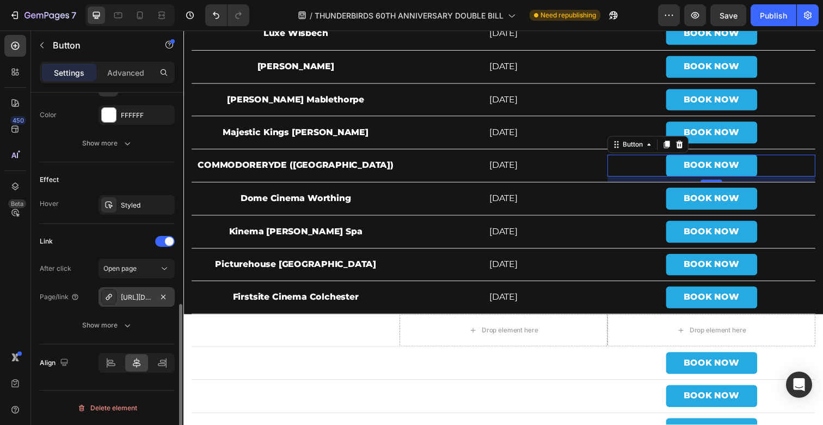
click at [134, 297] on div "https://www.majestic-cinema.co.uk/" at bounding box center [137, 297] width 32 height 10
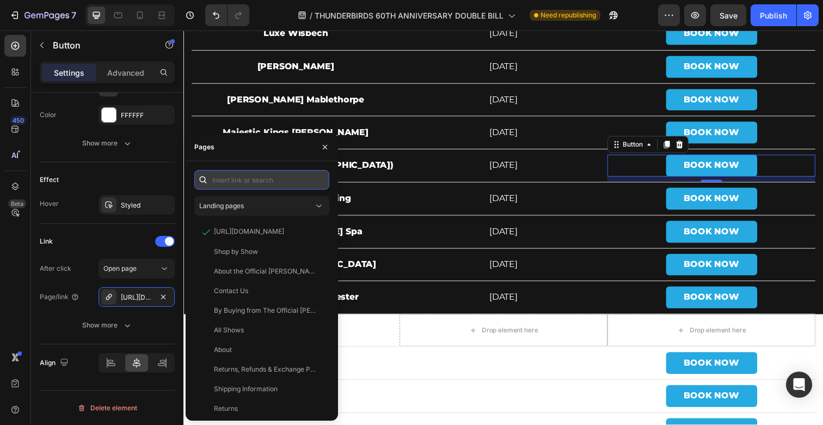
click at [274, 179] on input "text" at bounding box center [261, 180] width 135 height 20
paste input "https://commodorecinemaryde.com/"
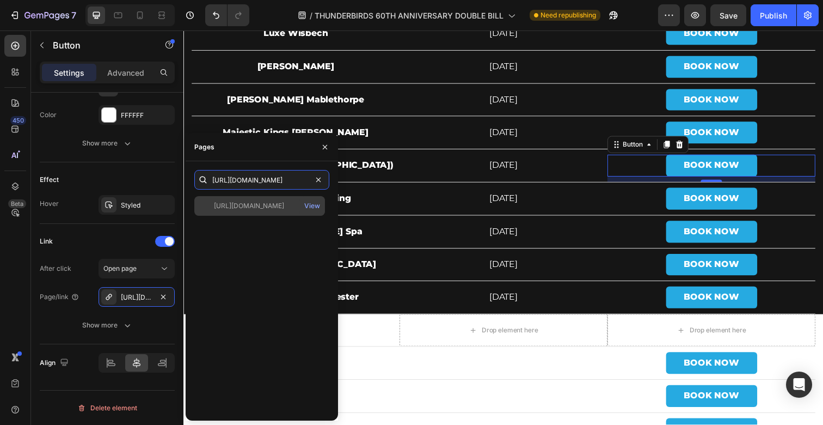
type input "https://commodorecinemaryde.com/"
click at [273, 206] on div "https://commodorecinemaryde.com/" at bounding box center [249, 206] width 70 height 10
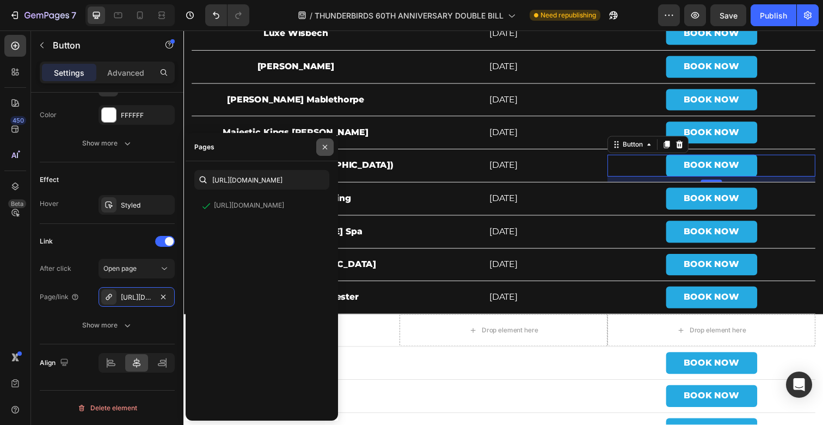
click at [323, 147] on icon "button" at bounding box center [325, 147] width 9 height 9
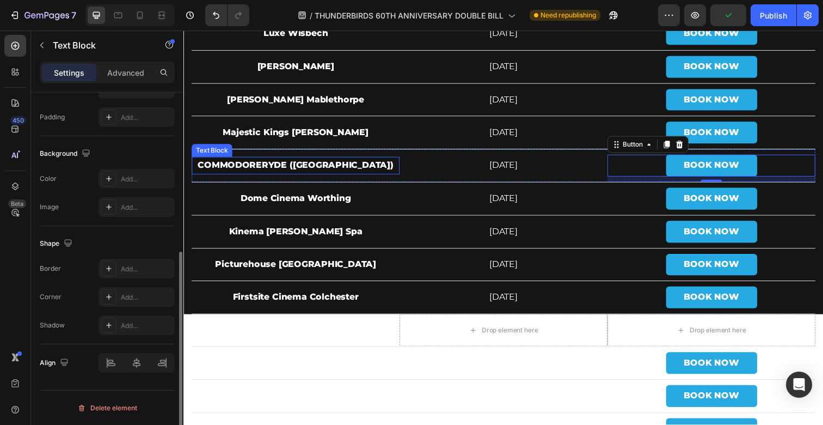
click at [304, 165] on strong "COMMODORERYDE (Isle of wight)" at bounding box center [298, 168] width 200 height 10
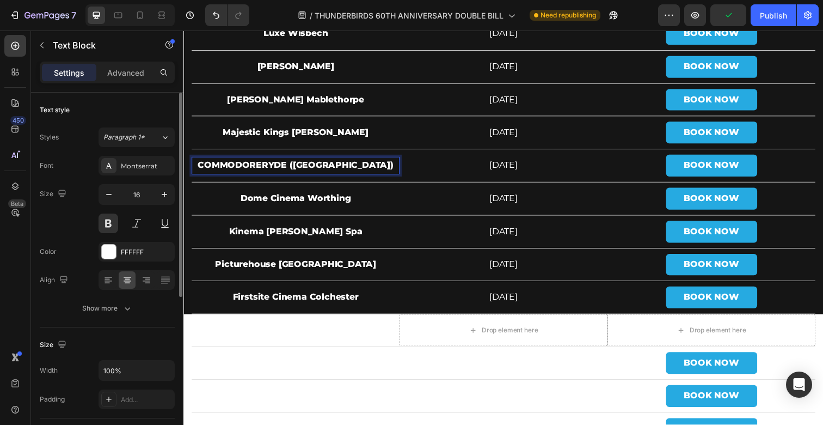
click at [298, 176] on p "COMMODORERYDE (Isle of wight)" at bounding box center [298, 169] width 210 height 16
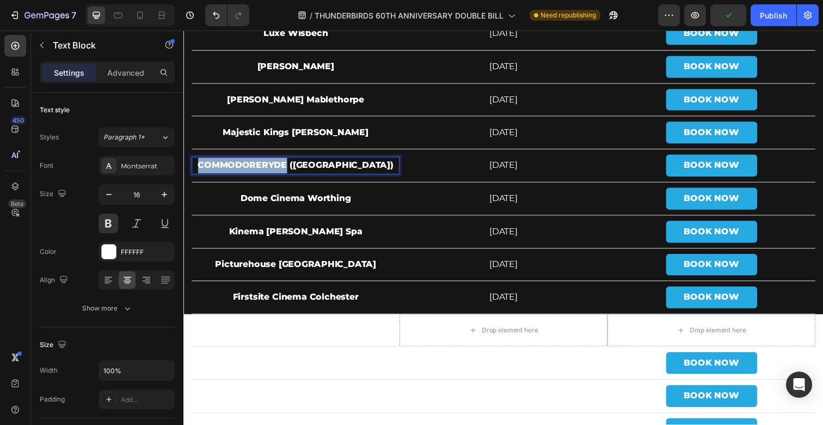
drag, startPoint x: 310, startPoint y: 170, endPoint x: 176, endPoint y: 171, distance: 133.4
click at [232, 169] on strong "commodore ryde (Isle of wight)" at bounding box center [297, 168] width 189 height 10
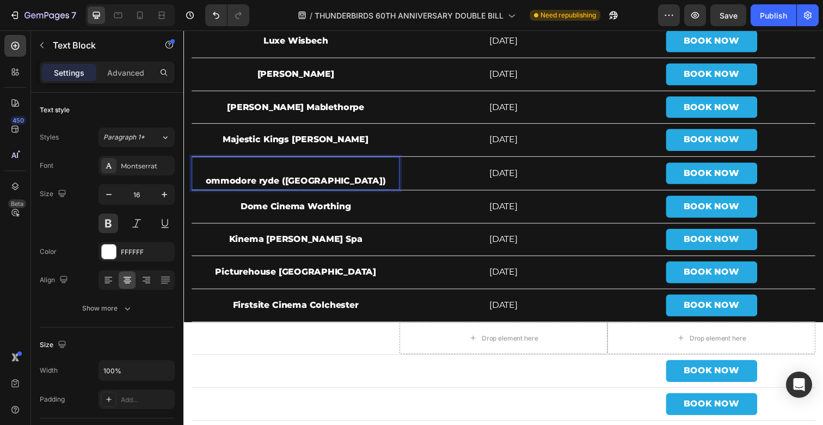
scroll to position [4285, 0]
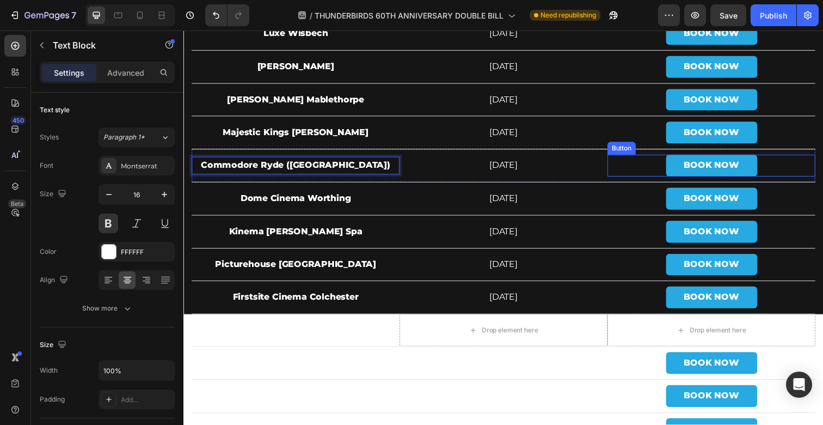
click at [636, 165] on div "BOOK NOW Button" at bounding box center [722, 168] width 212 height 22
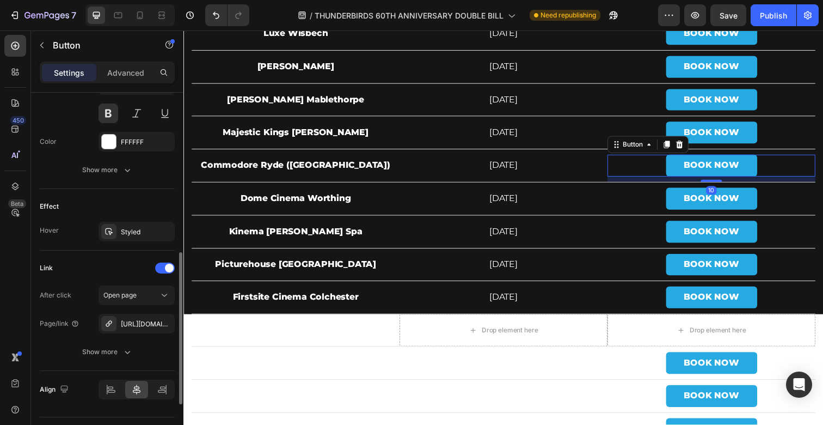
scroll to position [502, 0]
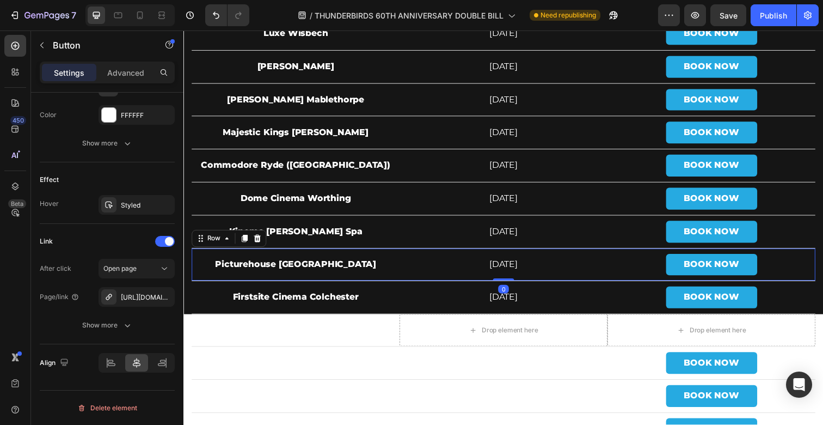
click at [309, 257] on div "Picturehouse Hebden Bridge Text Block" at bounding box center [298, 269] width 212 height 33
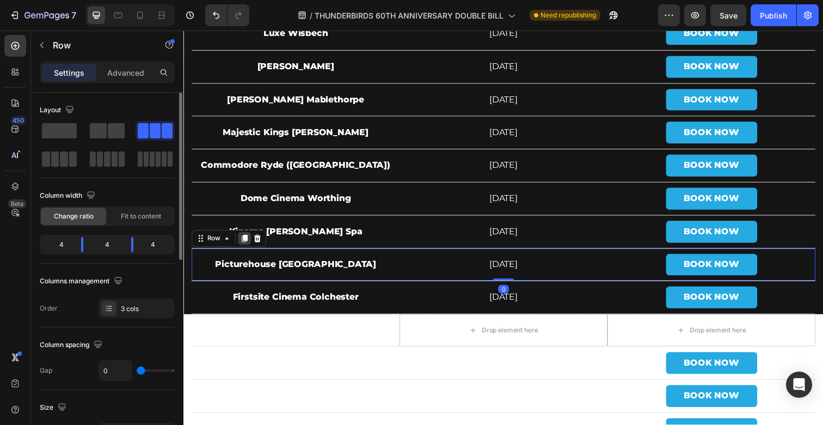
click at [243, 247] on icon at bounding box center [245, 242] width 9 height 9
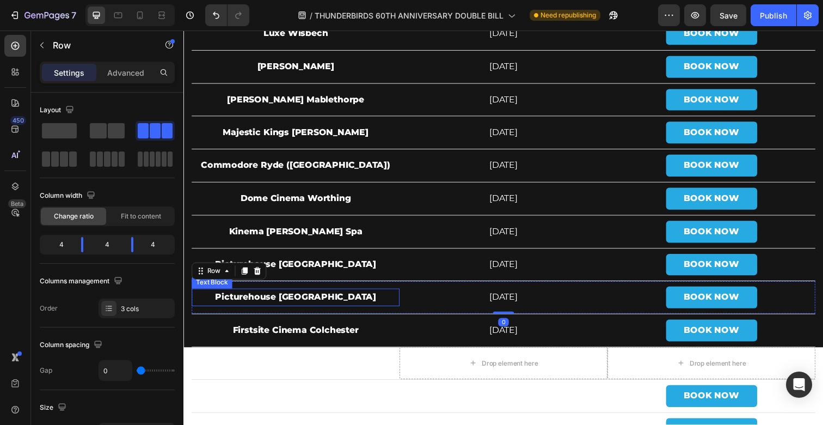
click at [263, 310] on p "Picturehouse [GEOGRAPHIC_DATA]" at bounding box center [298, 303] width 210 height 16
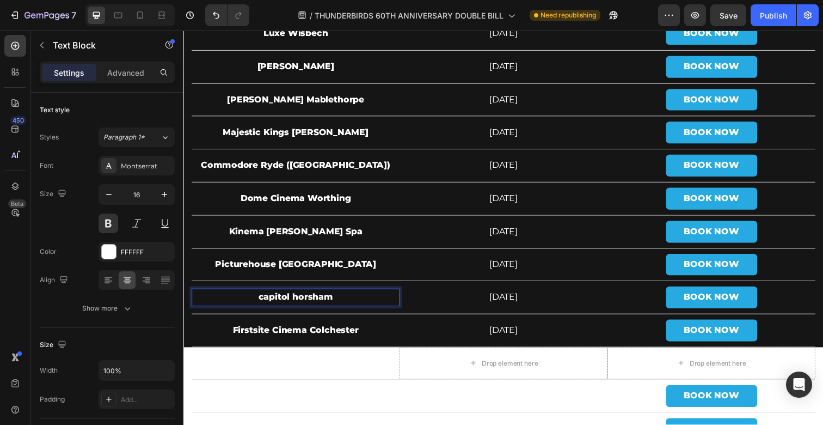
click at [265, 302] on p "capitol horsham" at bounding box center [298, 303] width 210 height 16
click at [301, 302] on p "Capitol horsham" at bounding box center [298, 303] width 210 height 16
click at [639, 302] on div "BOOK NOW Button" at bounding box center [722, 303] width 212 height 22
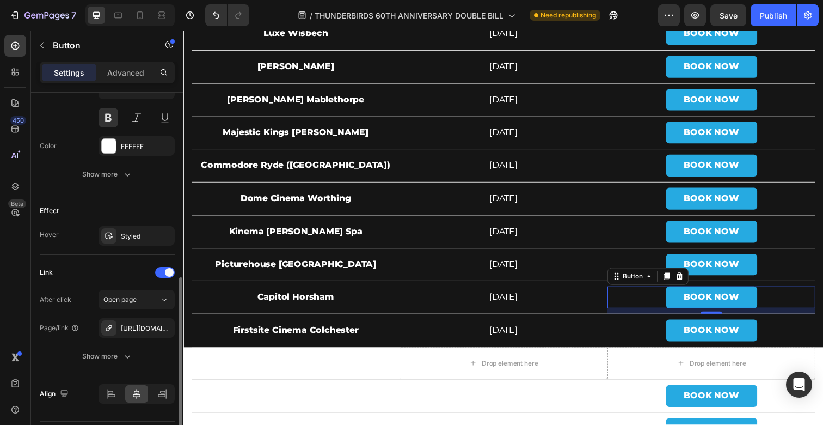
scroll to position [502, 0]
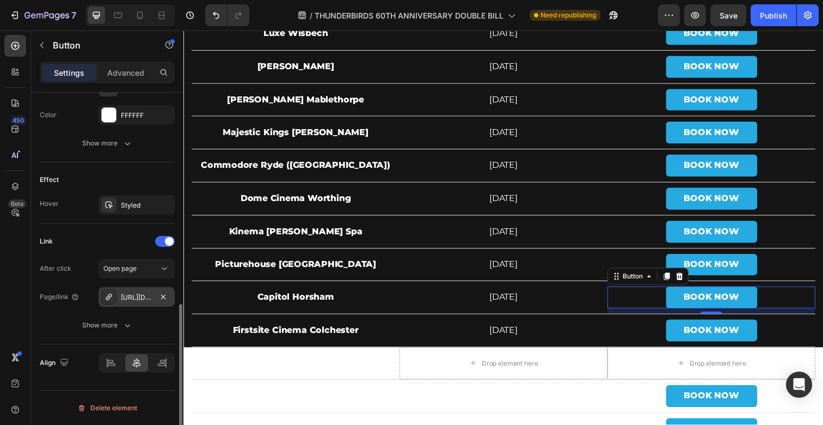
click at [132, 297] on div "https://www.picturehouses.com/movie-details/000/HO00016714/thunderbirds-4k-rest…" at bounding box center [137, 297] width 32 height 10
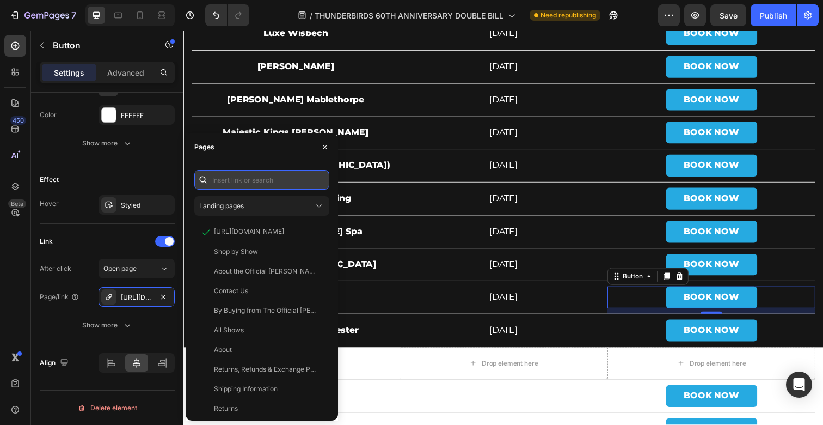
click at [269, 179] on input "text" at bounding box center [261, 180] width 135 height 20
paste input "https://www.thecapitolhorsham.com/"
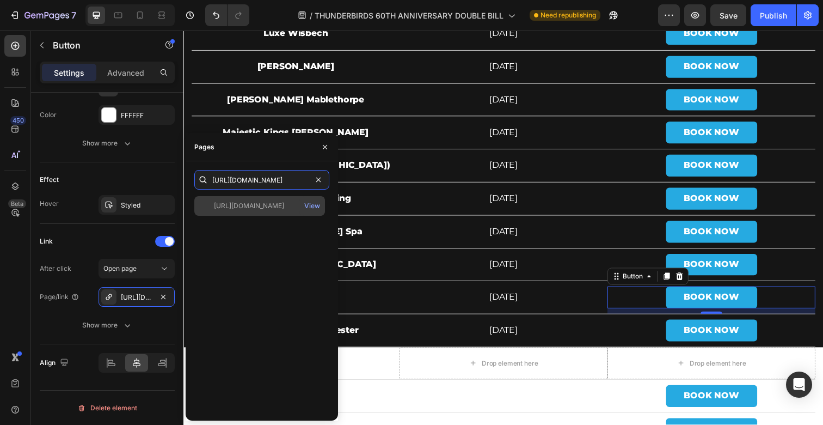
type input "https://www.thecapitolhorsham.com/"
click at [284, 206] on div "https://www.thecapitolhorsham.com/" at bounding box center [249, 206] width 70 height 10
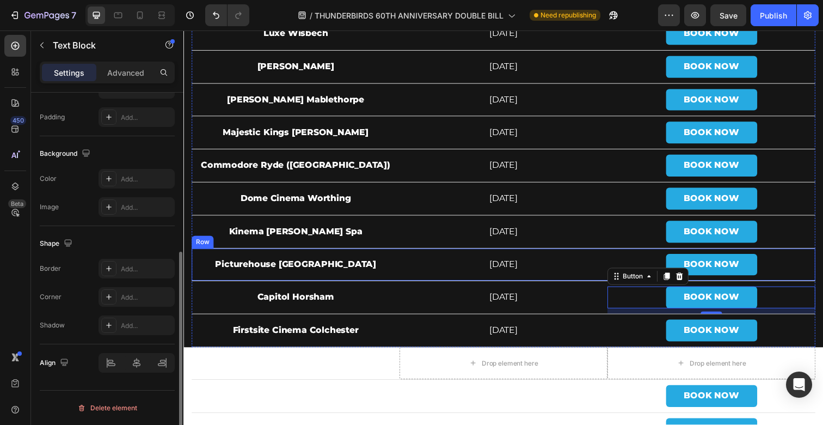
click at [411, 265] on p "[DATE]" at bounding box center [510, 270] width 210 height 16
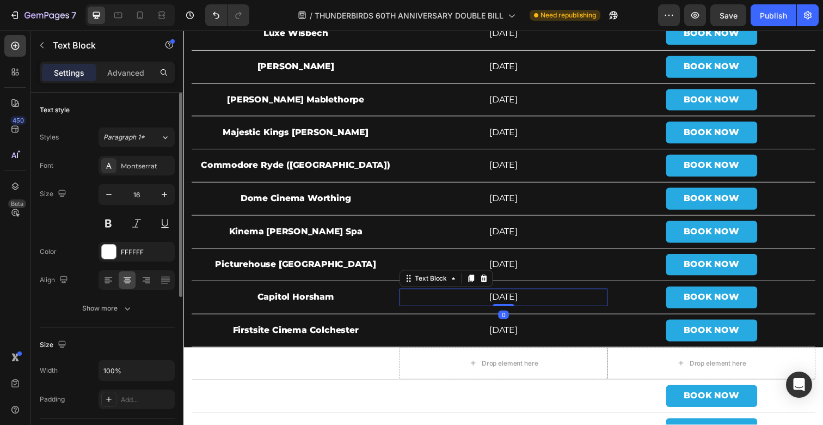
click at [499, 307] on p "[DATE]" at bounding box center [510, 303] width 210 height 16
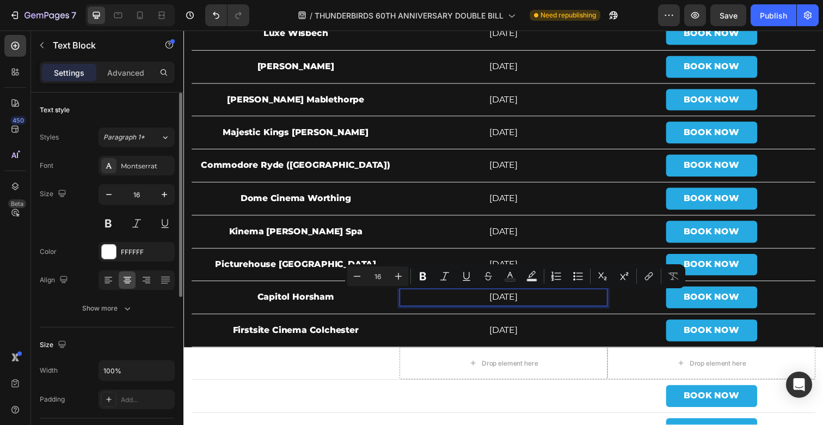
click at [484, 306] on p "[DATE]" at bounding box center [510, 303] width 210 height 16
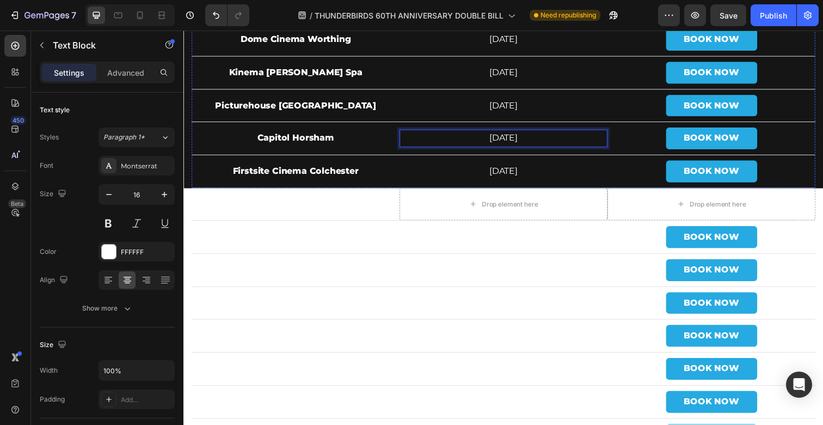
scroll to position [4483, 0]
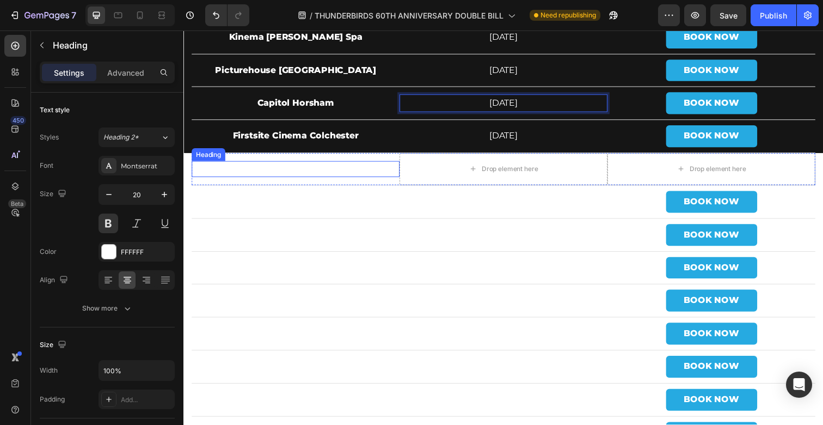
click at [299, 168] on strong "[GEOGRAPHIC_DATA]" at bounding box center [298, 171] width 126 height 13
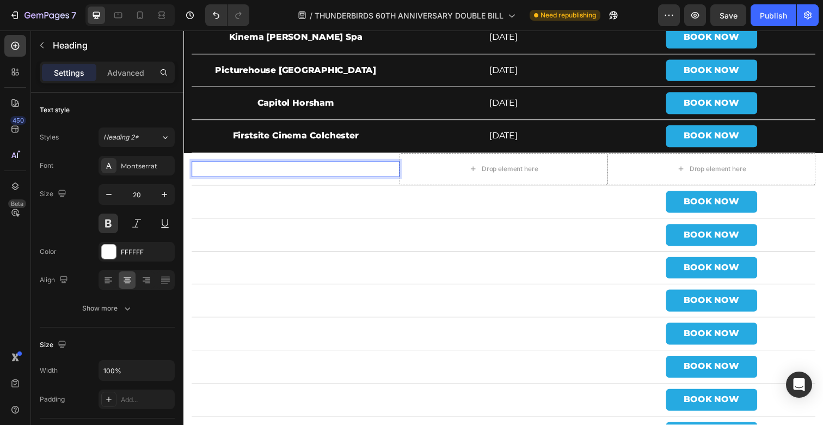
click at [309, 172] on strong "[GEOGRAPHIC_DATA]" at bounding box center [298, 171] width 126 height 13
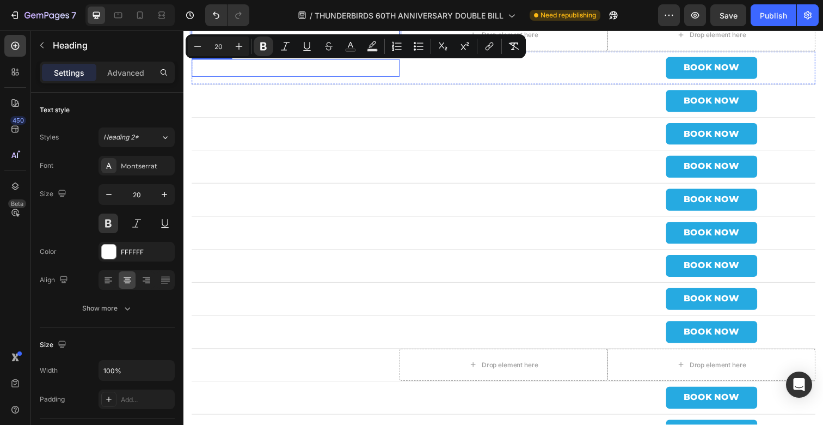
scroll to position [4622, 0]
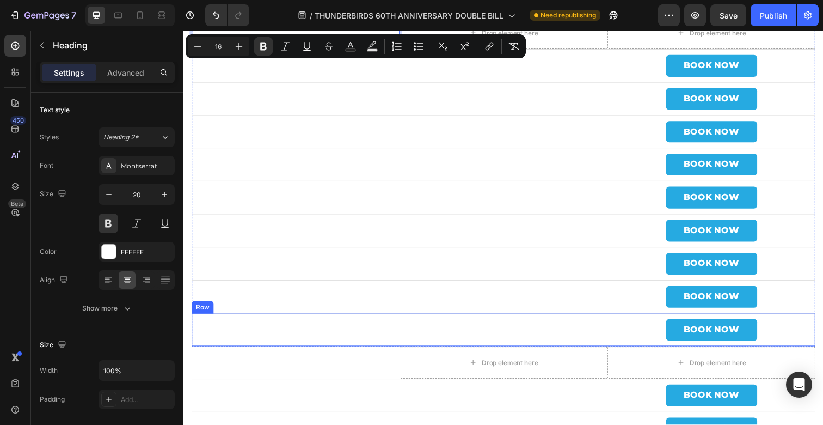
click at [357, 323] on div "Omniplex Limerick Text Block" at bounding box center [298, 336] width 212 height 33
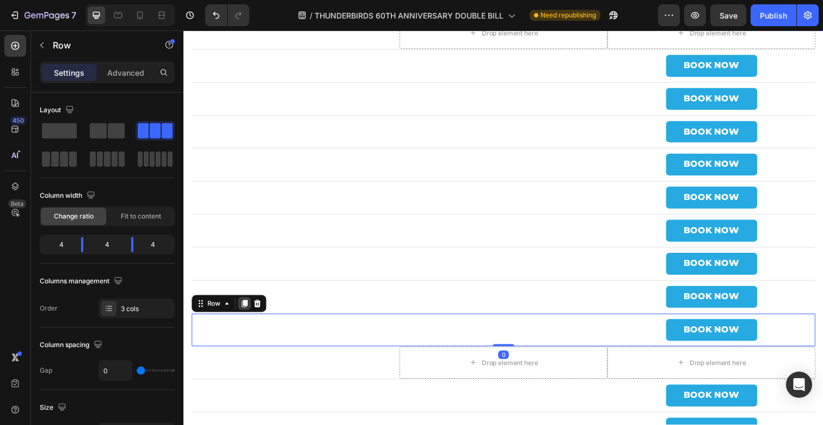
click at [247, 312] on icon at bounding box center [245, 309] width 9 height 9
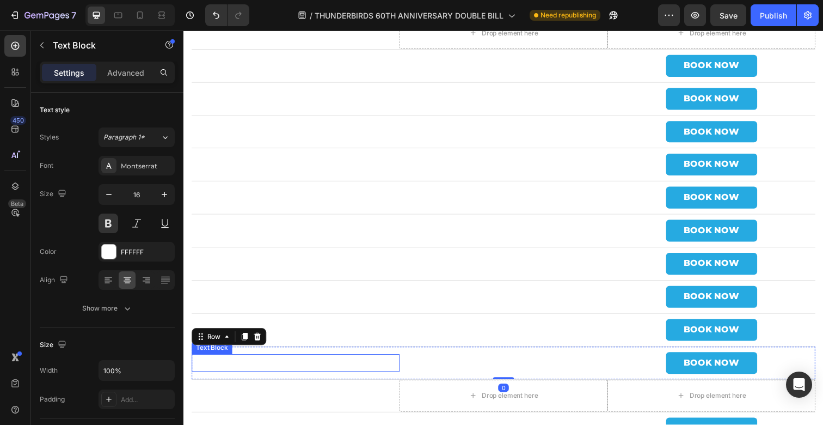
click at [270, 365] on p "Omniplex [GEOGRAPHIC_DATA]" at bounding box center [298, 370] width 210 height 16
click at [188, 364] on div "⁠⁠⁠⁠⁠⁠⁠ REPUBLIC OF IRELAND Heading Drop element here Drop element here Row Ode…" at bounding box center [509, 202] width 653 height 370
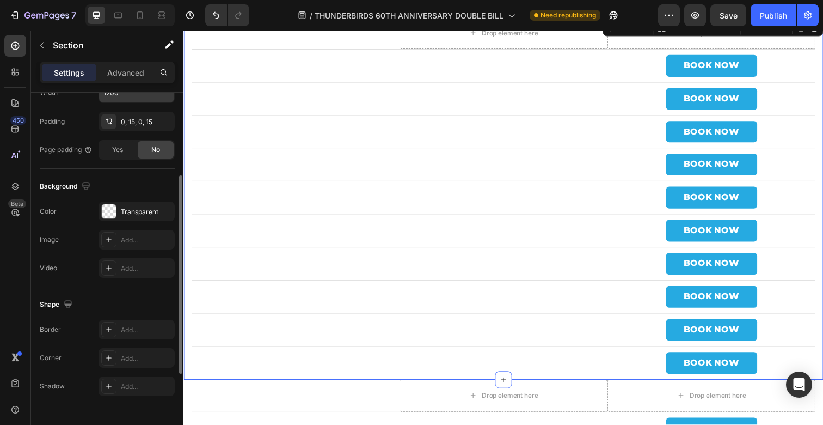
scroll to position [301, 0]
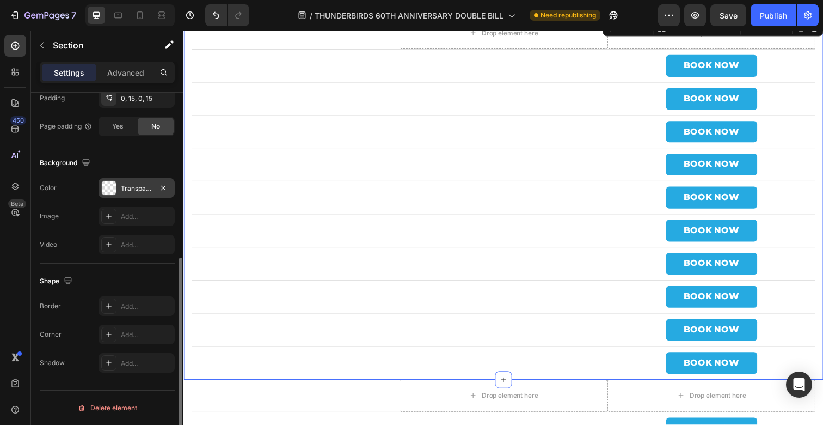
click at [112, 183] on div at bounding box center [109, 188] width 14 height 14
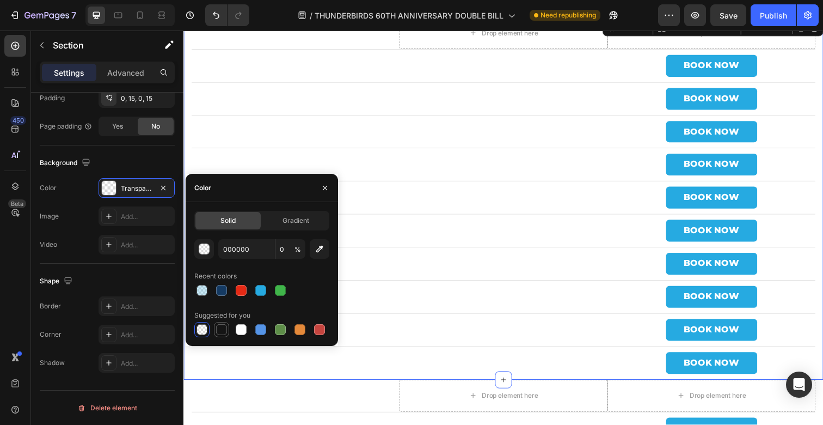
click at [220, 326] on div at bounding box center [221, 329] width 11 height 11
type input "151515"
type input "100"
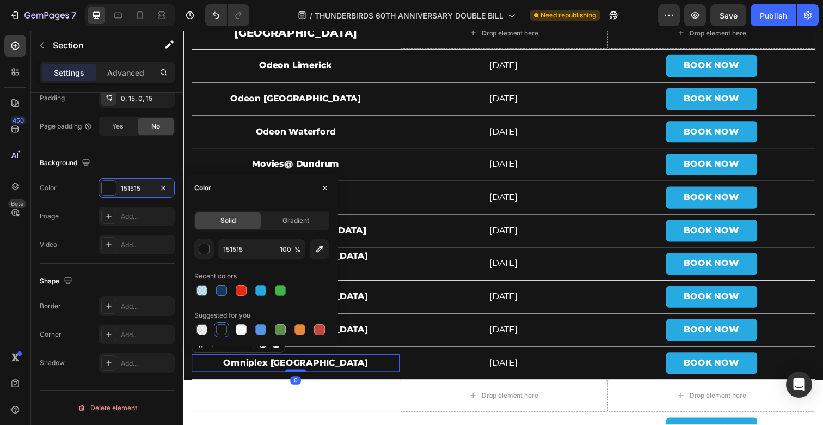
click at [361, 364] on p "Omniplex [GEOGRAPHIC_DATA]" at bounding box center [298, 370] width 210 height 16
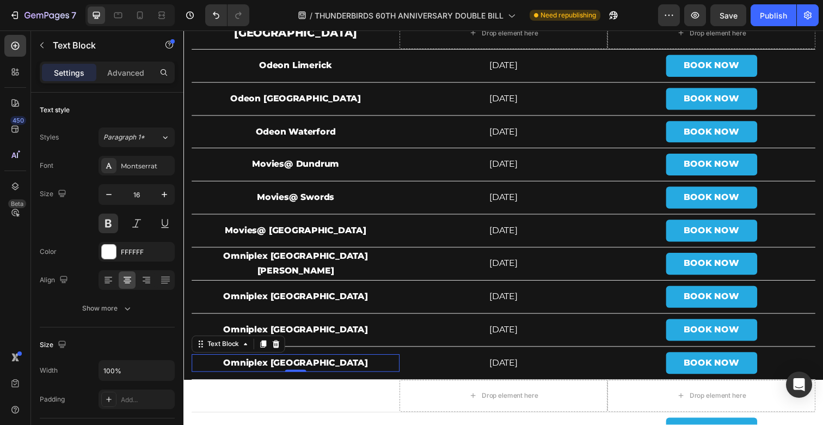
click at [315, 366] on p "Omniplex [GEOGRAPHIC_DATA]" at bounding box center [298, 370] width 210 height 16
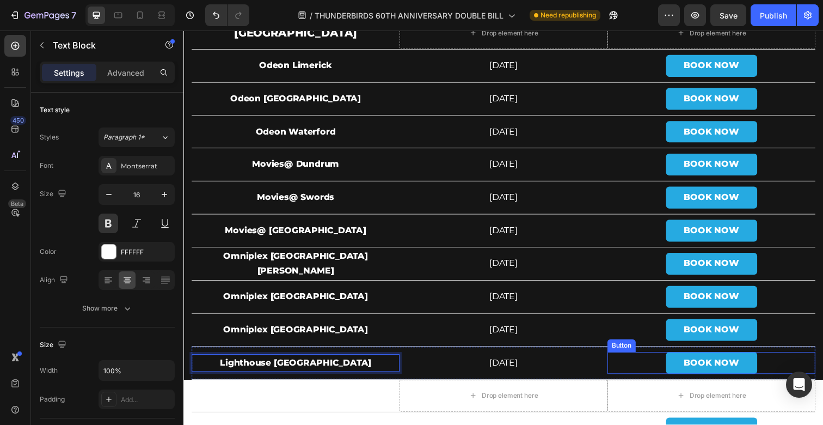
click at [640, 369] on div "BOOK NOW Button" at bounding box center [722, 370] width 212 height 22
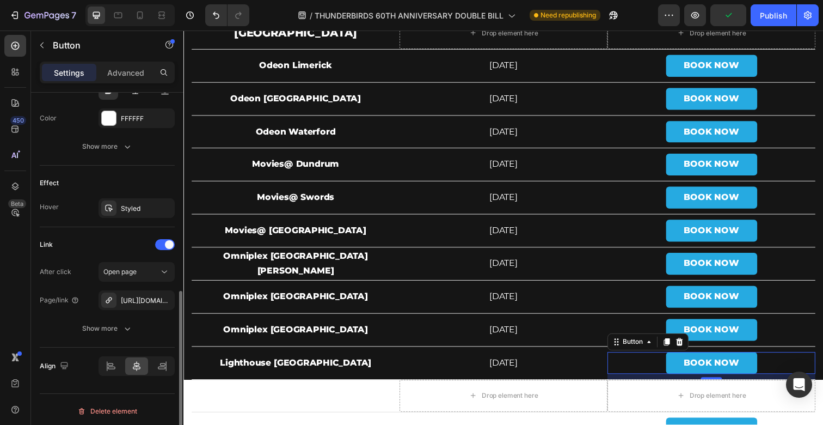
scroll to position [502, 0]
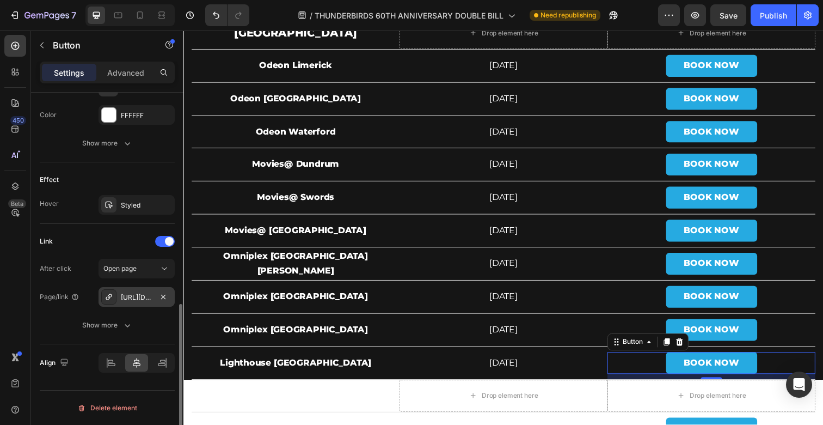
click at [134, 299] on div "https://www.omniplex.ie/cinema/limerick" at bounding box center [137, 297] width 32 height 10
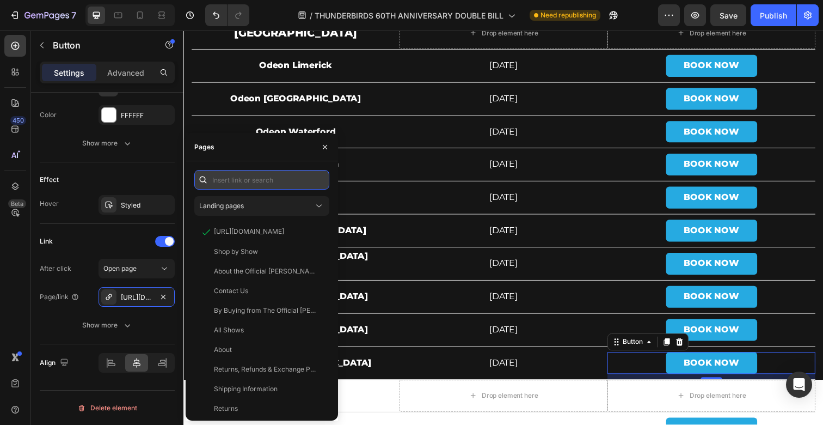
click at [274, 183] on input "text" at bounding box center [261, 180] width 135 height 20
paste input "https://www.lighthousecinema.ie/"
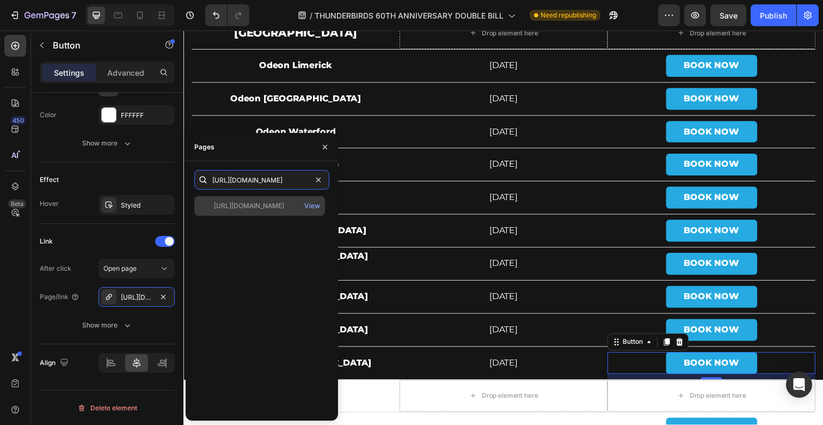
type input "https://www.lighthousecinema.ie/"
click at [272, 208] on div "https://www.lighthousecinema.ie/" at bounding box center [249, 206] width 70 height 10
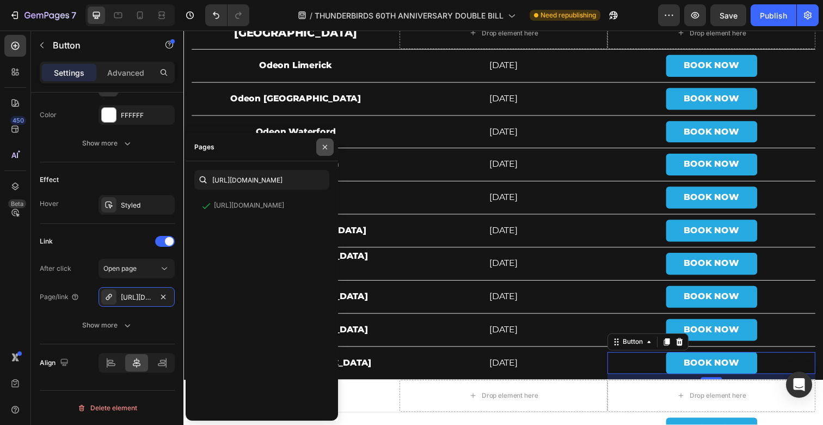
click at [322, 147] on icon "button" at bounding box center [325, 147] width 9 height 9
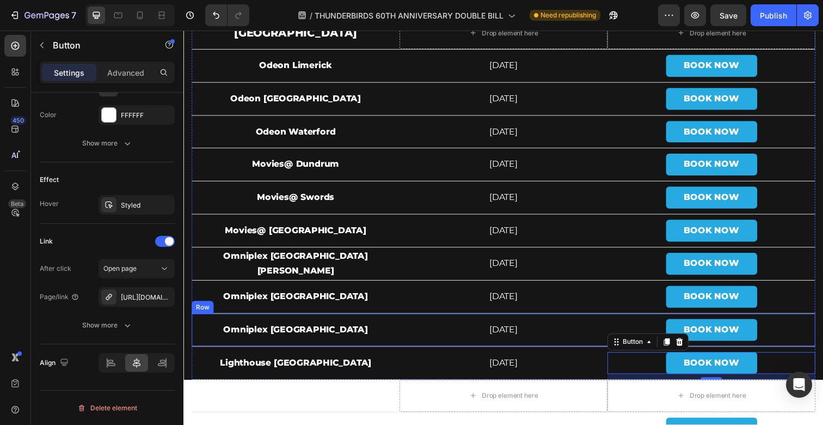
scroll to position [4668, 0]
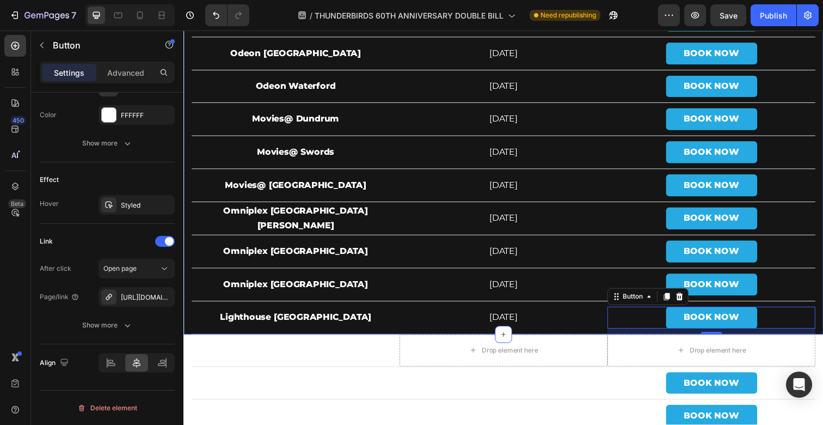
click at [186, 321] on div "⁠⁠⁠⁠⁠⁠⁠ REPUBLIC OF IRELAND Heading Drop element here Drop element here Row Ode…" at bounding box center [509, 156] width 653 height 370
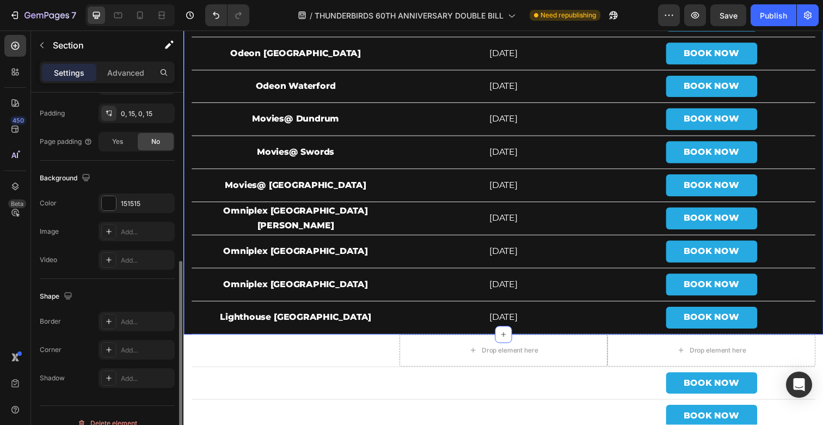
scroll to position [301, 0]
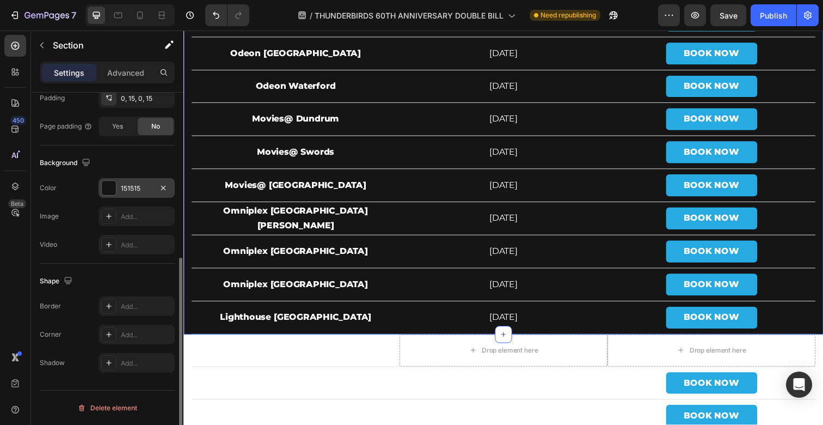
click at [140, 193] on div "151515" at bounding box center [137, 188] width 76 height 20
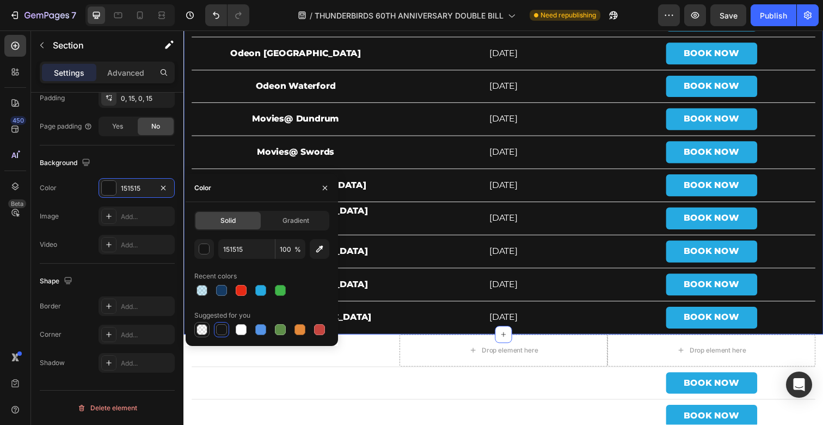
click at [197, 327] on div at bounding box center [202, 329] width 11 height 11
type input "000000"
type input "0"
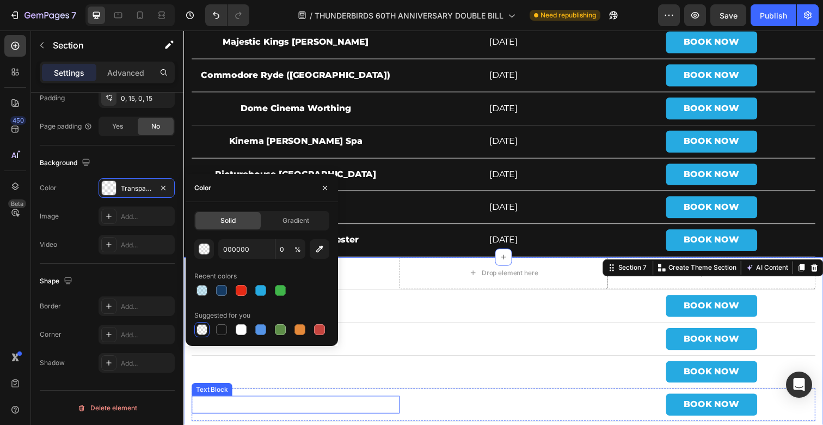
scroll to position [4378, 0]
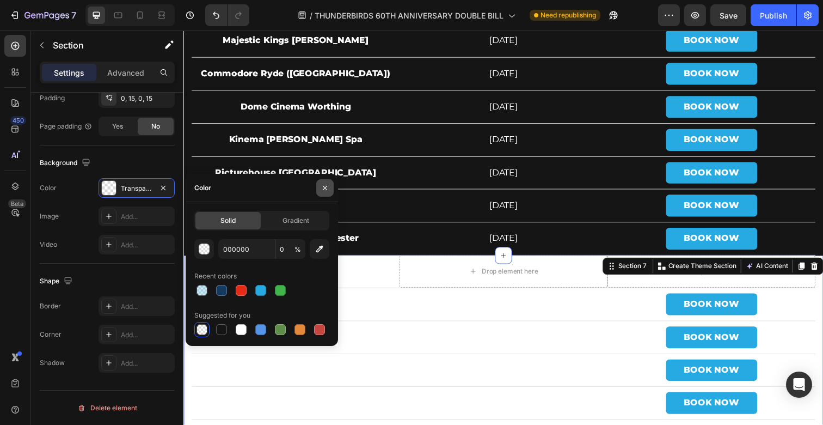
click at [324, 186] on icon "button" at bounding box center [325, 187] width 9 height 9
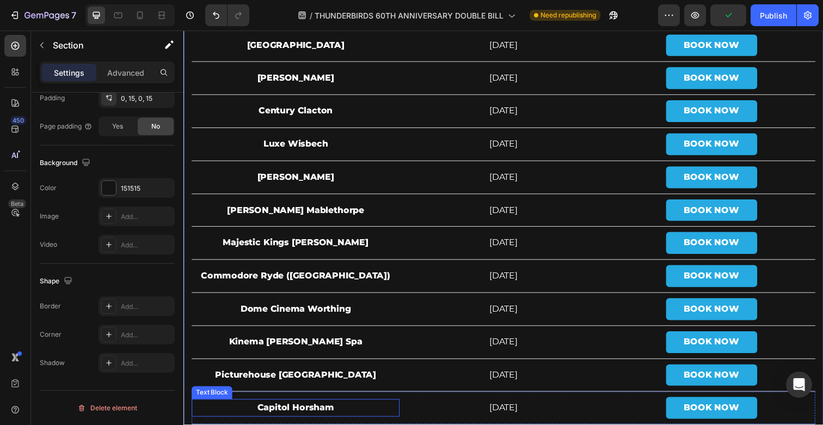
scroll to position [4162, 0]
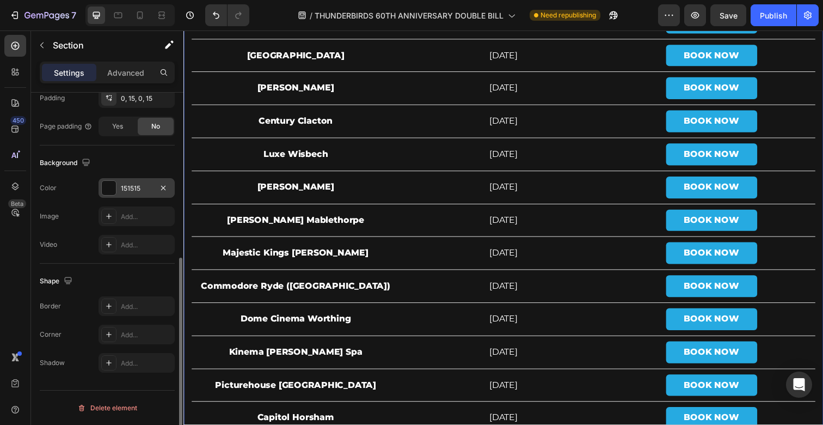
click at [129, 185] on div "151515" at bounding box center [137, 188] width 32 height 10
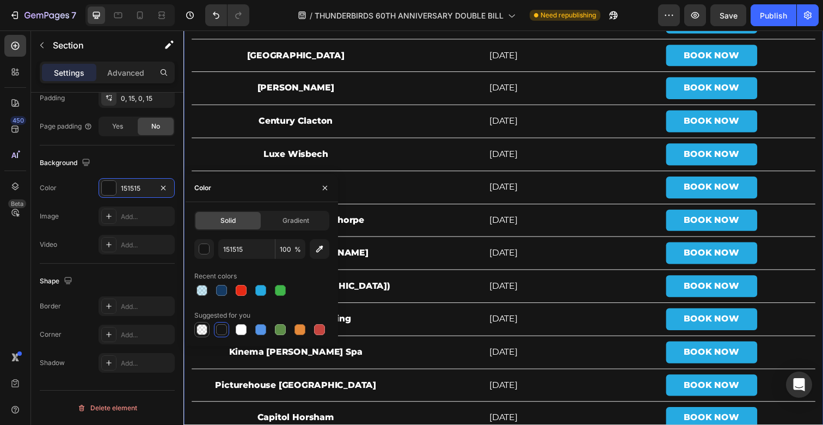
click at [204, 328] on div at bounding box center [202, 329] width 11 height 11
type input "000000"
type input "0"
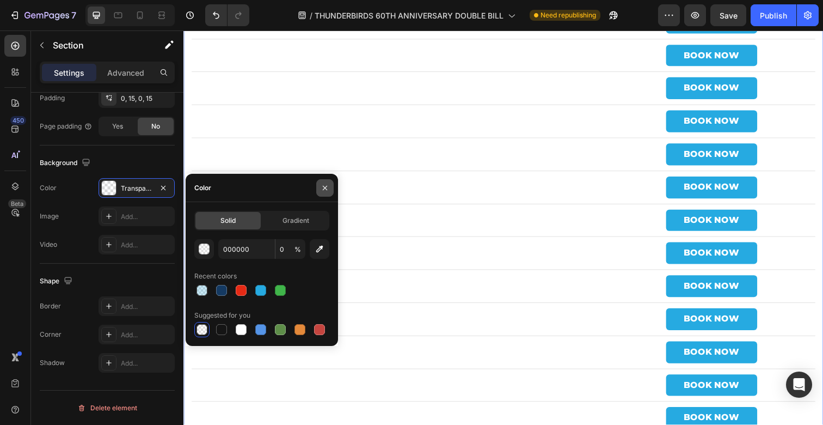
click at [326, 190] on icon "button" at bounding box center [325, 187] width 9 height 9
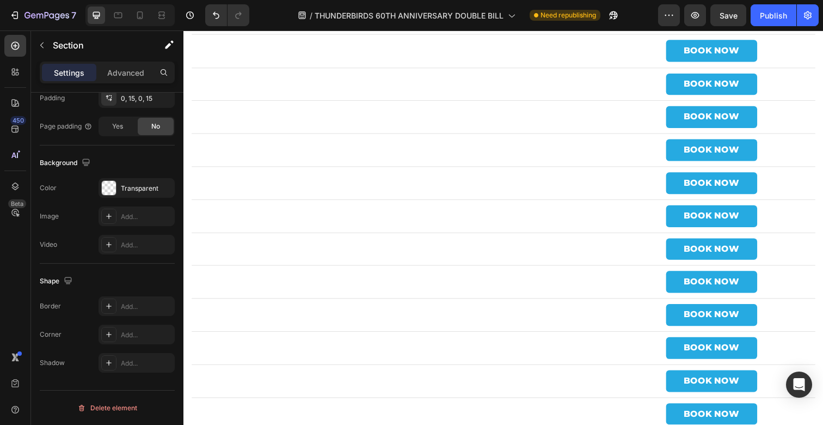
scroll to position [3365, 0]
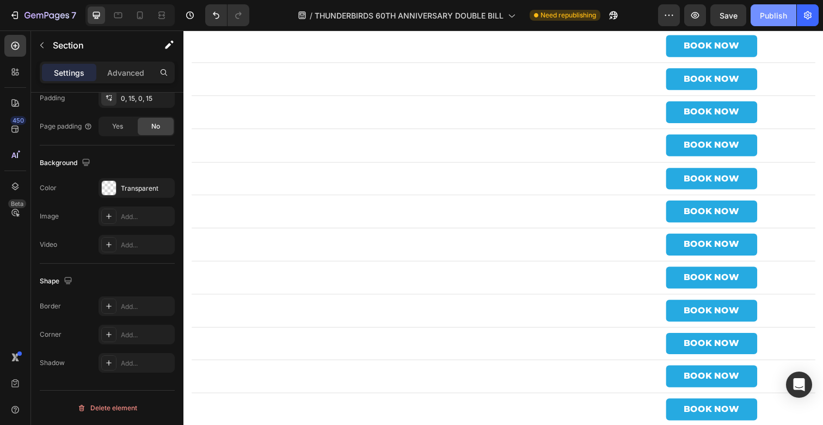
click at [774, 18] on div "Publish" at bounding box center [773, 15] width 27 height 11
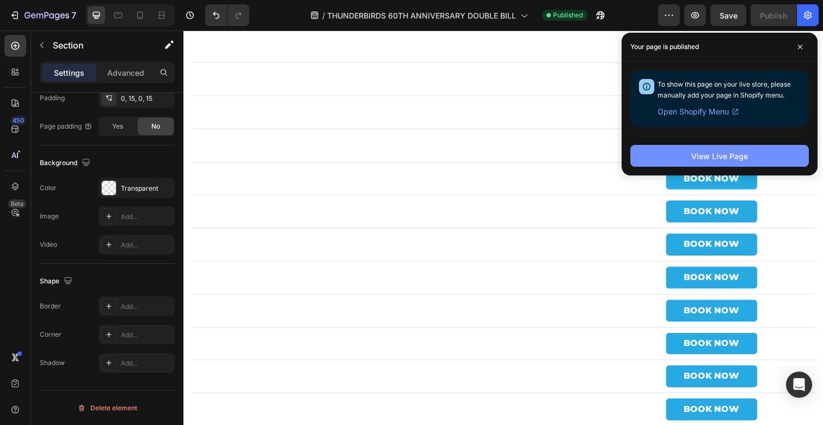
click at [699, 149] on button "View Live Page" at bounding box center [719, 156] width 179 height 22
